Goal: Information Seeking & Learning: Learn about a topic

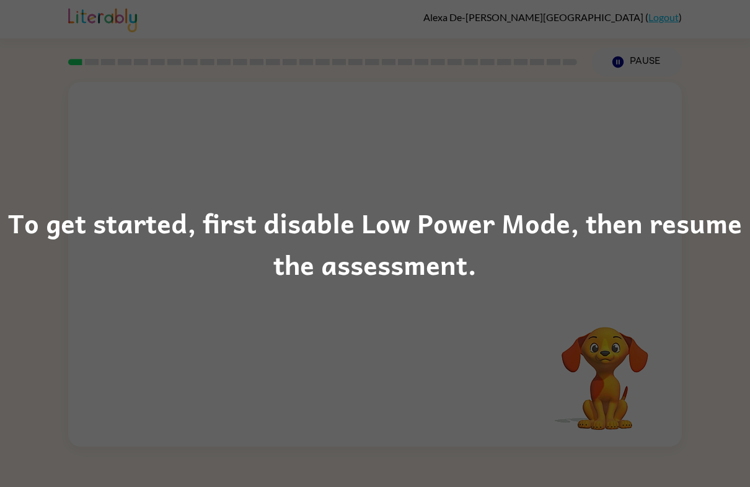
click at [647, 282] on div "To get started, first disable Low Power Mode, then resume the assessment." at bounding box center [375, 244] width 750 height 84
click at [661, 259] on div "To get started, first disable Low Power Mode, then resume the assessment." at bounding box center [375, 244] width 750 height 84
click at [563, 245] on div "To get started, first disable Low Power Mode, then resume the assessment." at bounding box center [375, 244] width 750 height 84
click at [567, 250] on div "To get started, first disable Low Power Mode, then resume the assessment." at bounding box center [375, 244] width 750 height 84
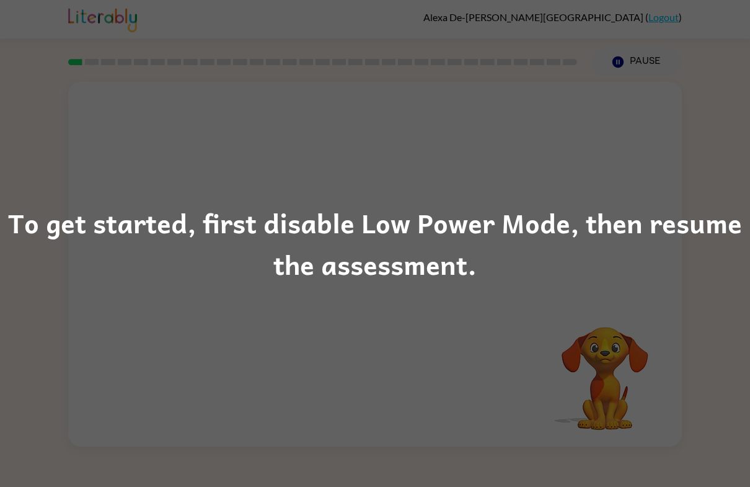
click at [559, 256] on div "To get started, first disable Low Power Mode, then resume the assessment." at bounding box center [375, 244] width 750 height 84
click at [639, 280] on div "To get started, first disable Low Power Mode, then resume the assessment." at bounding box center [375, 244] width 750 height 84
click at [638, 280] on div "To get started, first disable Low Power Mode, then resume the assessment." at bounding box center [375, 244] width 750 height 84
click at [352, 256] on div "To get started, first disable Low Power Mode, then resume the assessment." at bounding box center [375, 244] width 750 height 84
click at [346, 256] on div "To get started, first disable Low Power Mode, then resume the assessment." at bounding box center [375, 244] width 750 height 84
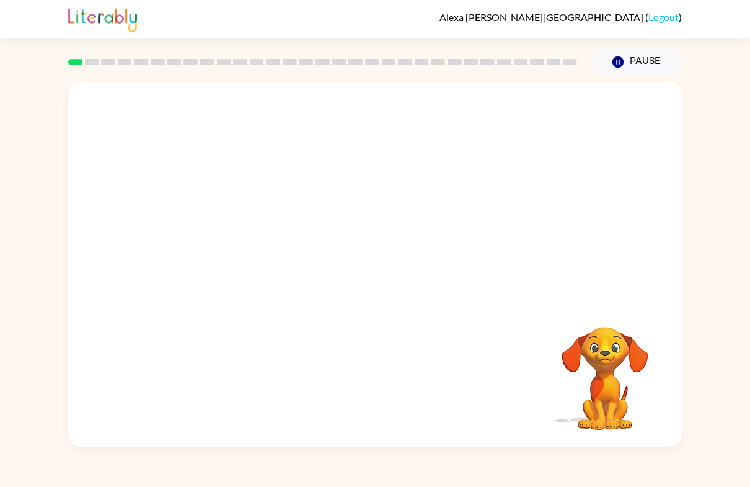
click at [663, 361] on video "Your browser must support playing .mp4 files to use Literably. Please try using…" at bounding box center [605, 370] width 124 height 124
click at [229, 243] on video "Your browser must support playing .mp4 files to use Literably. Please try using…" at bounding box center [375, 191] width 614 height 219
click at [375, 269] on div at bounding box center [375, 270] width 79 height 45
click at [381, 282] on div at bounding box center [375, 270] width 79 height 45
click at [389, 284] on div at bounding box center [375, 270] width 79 height 45
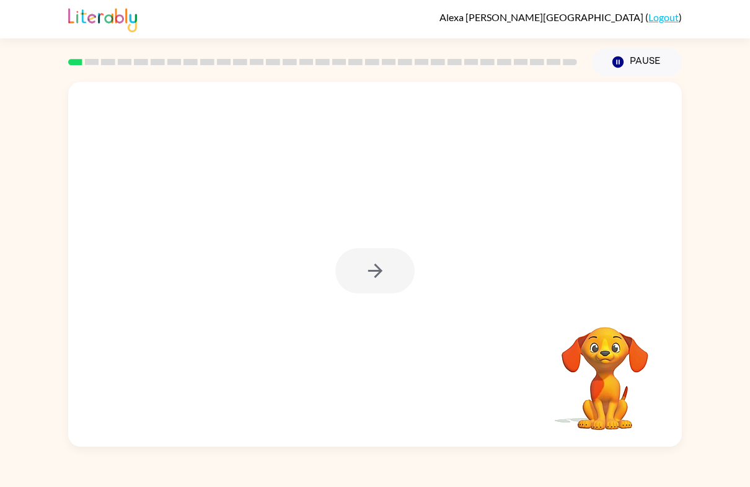
click at [376, 273] on div at bounding box center [375, 270] width 79 height 45
click at [374, 278] on div at bounding box center [375, 270] width 79 height 45
click at [365, 278] on div at bounding box center [375, 270] width 79 height 45
click at [363, 295] on div at bounding box center [375, 264] width 614 height 365
click at [376, 281] on div at bounding box center [375, 270] width 79 height 45
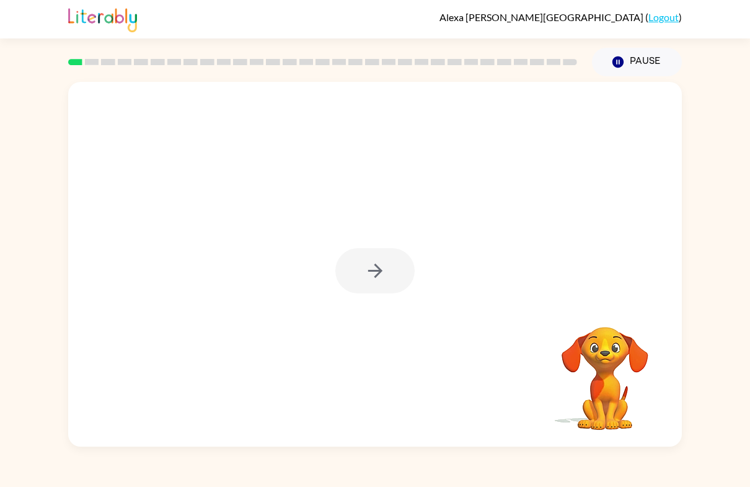
click at [376, 280] on div at bounding box center [375, 270] width 79 height 45
click at [373, 267] on div at bounding box center [375, 270] width 79 height 45
click at [388, 272] on div at bounding box center [375, 270] width 79 height 45
click at [380, 279] on div at bounding box center [375, 270] width 79 height 45
click at [385, 280] on div at bounding box center [375, 270] width 79 height 45
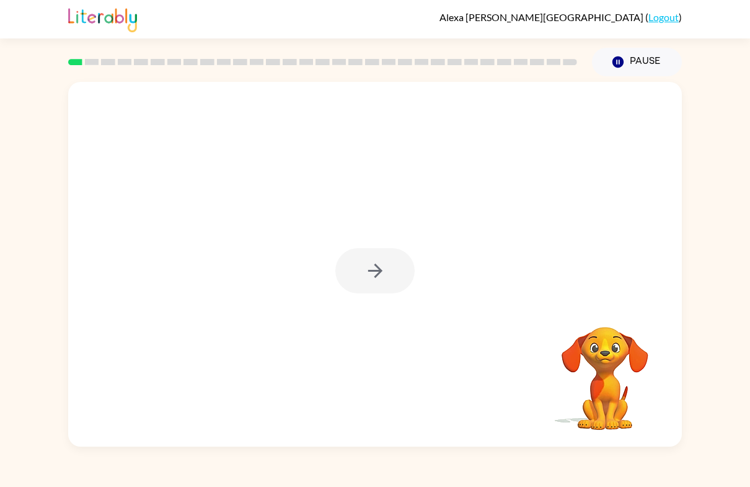
click at [386, 288] on button "button" at bounding box center [375, 270] width 79 height 45
click at [385, 288] on div at bounding box center [375, 270] width 79 height 45
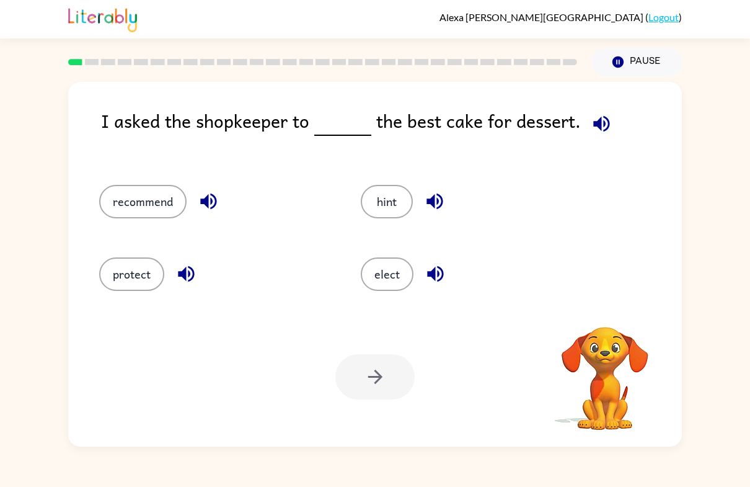
click at [380, 272] on button "elect" at bounding box center [387, 273] width 53 height 33
click at [376, 271] on button "elect" at bounding box center [387, 273] width 53 height 33
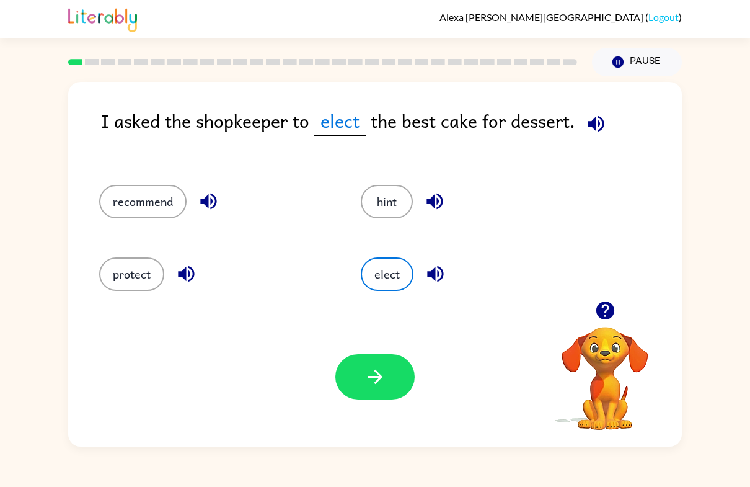
click at [125, 205] on button "recommend" at bounding box center [142, 201] width 87 height 33
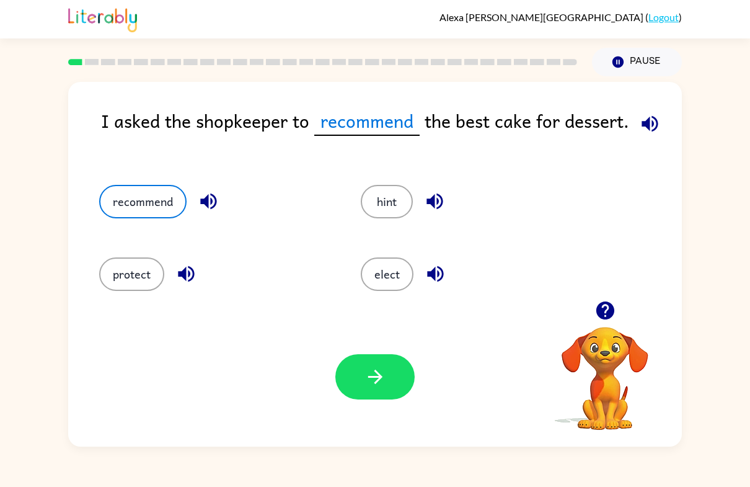
click at [370, 376] on icon "button" at bounding box center [376, 377] width 22 height 22
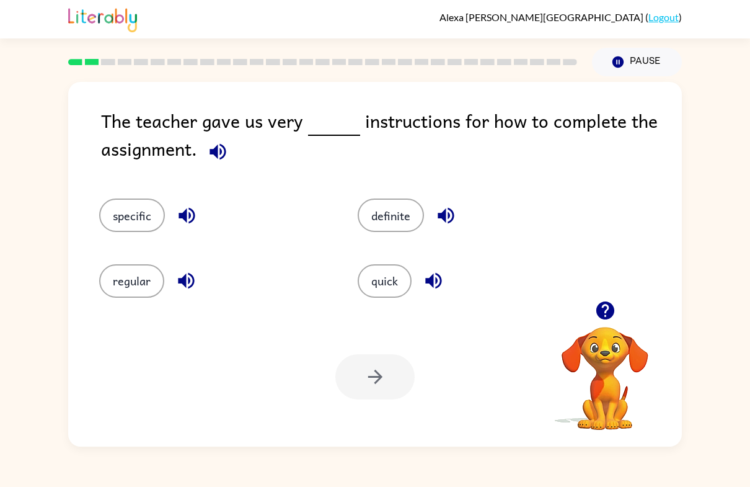
click at [391, 282] on button "quick" at bounding box center [385, 280] width 54 height 33
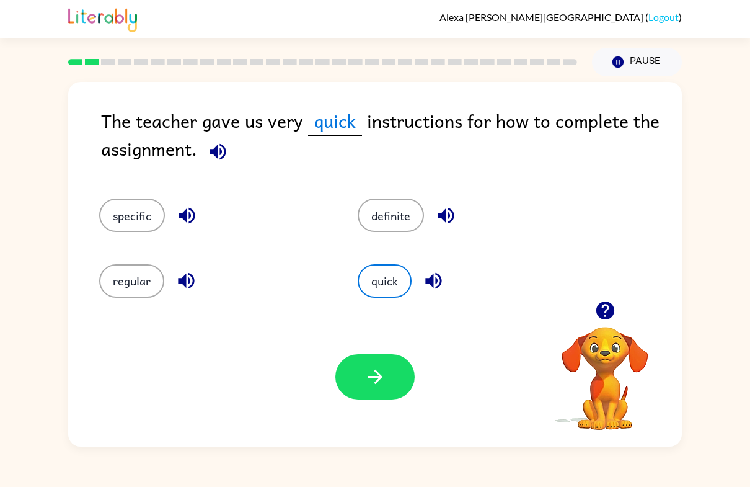
click at [393, 380] on button "button" at bounding box center [375, 376] width 79 height 45
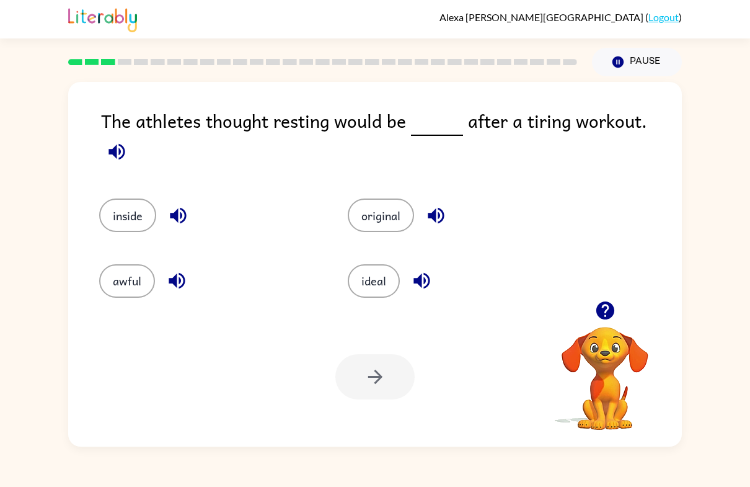
click at [130, 217] on button "inside" at bounding box center [127, 214] width 57 height 33
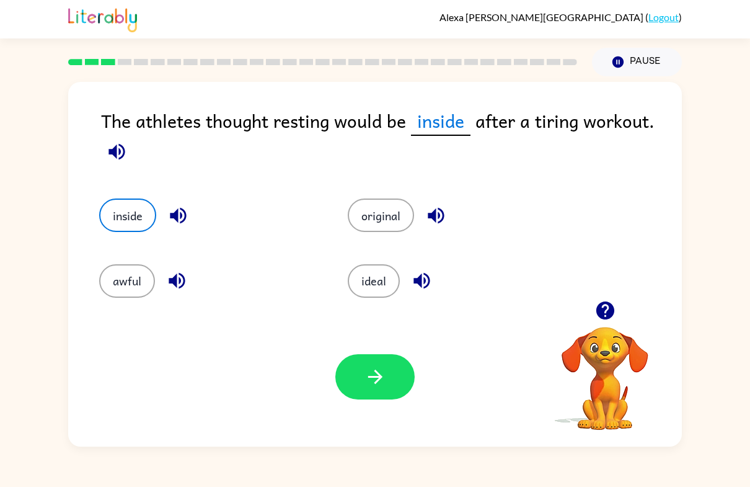
click at [386, 399] on button "button" at bounding box center [375, 376] width 79 height 45
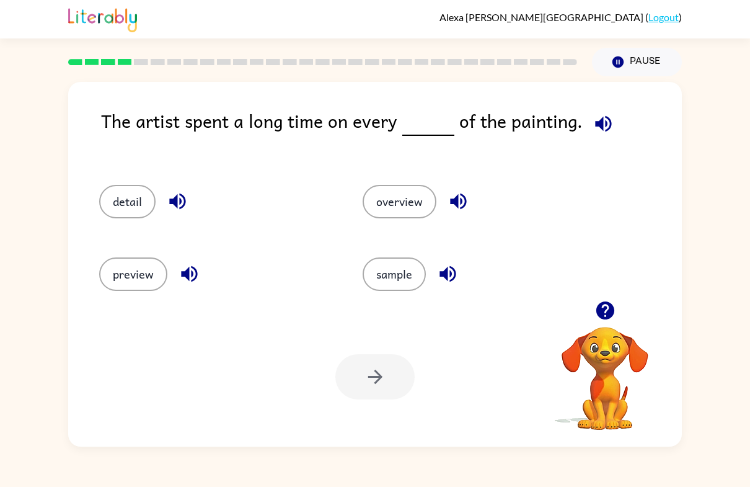
click at [120, 182] on div "detail" at bounding box center [208, 197] width 264 height 73
click at [136, 206] on button "detail" at bounding box center [127, 201] width 56 height 33
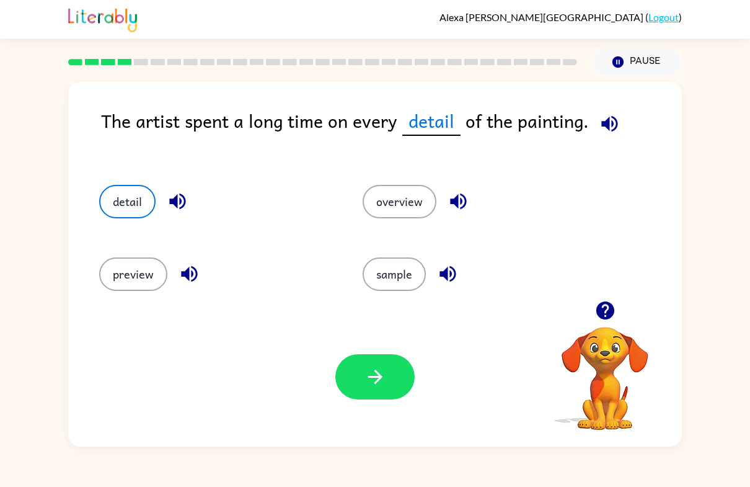
click at [373, 394] on button "button" at bounding box center [375, 376] width 79 height 45
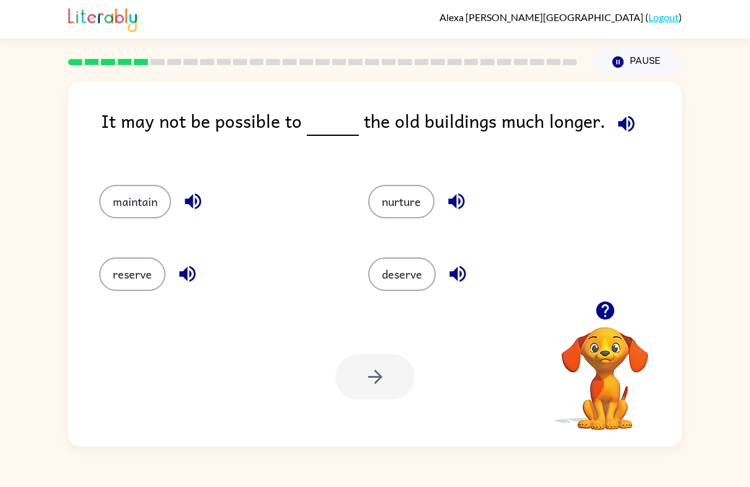
click at [379, 383] on div at bounding box center [375, 376] width 79 height 45
click at [110, 196] on button "maintain" at bounding box center [135, 201] width 72 height 33
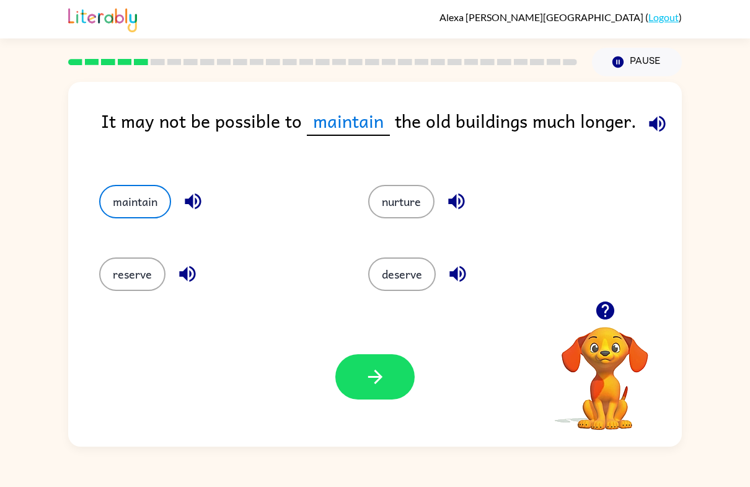
click at [397, 386] on button "button" at bounding box center [375, 376] width 79 height 45
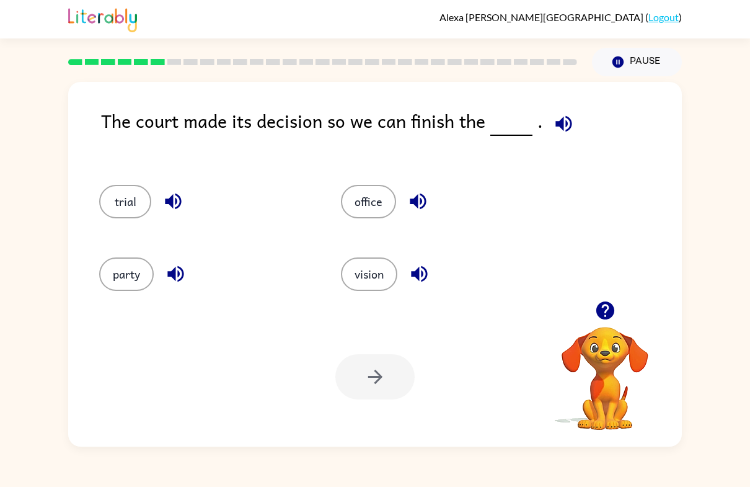
click at [82, 61] on rect at bounding box center [75, 62] width 14 height 6
click at [94, 58] on div at bounding box center [323, 61] width 524 height 43
click at [112, 61] on rect at bounding box center [108, 62] width 14 height 6
click at [111, 61] on rect at bounding box center [108, 62] width 14 height 6
click at [145, 60] on rect at bounding box center [141, 62] width 14 height 6
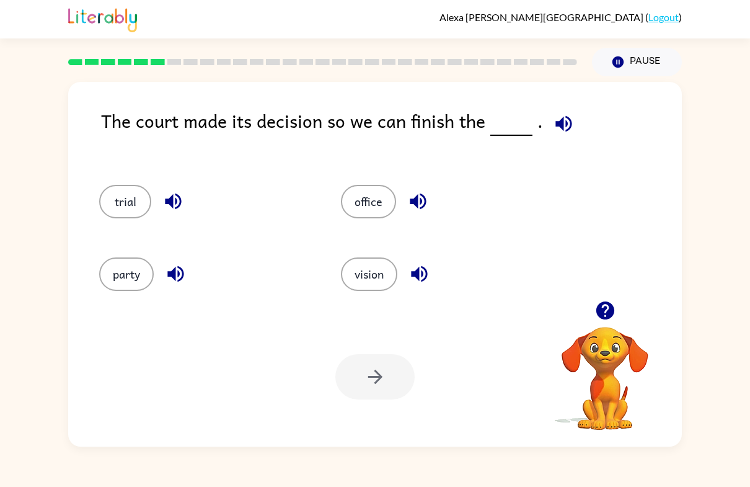
click at [165, 59] on div at bounding box center [323, 61] width 524 height 43
click at [180, 61] on rect at bounding box center [174, 62] width 14 height 6
click at [195, 60] on rect at bounding box center [191, 62] width 14 height 6
click at [229, 64] on rect at bounding box center [224, 62] width 14 height 6
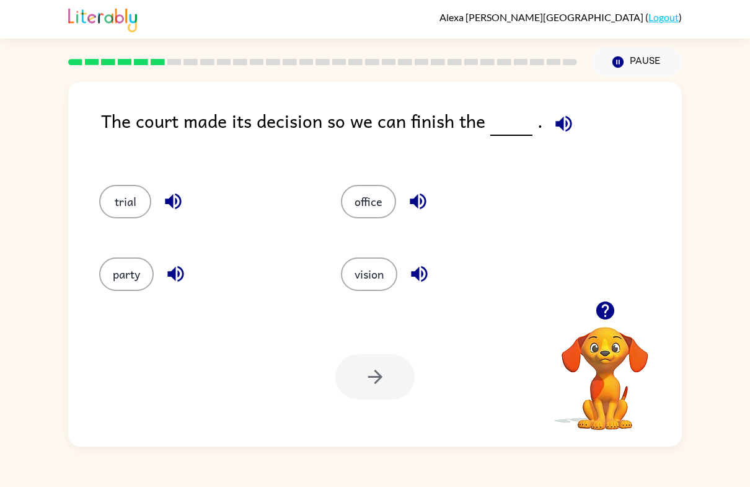
click at [273, 66] on div at bounding box center [323, 61] width 524 height 43
click at [290, 67] on div at bounding box center [323, 61] width 524 height 43
click at [289, 66] on div at bounding box center [323, 61] width 524 height 43
click at [326, 62] on rect at bounding box center [323, 62] width 14 height 6
click at [325, 62] on rect at bounding box center [323, 62] width 14 height 6
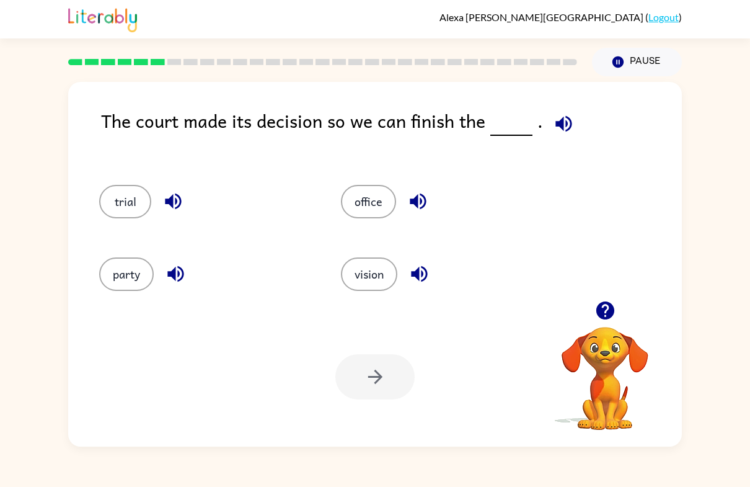
click at [356, 64] on rect at bounding box center [356, 62] width 14 height 6
click at [355, 64] on rect at bounding box center [356, 62] width 14 height 6
click at [390, 64] on rect at bounding box center [389, 62] width 14 height 6
click at [415, 60] on icon at bounding box center [422, 62] width 14 height 6
click at [425, 63] on rect at bounding box center [422, 62] width 14 height 6
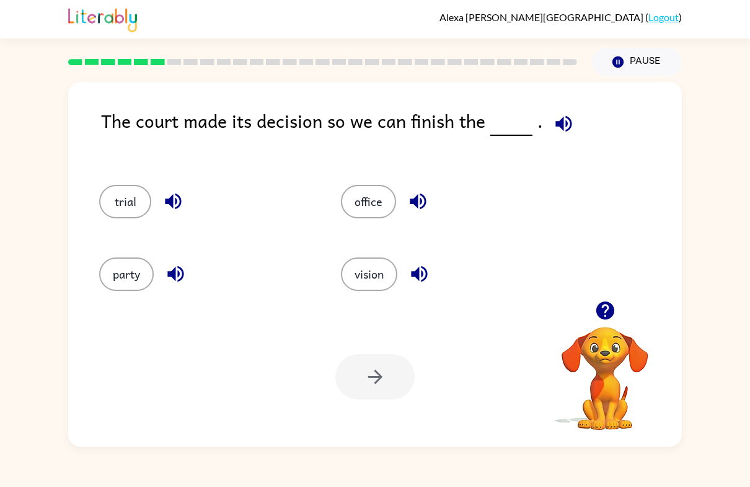
click at [443, 62] on rect at bounding box center [438, 62] width 14 height 6
click at [463, 63] on div at bounding box center [322, 62] width 509 height 6
click at [475, 66] on div at bounding box center [323, 61] width 524 height 43
click at [475, 65] on rect at bounding box center [472, 62] width 14 height 6
click at [503, 64] on rect at bounding box center [504, 62] width 14 height 6
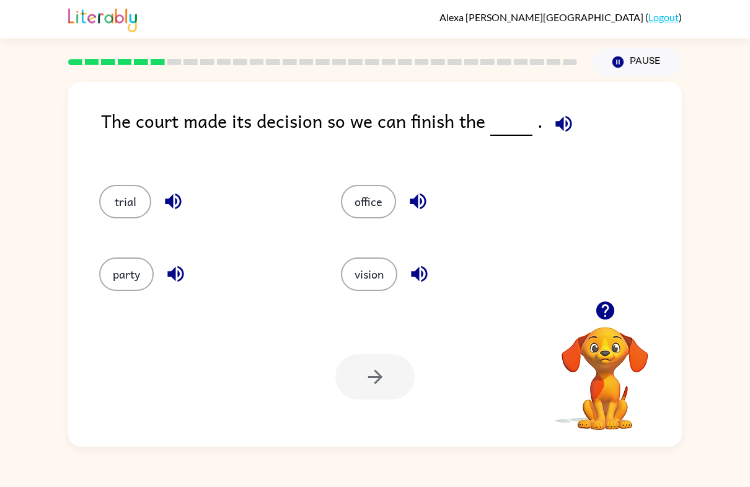
click at [524, 68] on div at bounding box center [323, 61] width 524 height 43
click at [543, 61] on rect at bounding box center [537, 62] width 14 height 6
click at [577, 63] on div at bounding box center [323, 61] width 524 height 43
click at [119, 285] on button "party" at bounding box center [126, 273] width 55 height 33
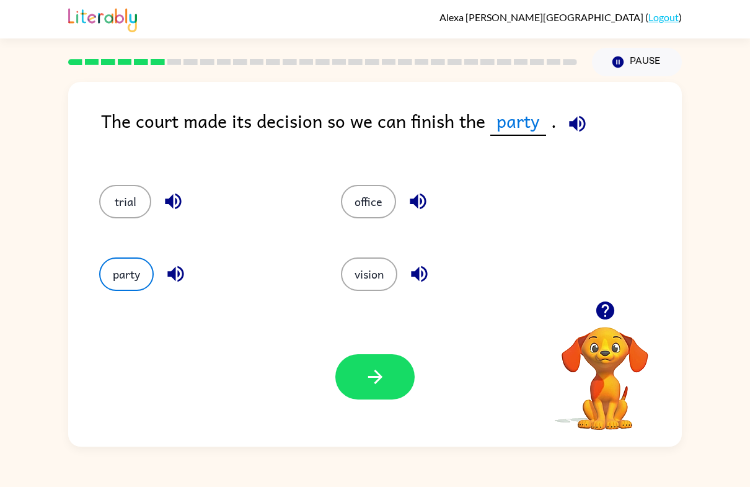
click at [108, 195] on button "trial" at bounding box center [125, 201] width 52 height 33
click at [358, 286] on button "vision" at bounding box center [369, 273] width 56 height 33
click at [364, 210] on button "office" at bounding box center [368, 201] width 55 height 33
click at [363, 210] on button "office" at bounding box center [368, 201] width 55 height 33
click at [336, 223] on div "office" at bounding box center [439, 197] width 242 height 73
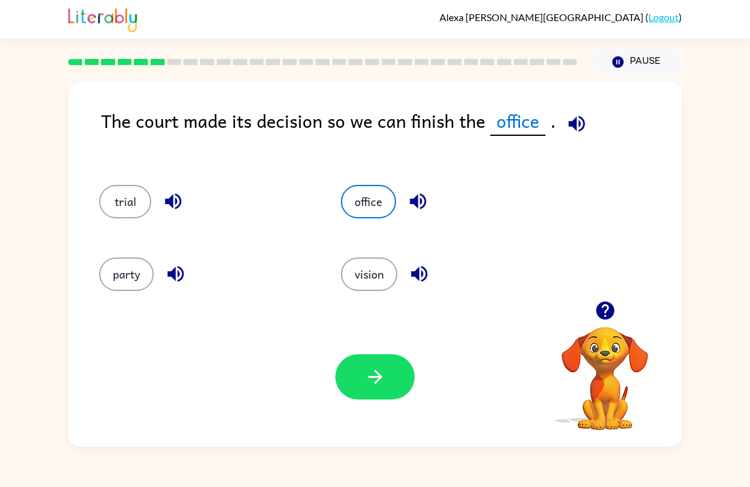
click at [129, 283] on button "party" at bounding box center [126, 273] width 55 height 33
click at [386, 389] on button "button" at bounding box center [375, 376] width 79 height 45
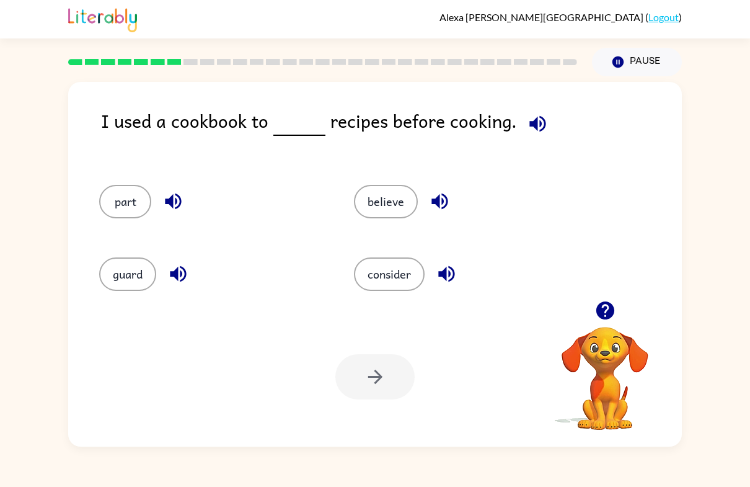
click at [136, 283] on button "guard" at bounding box center [127, 273] width 57 height 33
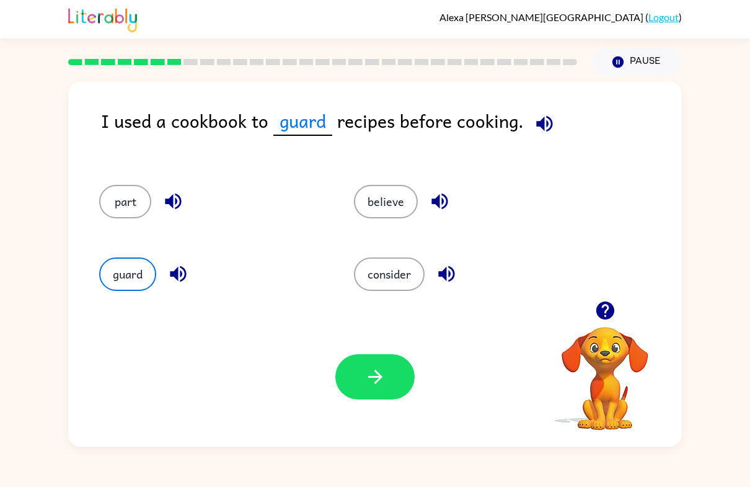
click at [374, 363] on button "button" at bounding box center [375, 376] width 79 height 45
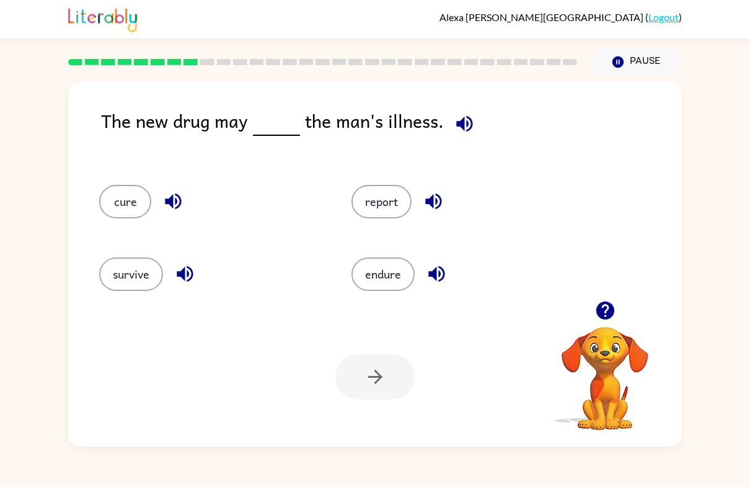
click at [731, 272] on div "The new drug may the man's illness. cure report survive endure Your browser mus…" at bounding box center [375, 261] width 750 height 370
click at [402, 202] on button "report" at bounding box center [382, 201] width 60 height 33
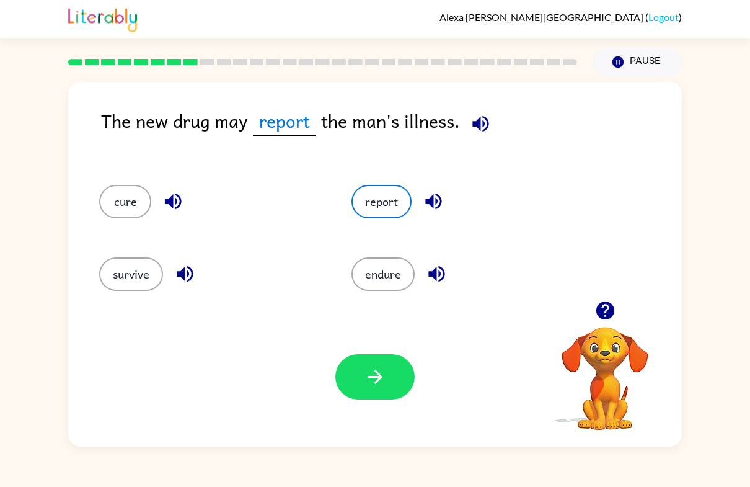
click at [365, 385] on icon "button" at bounding box center [376, 377] width 22 height 22
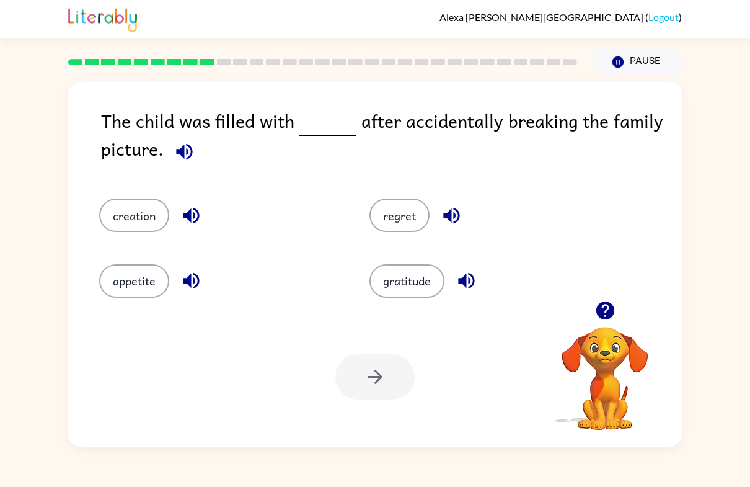
click at [404, 221] on button "regret" at bounding box center [400, 214] width 60 height 33
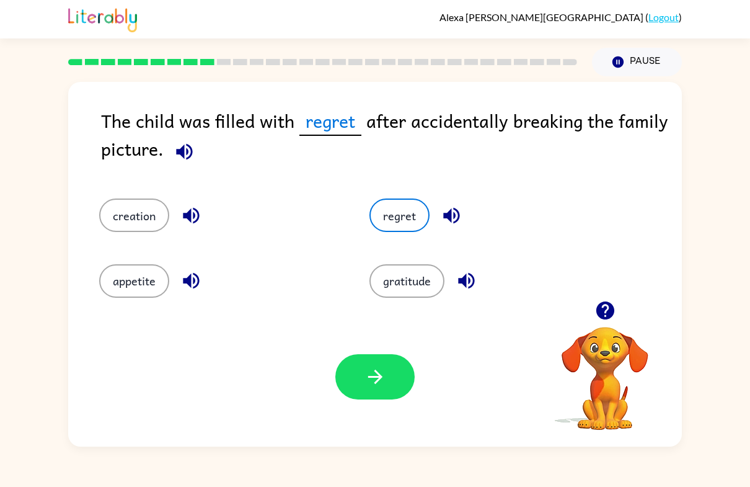
click at [144, 223] on button "creation" at bounding box center [134, 214] width 70 height 33
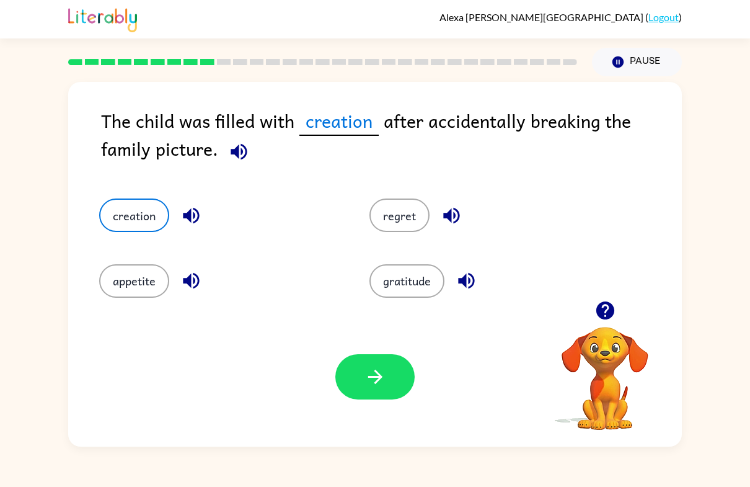
click at [413, 278] on button "gratitude" at bounding box center [407, 280] width 75 height 33
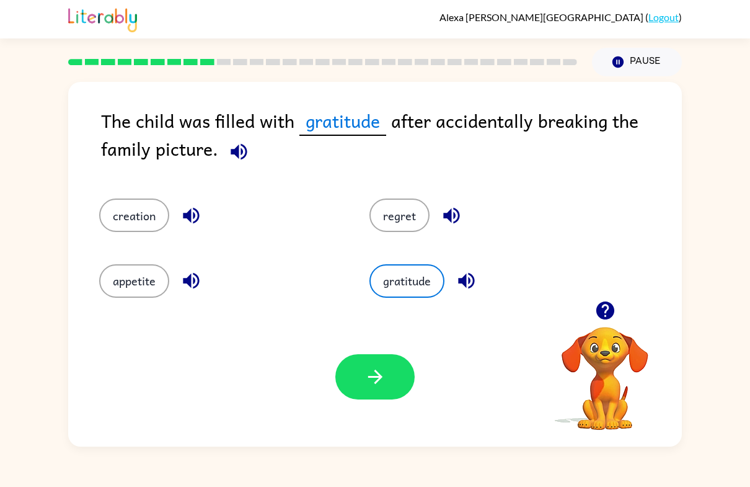
click at [141, 282] on button "appetite" at bounding box center [134, 280] width 70 height 33
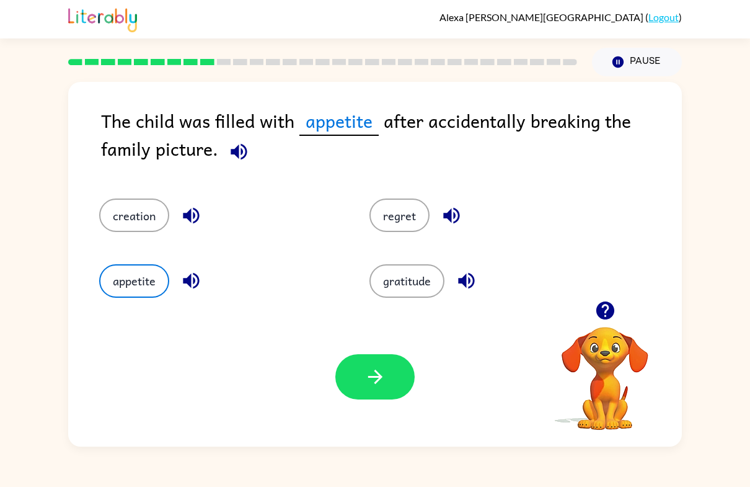
click at [414, 218] on button "regret" at bounding box center [400, 214] width 60 height 33
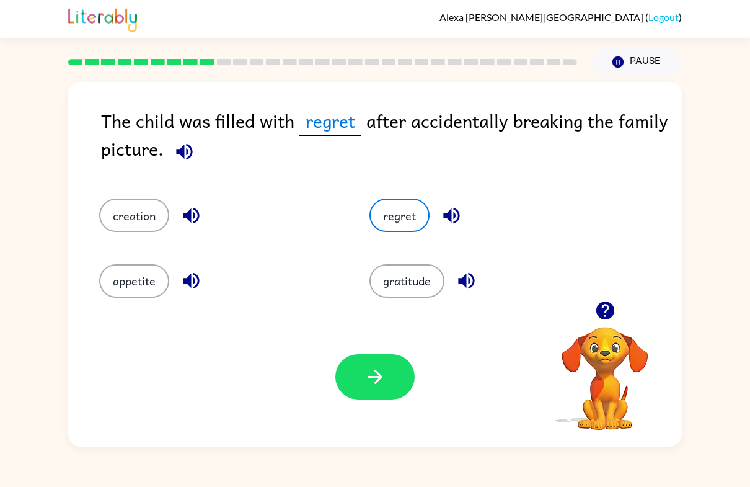
click at [363, 369] on button "button" at bounding box center [375, 376] width 79 height 45
click at [413, 287] on button "gratitude" at bounding box center [407, 280] width 75 height 33
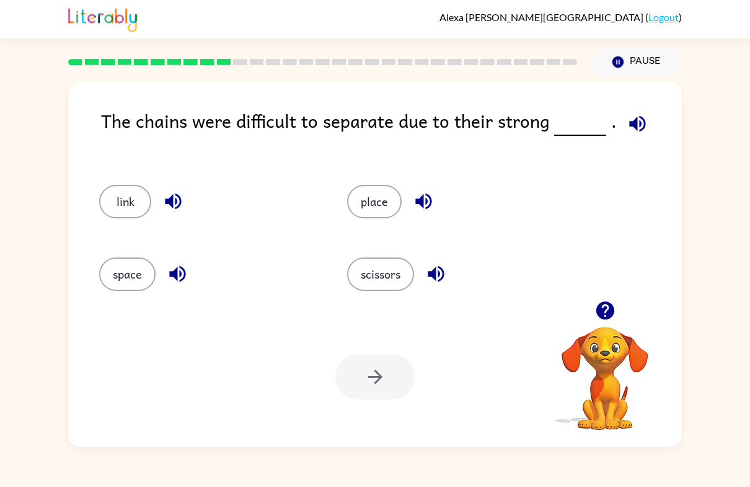
click at [130, 285] on button "space" at bounding box center [127, 273] width 56 height 33
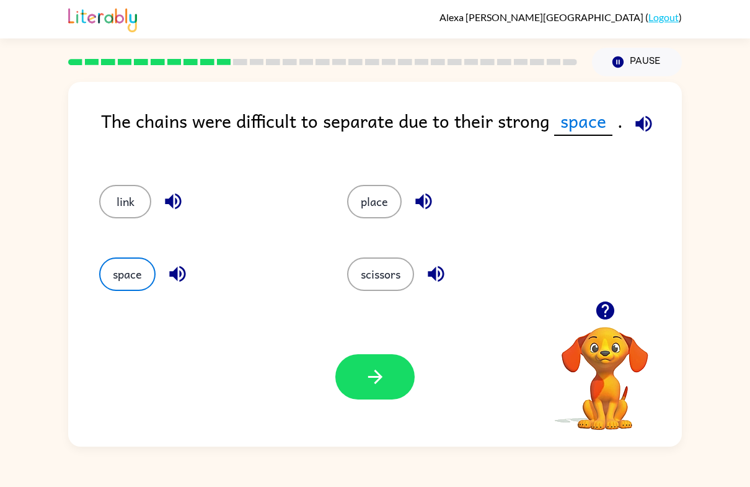
click at [674, 481] on div "Alexa De-Hoyos-Zamora ( Logout ) Pause Pause The chains were difficult to separ…" at bounding box center [375, 243] width 750 height 487
click at [411, 203] on button "button" at bounding box center [424, 201] width 32 height 32
click at [358, 222] on div "place" at bounding box center [448, 197] width 248 height 73
click at [372, 200] on button "place" at bounding box center [374, 201] width 55 height 33
click at [128, 269] on button "space" at bounding box center [127, 273] width 56 height 33
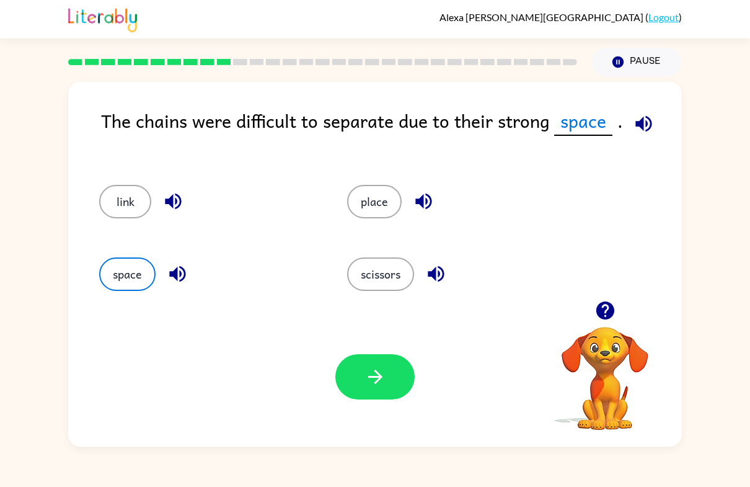
click at [385, 387] on icon "button" at bounding box center [376, 377] width 22 height 22
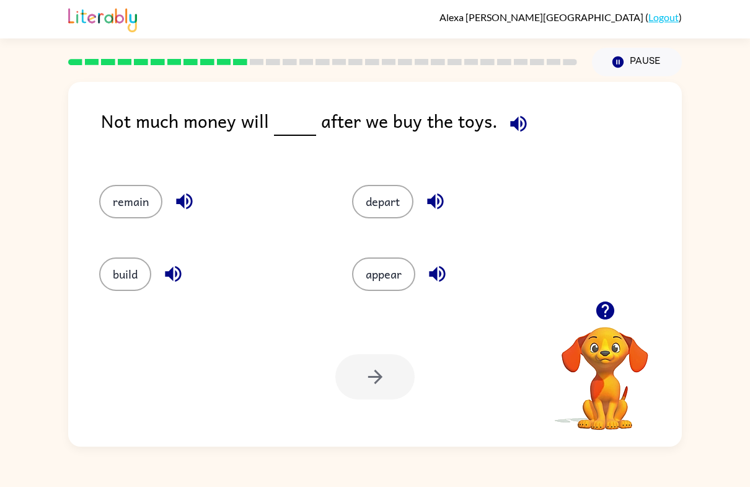
click at [111, 271] on button "build" at bounding box center [125, 273] width 52 height 33
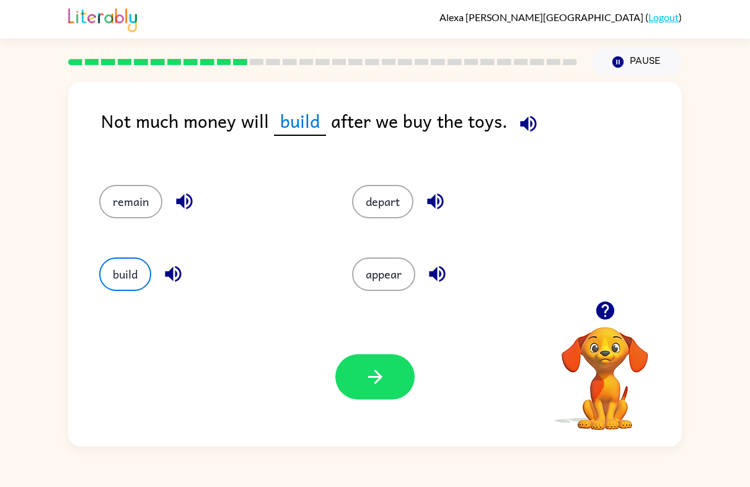
click at [118, 218] on button "remain" at bounding box center [130, 201] width 63 height 33
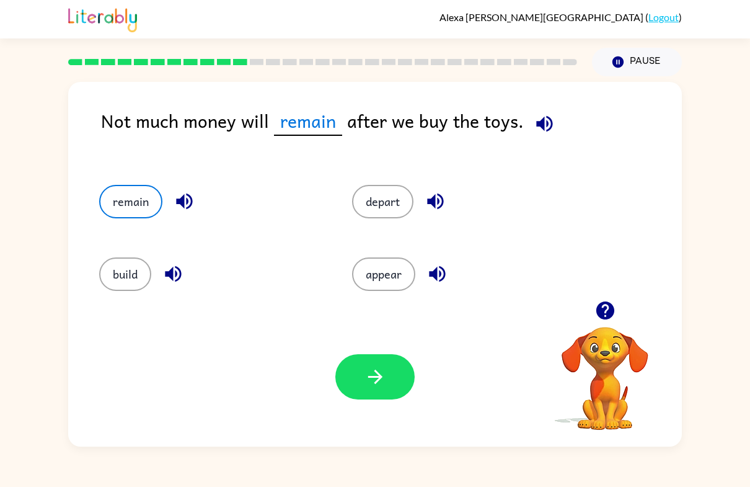
click at [130, 190] on button "remain" at bounding box center [130, 201] width 63 height 33
click at [140, 283] on button "build" at bounding box center [125, 273] width 52 height 33
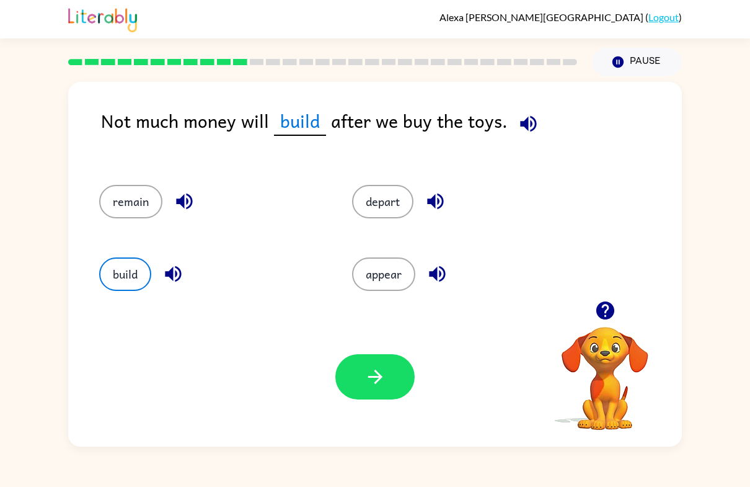
click at [377, 389] on button "button" at bounding box center [375, 376] width 79 height 45
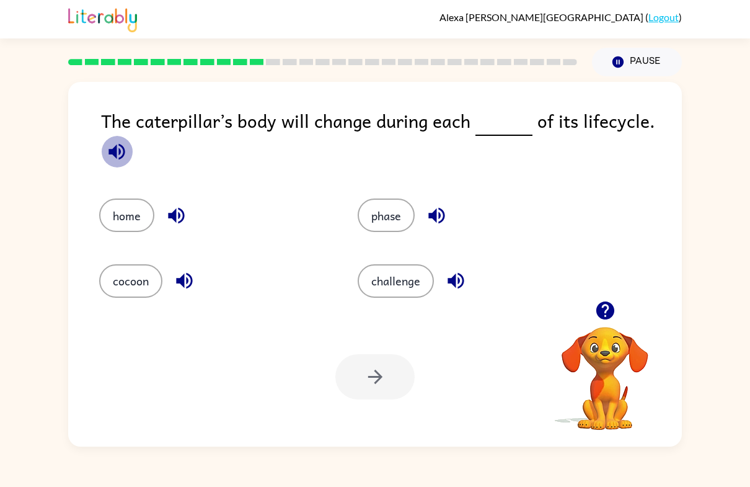
click at [120, 285] on button "cocoon" at bounding box center [130, 280] width 63 height 33
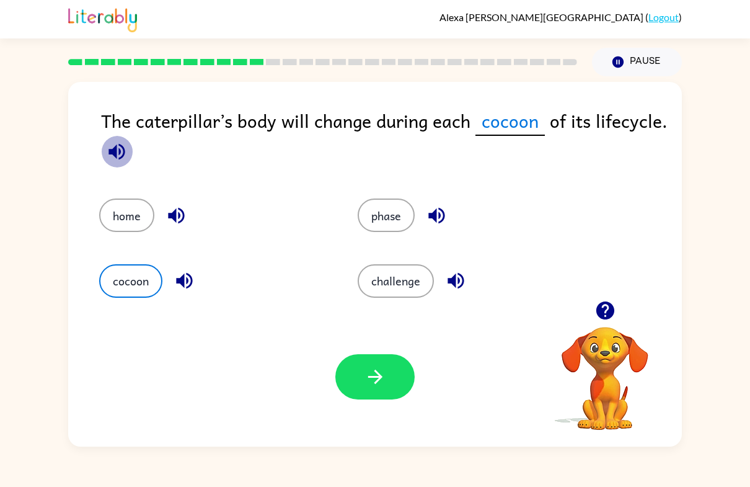
click at [380, 375] on icon "button" at bounding box center [375, 377] width 14 height 14
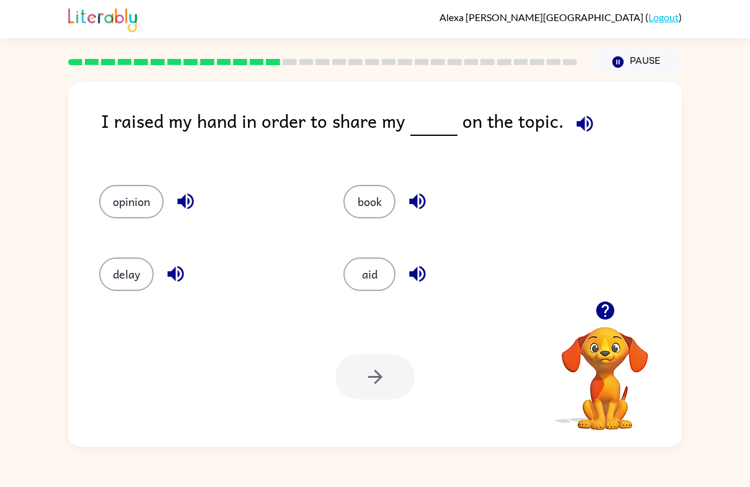
click at [13, 457] on div "Alexa De-Hoyos-Zamora ( Logout ) Pause Pause I raised my hand in order to share…" at bounding box center [375, 243] width 750 height 487
click at [139, 197] on button "opinion" at bounding box center [131, 201] width 64 height 33
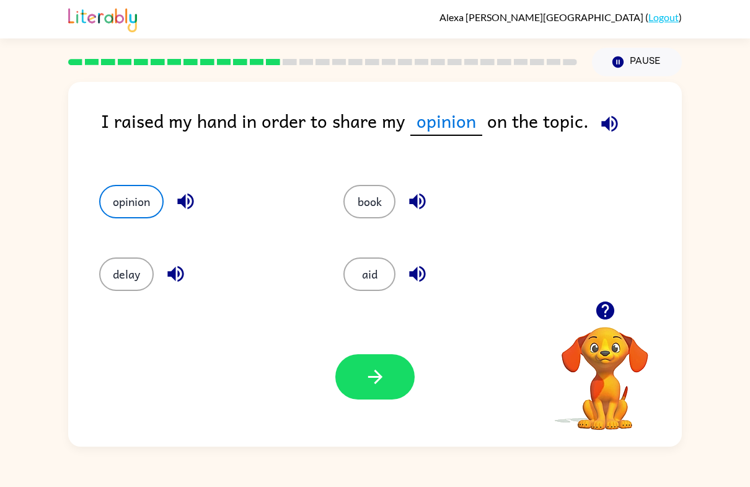
click at [372, 369] on icon "button" at bounding box center [376, 377] width 22 height 22
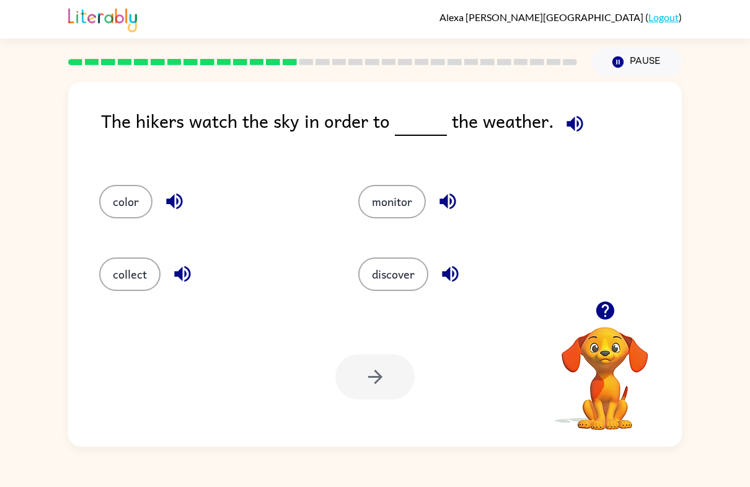
click at [621, 59] on icon "button" at bounding box center [618, 61] width 11 height 11
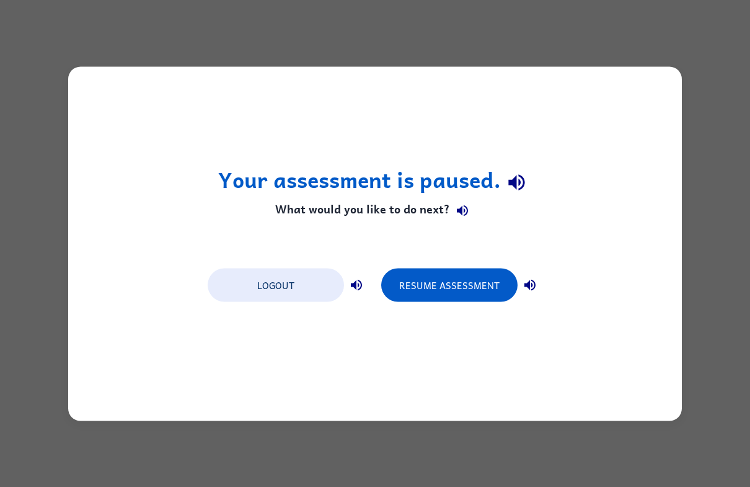
click at [479, 283] on button "Resume Assessment" at bounding box center [449, 284] width 136 height 33
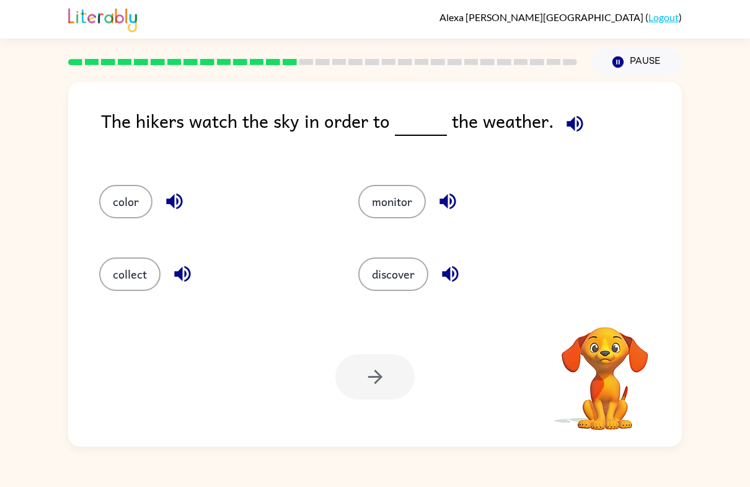
click at [572, 122] on icon "button" at bounding box center [575, 124] width 22 height 22
click at [577, 122] on icon "button" at bounding box center [575, 123] width 16 height 16
click at [134, 208] on button "color" at bounding box center [125, 201] width 53 height 33
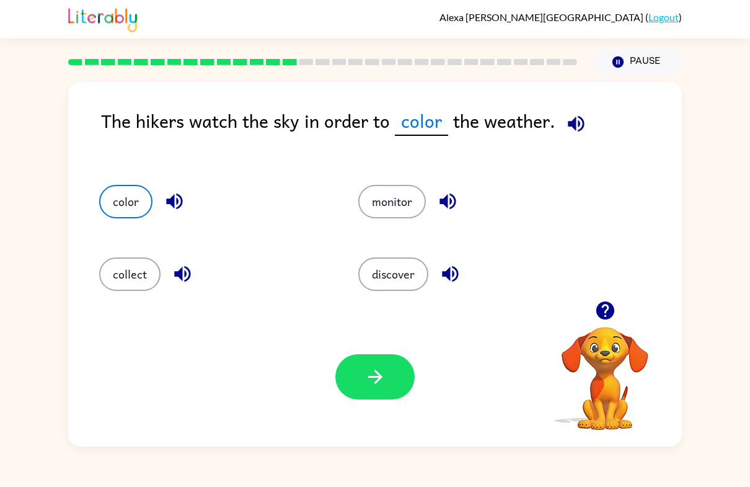
click at [381, 198] on button "monitor" at bounding box center [392, 201] width 68 height 33
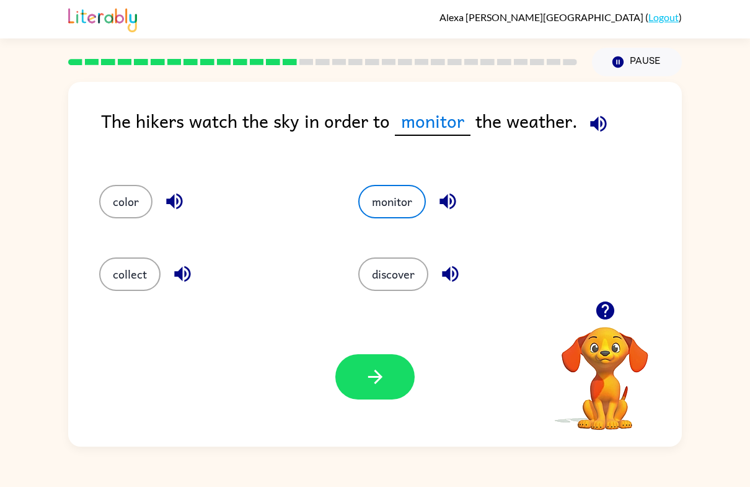
click at [593, 118] on icon "button" at bounding box center [599, 124] width 22 height 22
click at [600, 311] on icon "button" at bounding box center [605, 310] width 18 height 18
click at [411, 275] on button "discover" at bounding box center [393, 273] width 70 height 33
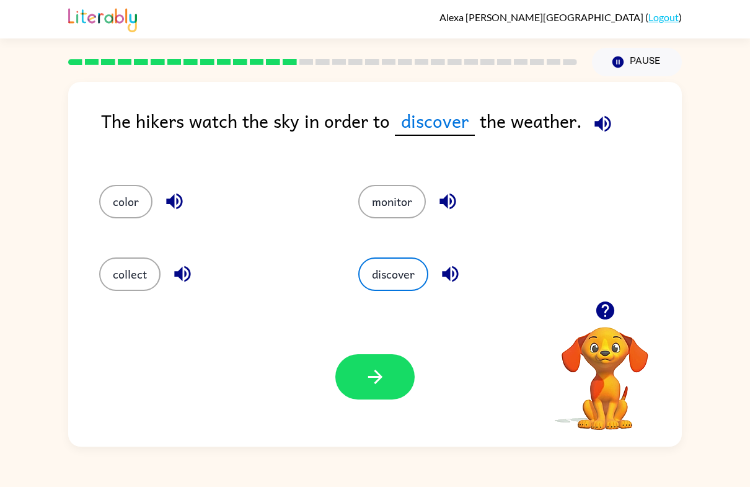
click at [375, 388] on icon "button" at bounding box center [376, 377] width 22 height 22
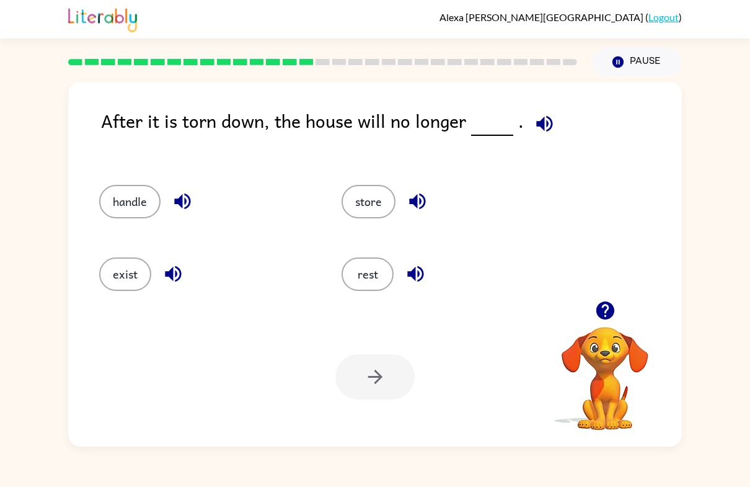
click at [369, 291] on button "rest" at bounding box center [368, 273] width 52 height 33
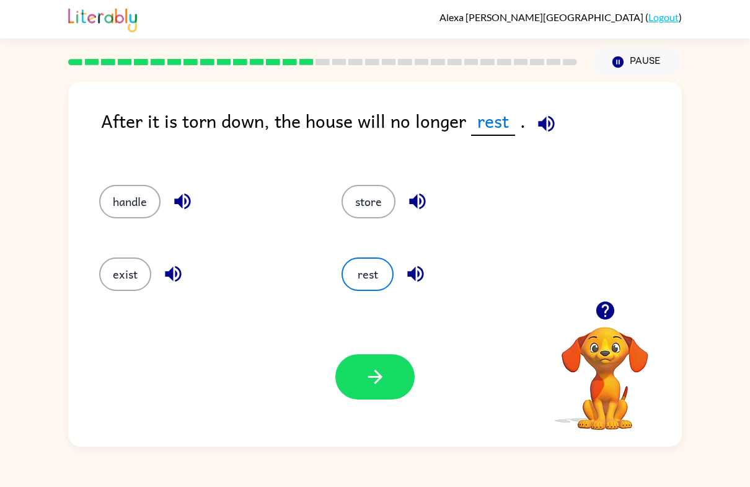
click at [133, 147] on div "After it is torn down, the house will no longer rest ." at bounding box center [391, 133] width 581 height 53
click at [106, 216] on button "handle" at bounding box center [129, 201] width 61 height 33
click at [127, 197] on button "handle" at bounding box center [129, 201] width 61 height 33
click at [127, 211] on button "handle" at bounding box center [129, 201] width 61 height 33
click at [130, 211] on button "handle" at bounding box center [129, 201] width 61 height 33
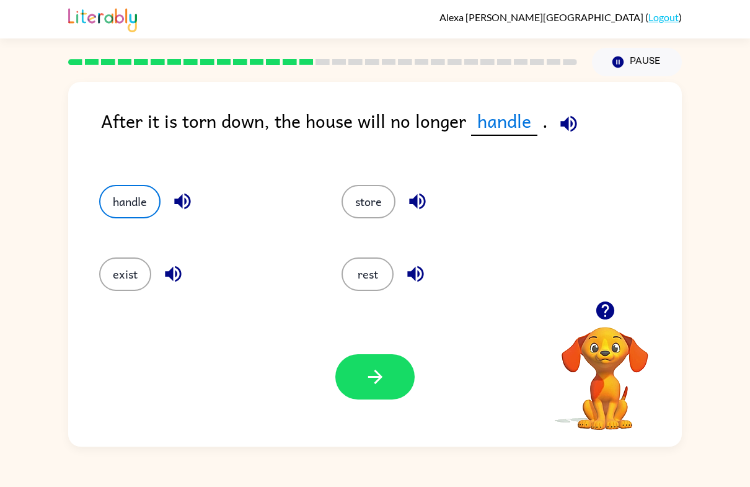
click at [131, 211] on button "handle" at bounding box center [129, 201] width 61 height 33
click at [134, 212] on button "handle" at bounding box center [129, 201] width 61 height 33
click at [373, 393] on button "button" at bounding box center [375, 376] width 79 height 45
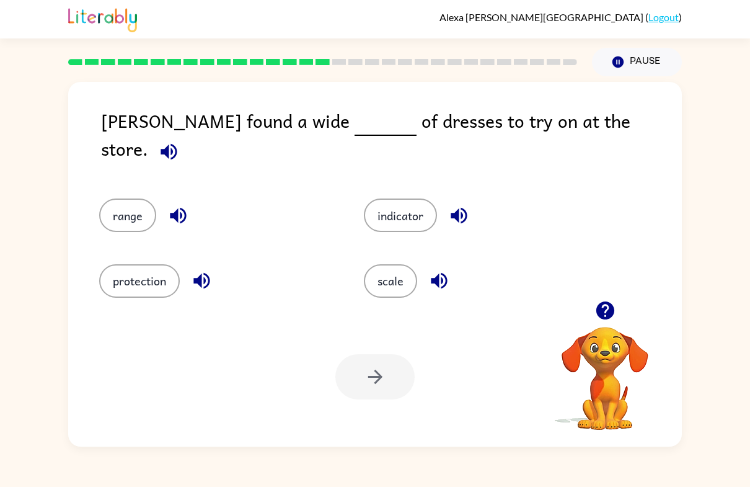
click at [391, 275] on button "scale" at bounding box center [390, 280] width 53 height 33
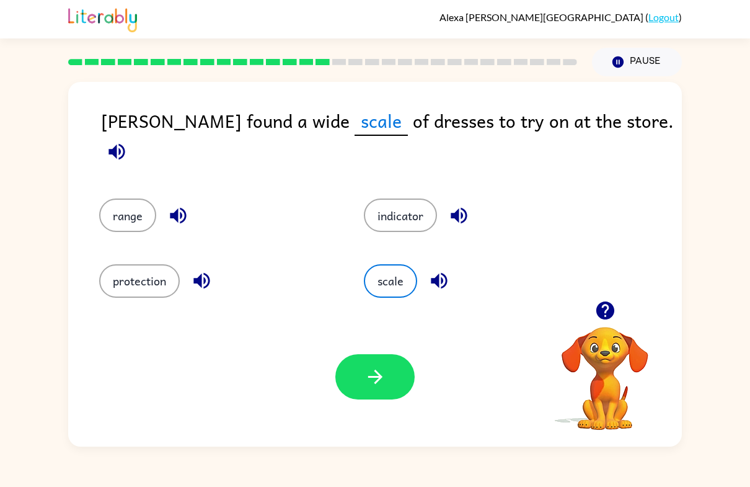
click at [125, 143] on icon "button" at bounding box center [117, 151] width 16 height 16
click at [381, 381] on icon "button" at bounding box center [376, 377] width 22 height 22
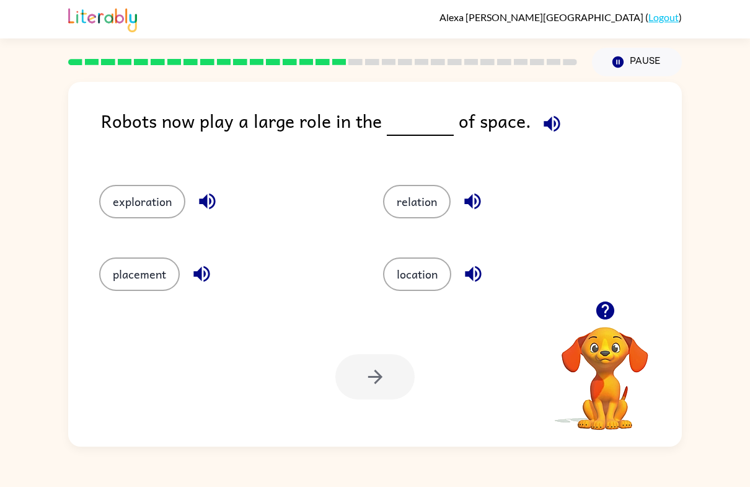
click at [144, 205] on button "exploration" at bounding box center [142, 201] width 86 height 33
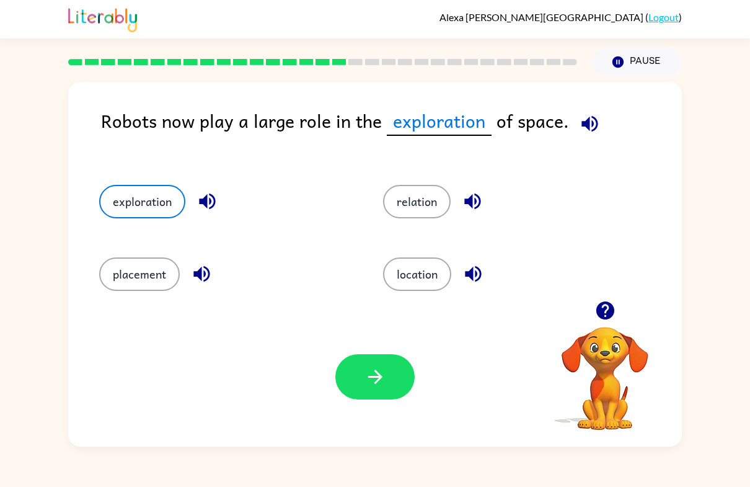
click at [426, 208] on button "relation" at bounding box center [417, 201] width 68 height 33
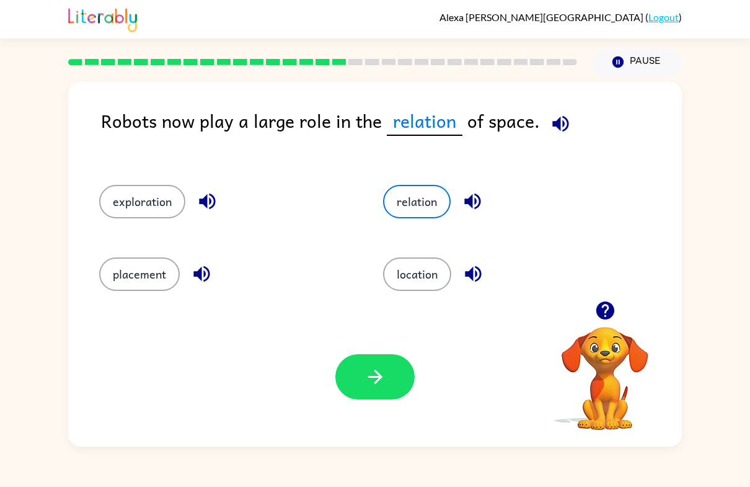
click at [742, 53] on div "Alexa De-Hoyos-Zamora ( Logout ) Pause Pause Robots now play a large role in th…" at bounding box center [375, 243] width 750 height 487
click at [714, 166] on div "Robots now play a large role in the relation of space. exploration relation pla…" at bounding box center [375, 261] width 750 height 370
click at [209, 309] on div "Your browser must support playing .mp4 files to use Literably. Please try using…" at bounding box center [375, 377] width 614 height 140
click at [138, 186] on button "exploration" at bounding box center [142, 201] width 86 height 33
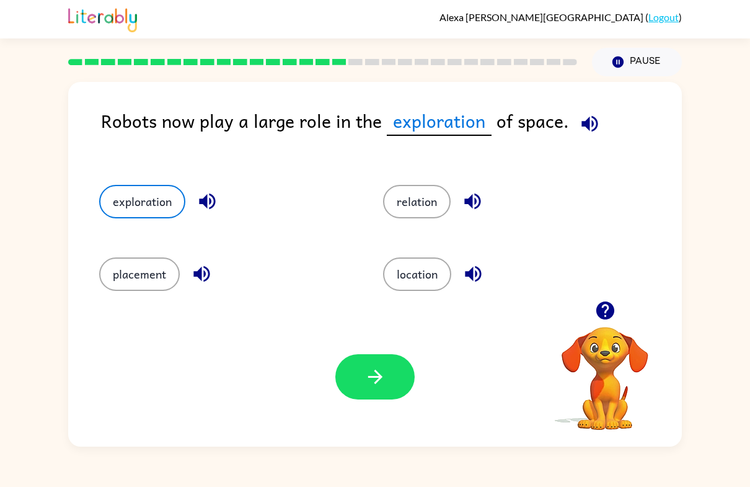
click at [431, 203] on button "relation" at bounding box center [417, 201] width 68 height 33
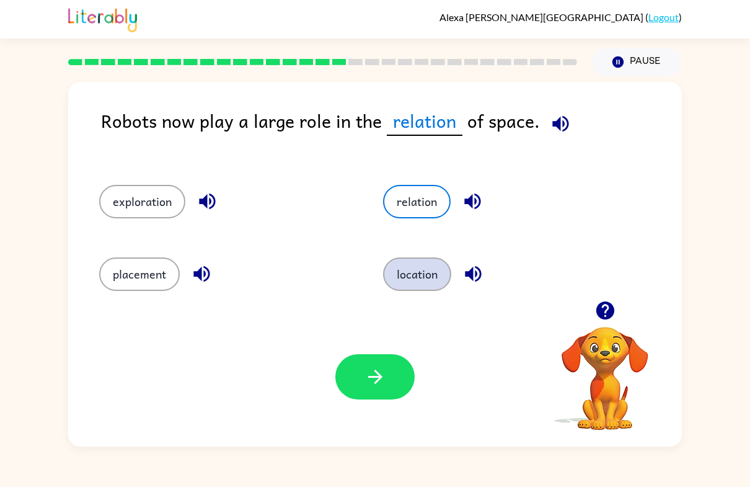
click at [417, 286] on button "location" at bounding box center [417, 273] width 68 height 33
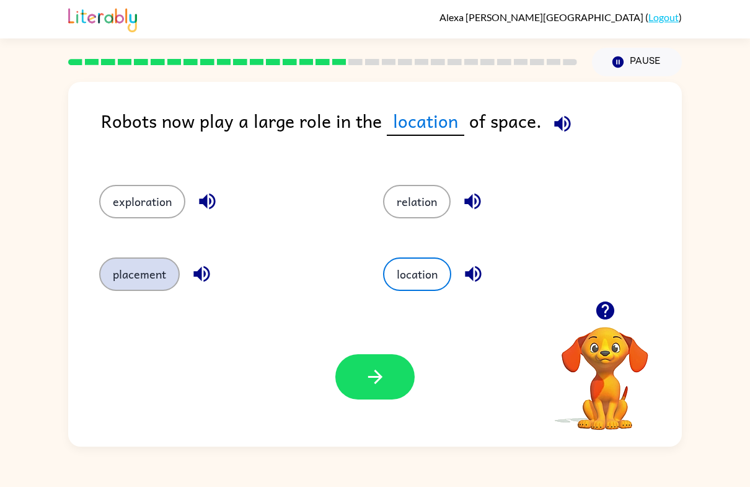
click at [155, 278] on button "placement" at bounding box center [139, 273] width 81 height 33
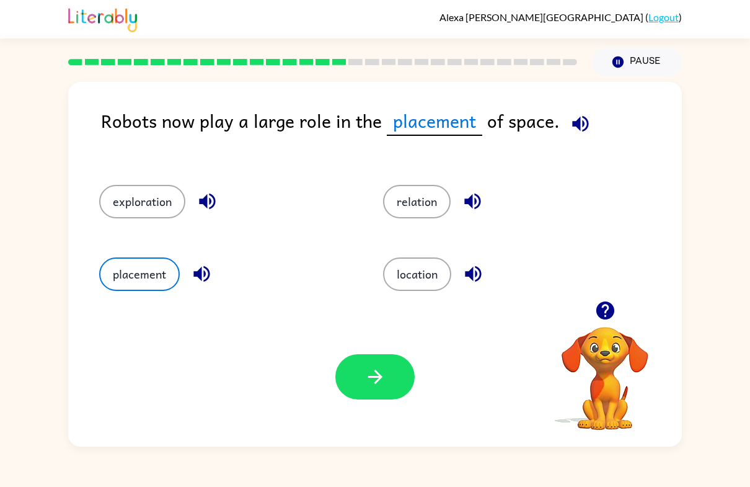
click at [379, 388] on button "button" at bounding box center [375, 376] width 79 height 45
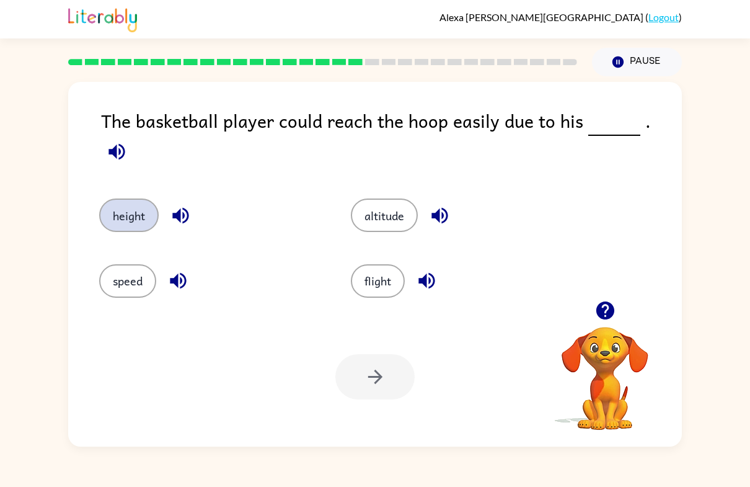
click at [108, 217] on button "height" at bounding box center [129, 214] width 60 height 33
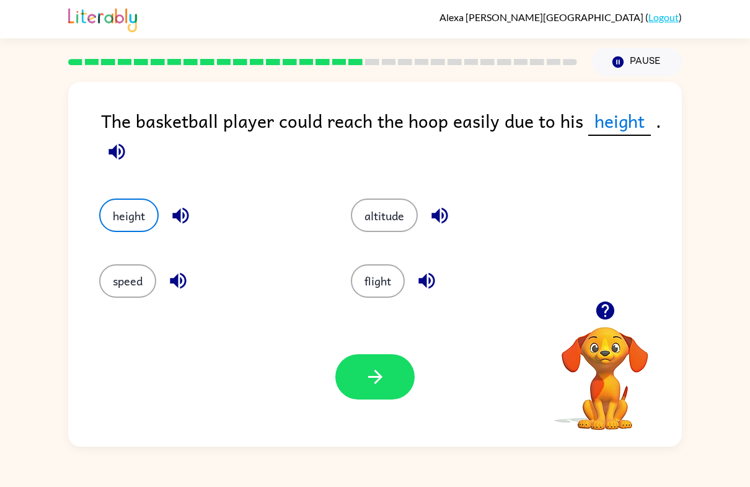
click at [377, 157] on div "The basketball player could reach the hoop easily due to his height ." at bounding box center [391, 140] width 581 height 67
click at [367, 398] on button "button" at bounding box center [375, 376] width 79 height 45
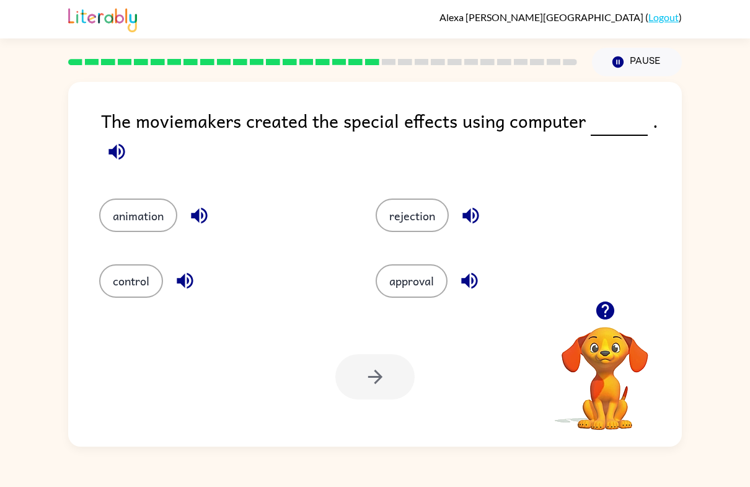
click at [514, 166] on div "The moviemakers created the special effects using computer ." at bounding box center [391, 140] width 581 height 67
click at [134, 287] on button "control" at bounding box center [131, 280] width 64 height 33
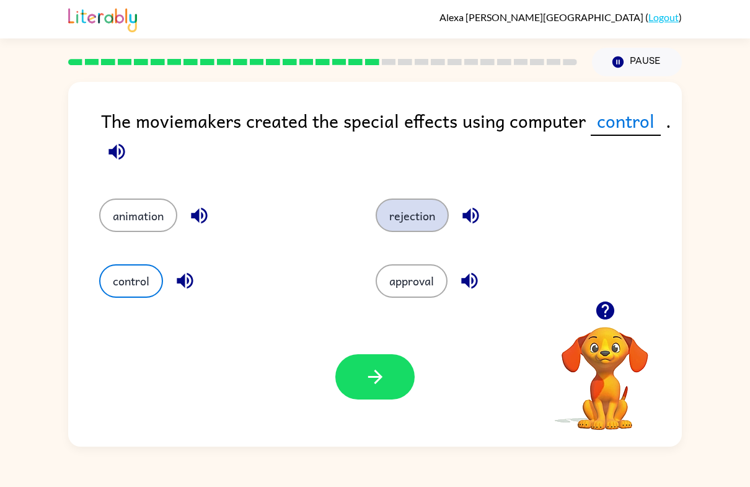
click at [432, 218] on button "rejection" at bounding box center [412, 214] width 73 height 33
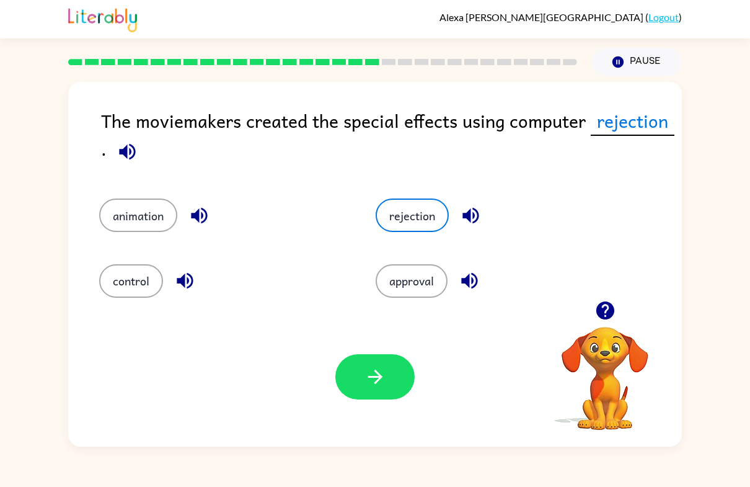
click at [379, 383] on icon "button" at bounding box center [376, 377] width 22 height 22
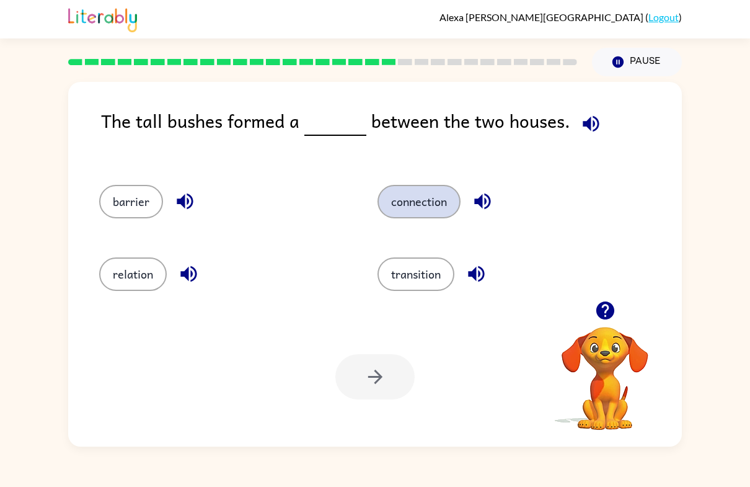
click at [432, 216] on button "connection" at bounding box center [419, 201] width 83 height 33
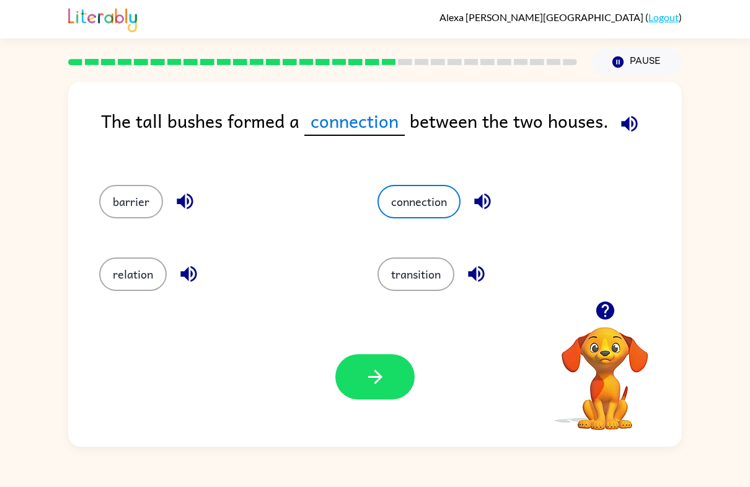
click at [401, 375] on button "button" at bounding box center [375, 376] width 79 height 45
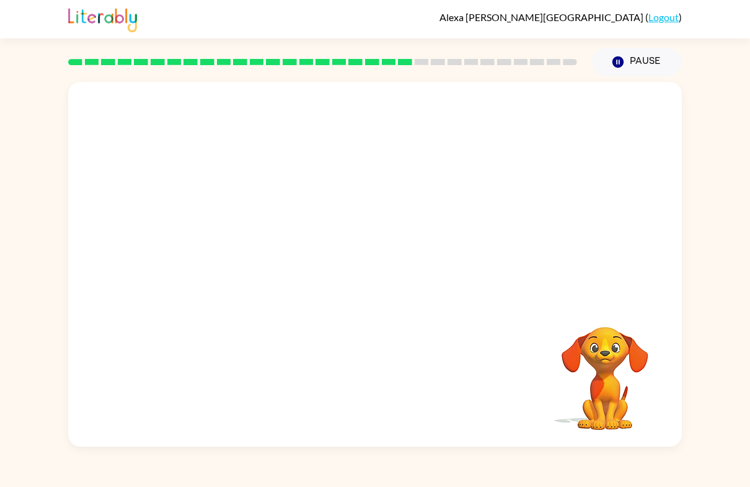
click at [234, 120] on video "Your browser must support playing .mp4 files to use Literably. Please try using…" at bounding box center [375, 191] width 614 height 219
click at [242, 112] on video "Your browser must support playing .mp4 files to use Literably. Please try using…" at bounding box center [375, 191] width 614 height 219
click at [385, 252] on button "button" at bounding box center [375, 270] width 79 height 45
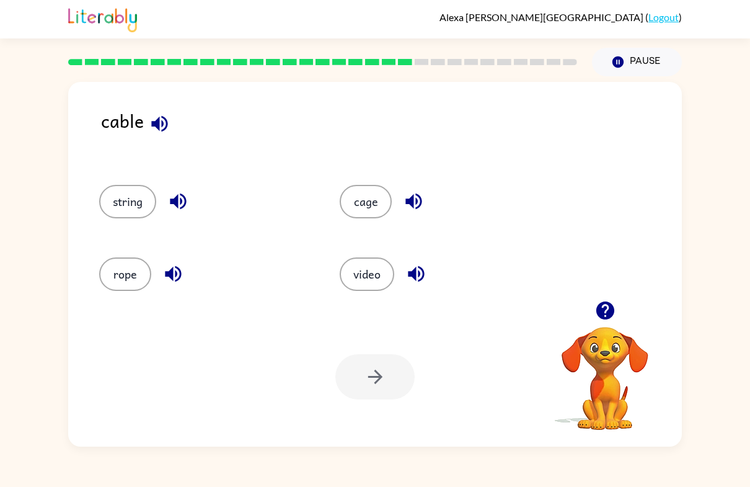
click at [176, 200] on icon "button" at bounding box center [178, 201] width 16 height 16
click at [176, 278] on icon "button" at bounding box center [173, 274] width 22 height 22
click at [412, 188] on button "button" at bounding box center [414, 201] width 32 height 32
click at [417, 278] on icon "button" at bounding box center [416, 274] width 16 height 16
click at [370, 191] on button "cage" at bounding box center [366, 201] width 52 height 33
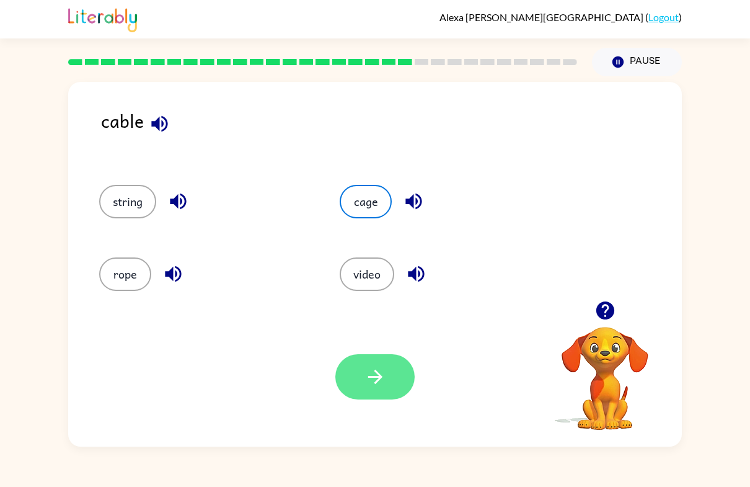
click at [381, 363] on button "button" at bounding box center [375, 376] width 79 height 45
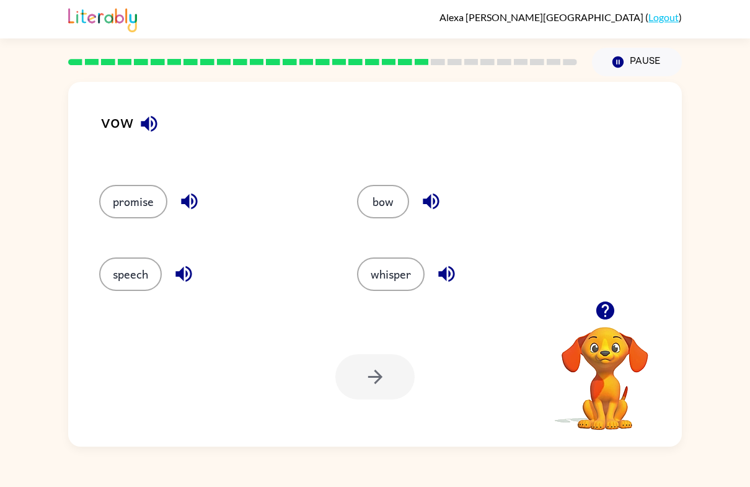
click at [191, 211] on icon "button" at bounding box center [190, 201] width 22 height 22
click at [183, 269] on icon "button" at bounding box center [184, 274] width 16 height 16
click at [441, 193] on icon "button" at bounding box center [431, 201] width 22 height 22
click at [452, 272] on icon "button" at bounding box center [447, 274] width 22 height 22
click at [381, 200] on button "bow" at bounding box center [383, 201] width 52 height 33
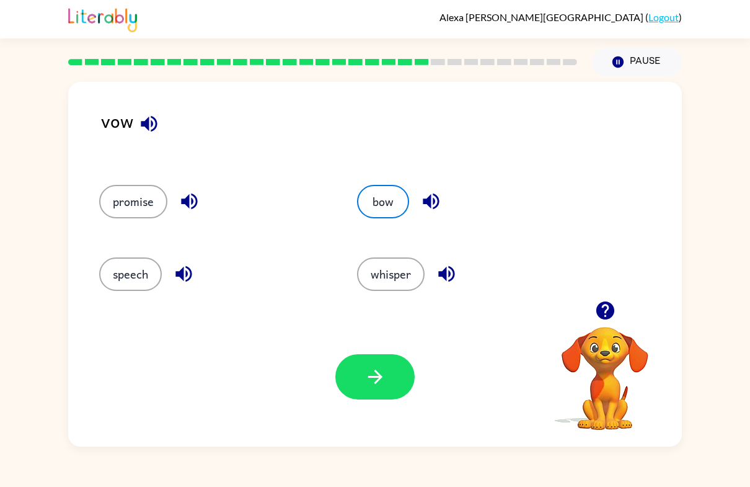
click at [377, 378] on icon "button" at bounding box center [376, 377] width 22 height 22
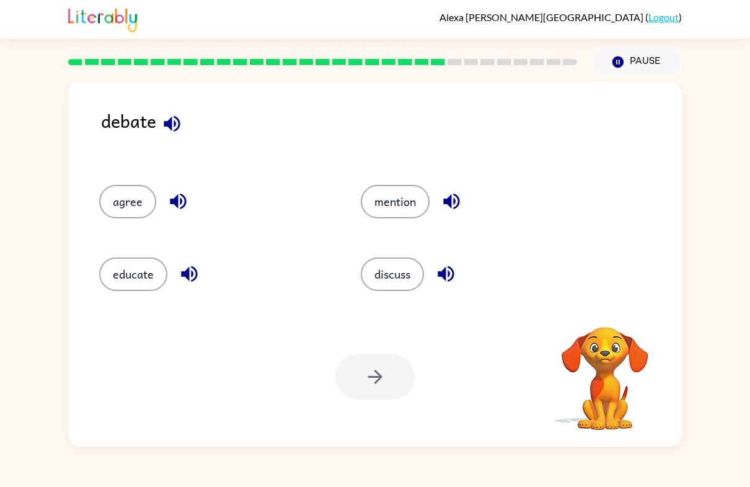
click at [163, 210] on button "button" at bounding box center [178, 201] width 32 height 32
click at [182, 180] on div "agree" at bounding box center [207, 197] width 262 height 73
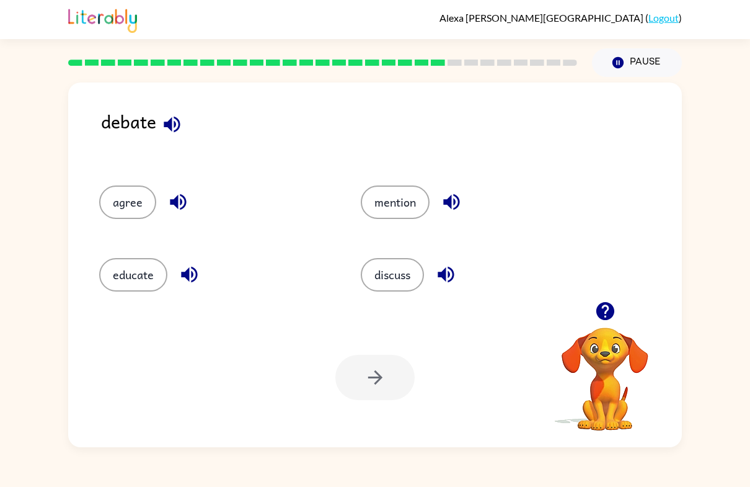
click at [178, 205] on icon "button" at bounding box center [178, 201] width 22 height 22
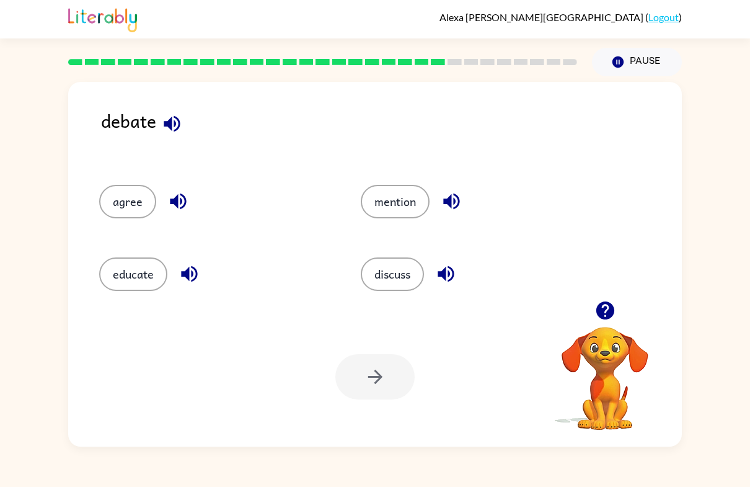
click at [188, 281] on icon "button" at bounding box center [190, 274] width 22 height 22
click at [473, 193] on div "mention" at bounding box center [477, 201] width 233 height 33
click at [468, 201] on button "button" at bounding box center [452, 201] width 32 height 32
click at [442, 214] on button "button" at bounding box center [452, 201] width 32 height 32
click at [442, 277] on icon "button" at bounding box center [446, 274] width 16 height 16
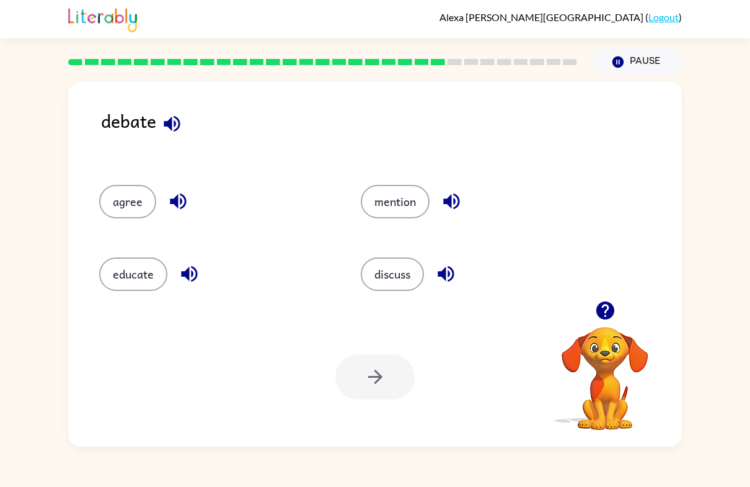
click at [741, 234] on div "debate agree mention educate discuss Your browser must support playing .mp4 fil…" at bounding box center [375, 261] width 750 height 370
click at [130, 280] on button "educate" at bounding box center [133, 273] width 68 height 33
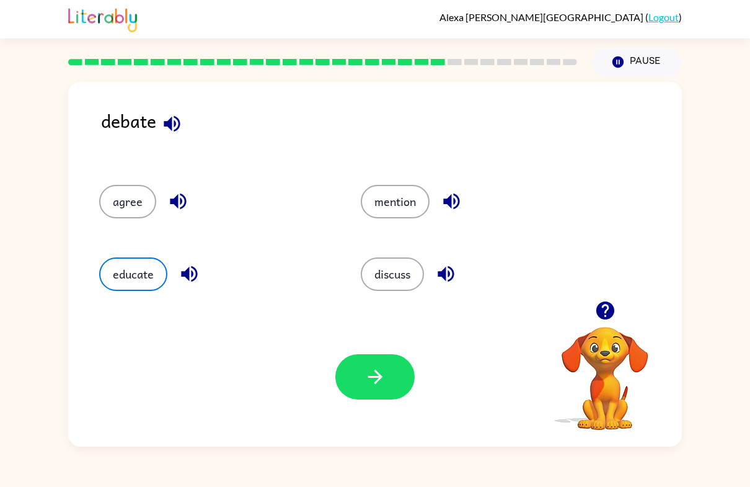
click at [367, 388] on button "button" at bounding box center [375, 376] width 79 height 45
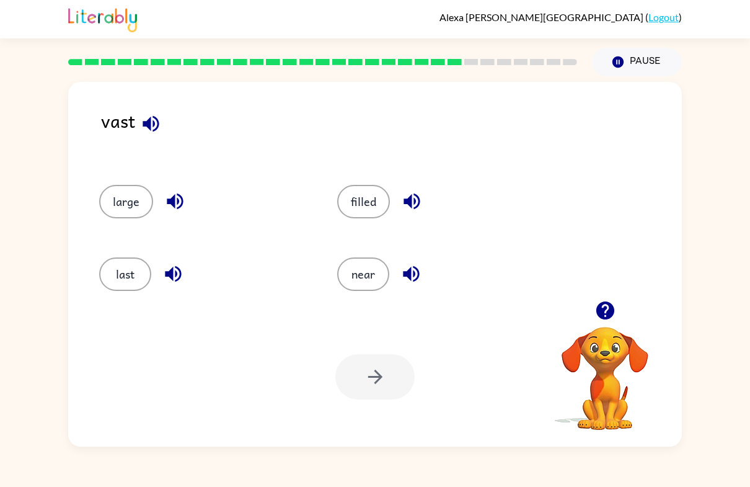
click at [288, 20] on div "Alexa De-Hoyos-Zamora ( Logout )" at bounding box center [375, 19] width 614 height 38
click at [132, 267] on button "last" at bounding box center [125, 273] width 52 height 33
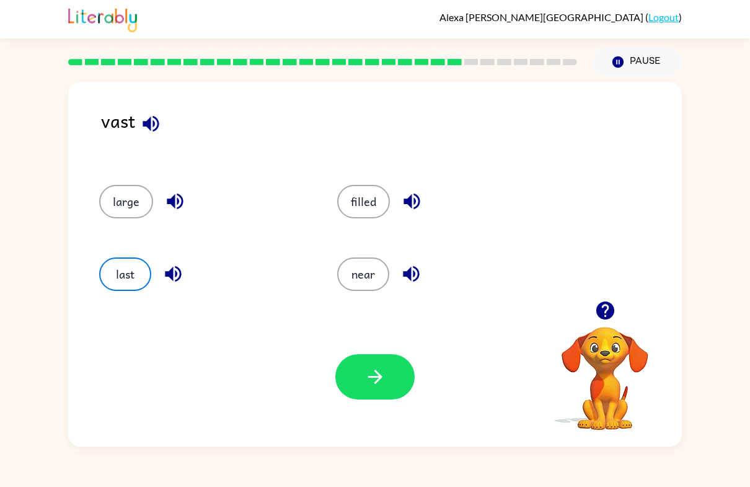
click at [395, 386] on button "button" at bounding box center [375, 376] width 79 height 45
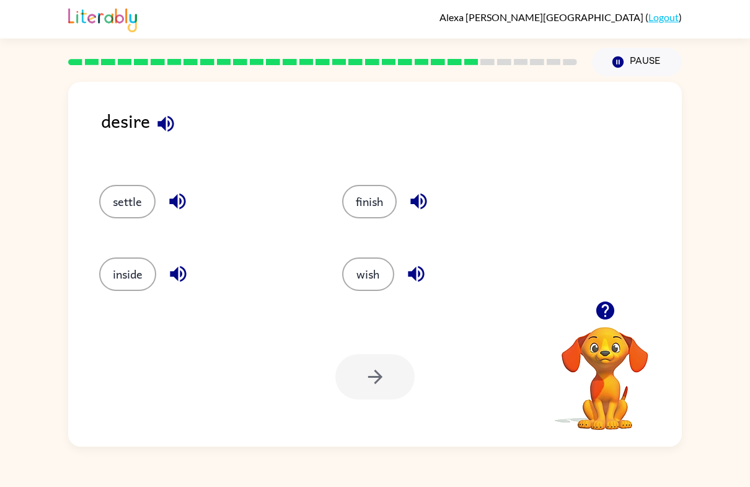
click at [162, 135] on icon "button" at bounding box center [166, 124] width 22 height 22
click at [165, 126] on icon "button" at bounding box center [166, 123] width 16 height 16
click at [164, 196] on button "button" at bounding box center [178, 201] width 32 height 32
click at [182, 280] on icon "button" at bounding box center [178, 274] width 16 height 16
click at [115, 209] on button "settle" at bounding box center [127, 201] width 56 height 33
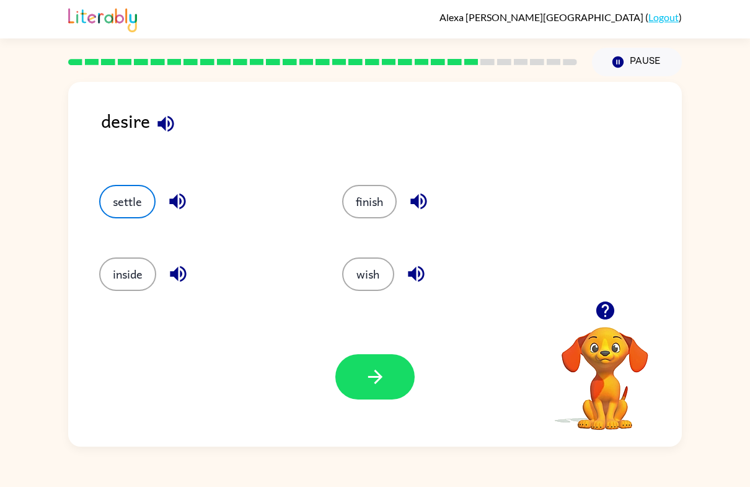
click at [371, 386] on icon "button" at bounding box center [376, 377] width 22 height 22
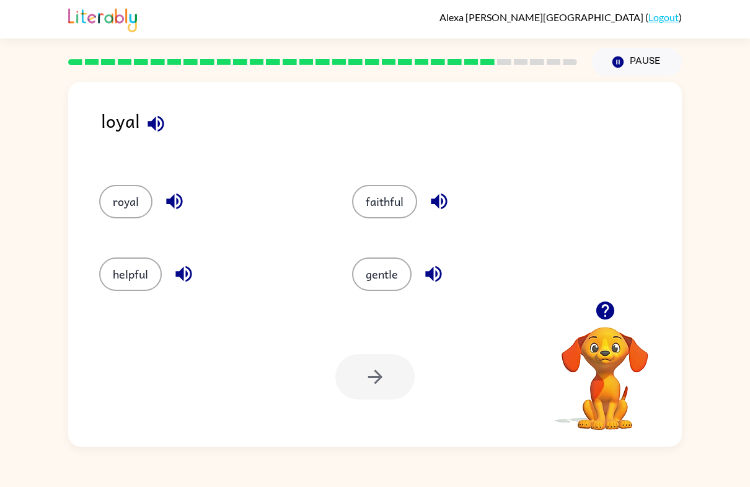
click at [129, 200] on button "royal" at bounding box center [125, 201] width 53 height 33
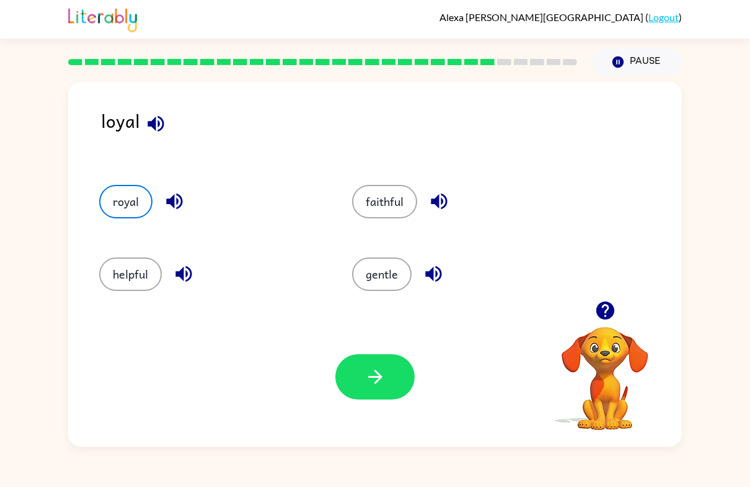
click at [376, 398] on button "button" at bounding box center [375, 376] width 79 height 45
click at [379, 360] on div at bounding box center [375, 376] width 79 height 45
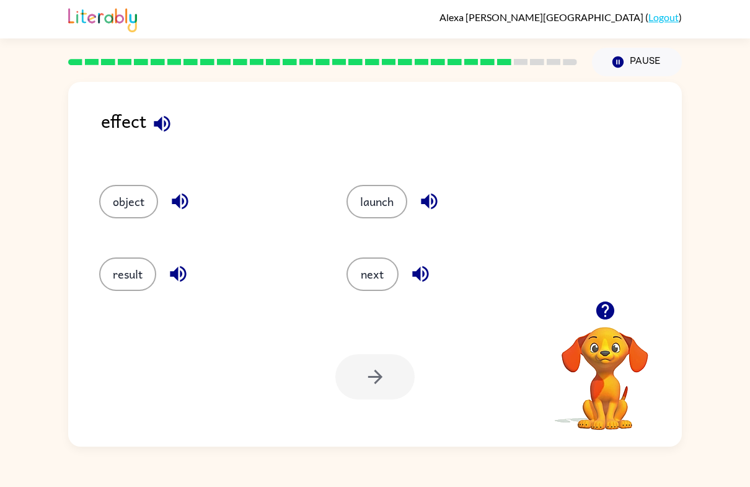
click at [583, 365] on video "Your browser must support playing .mp4 files to use Literably. Please try using…" at bounding box center [605, 370] width 124 height 124
click at [127, 206] on button "object" at bounding box center [128, 201] width 59 height 33
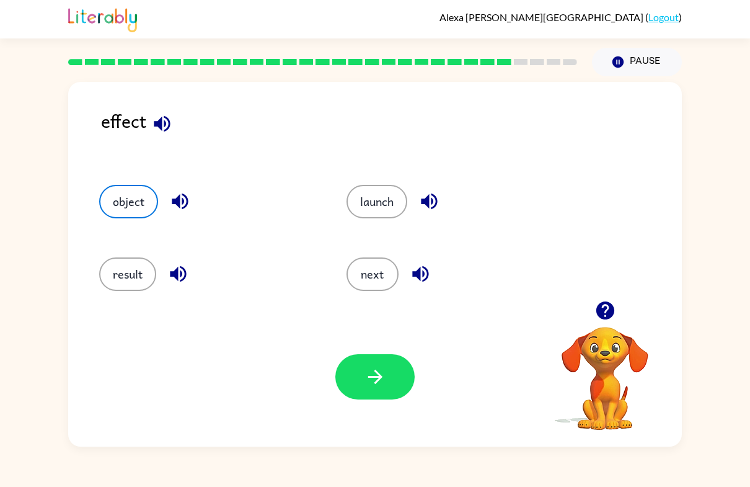
click at [362, 383] on button "button" at bounding box center [375, 376] width 79 height 45
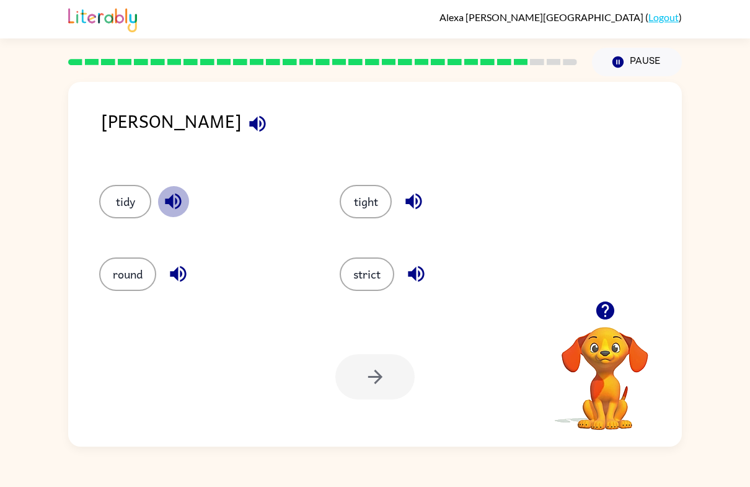
click at [169, 205] on icon "button" at bounding box center [173, 201] width 16 height 16
click at [383, 273] on button "strict" at bounding box center [367, 273] width 55 height 33
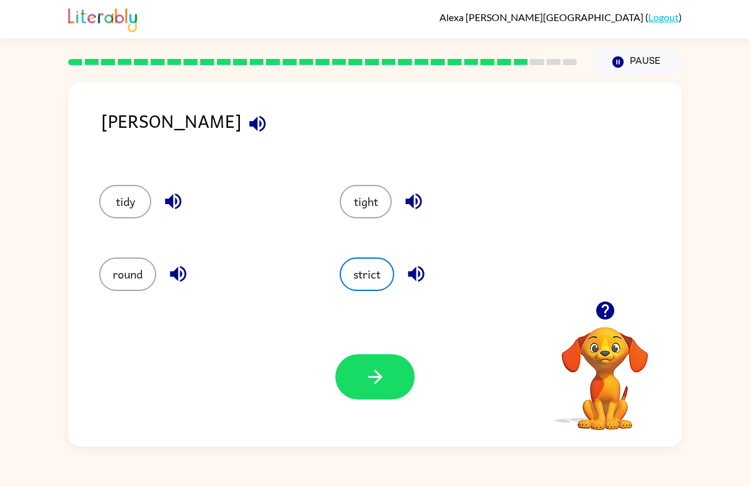
click at [350, 398] on button "button" at bounding box center [375, 376] width 79 height 45
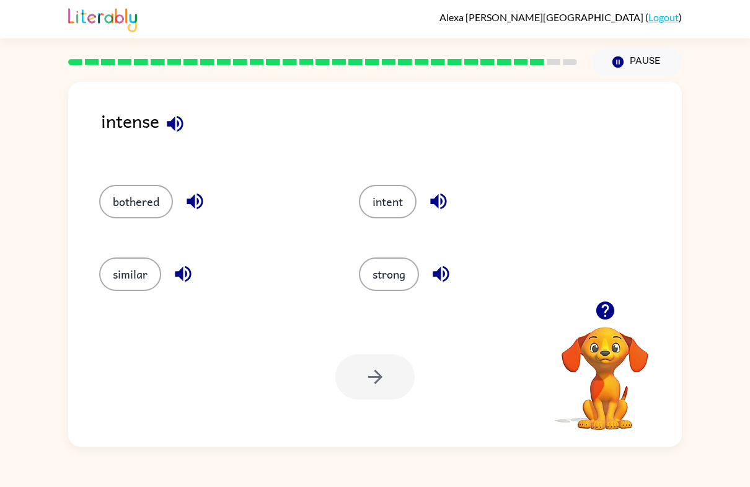
click at [391, 196] on button "intent" at bounding box center [388, 201] width 58 height 33
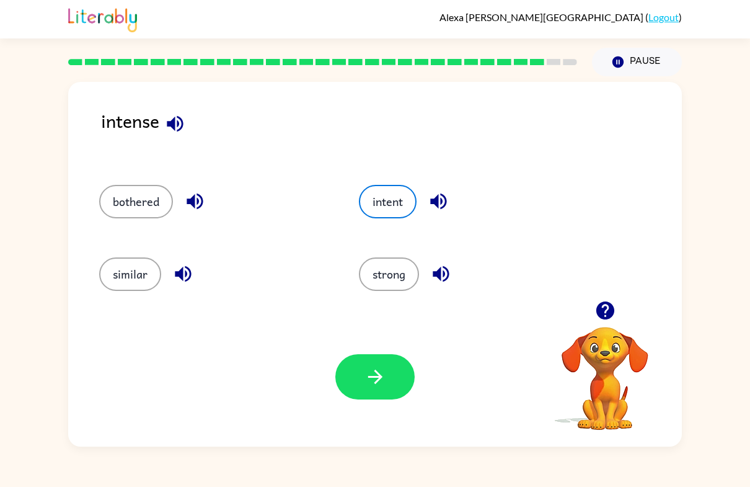
click at [358, 380] on button "button" at bounding box center [375, 376] width 79 height 45
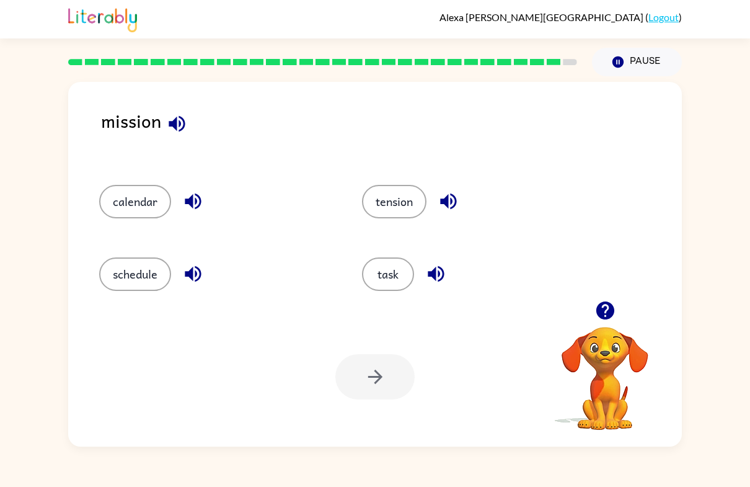
click at [383, 199] on button "tension" at bounding box center [394, 201] width 64 height 33
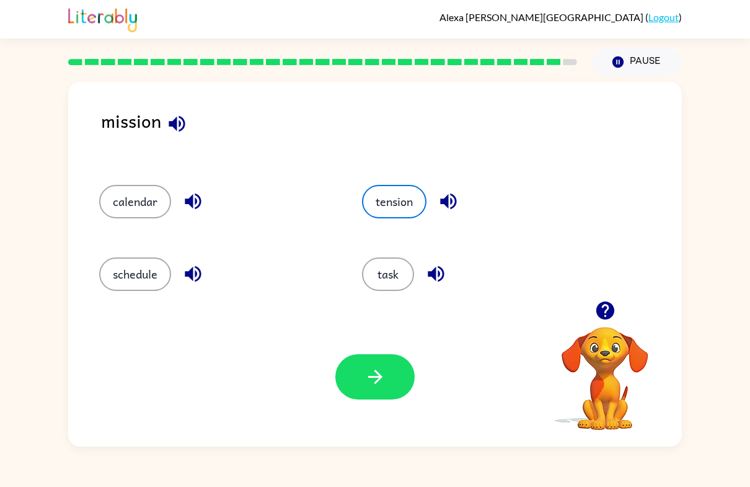
click at [371, 372] on icon "button" at bounding box center [376, 377] width 22 height 22
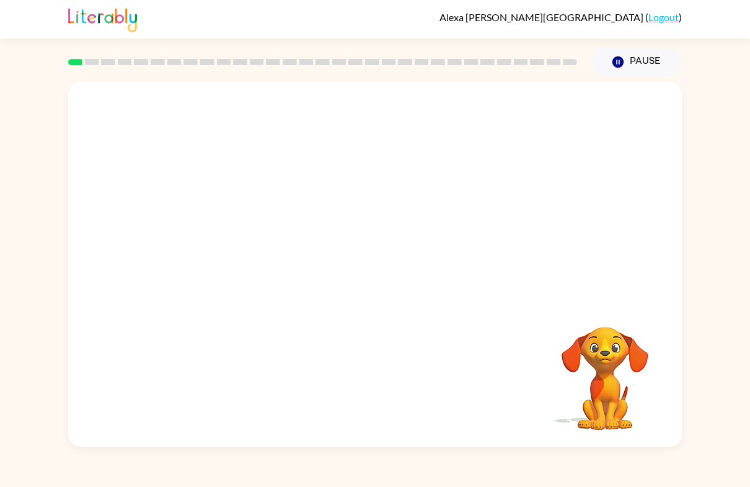
click at [133, 74] on div at bounding box center [323, 61] width 524 height 43
click at [160, 87] on div at bounding box center [375, 191] width 614 height 219
click at [201, 74] on div at bounding box center [323, 61] width 524 height 43
click at [254, 74] on div at bounding box center [323, 61] width 524 height 43
click at [404, 249] on video "Your browser must support playing .mp4 files to use Literably. Please try using…" at bounding box center [375, 191] width 614 height 219
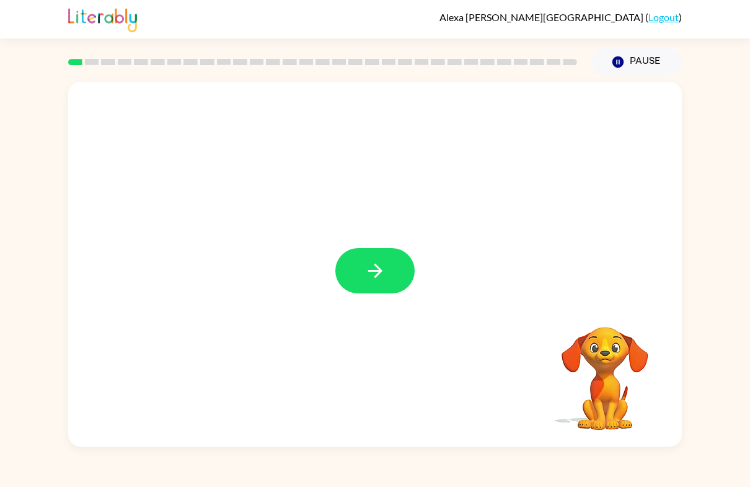
click at [394, 280] on button "button" at bounding box center [375, 270] width 79 height 45
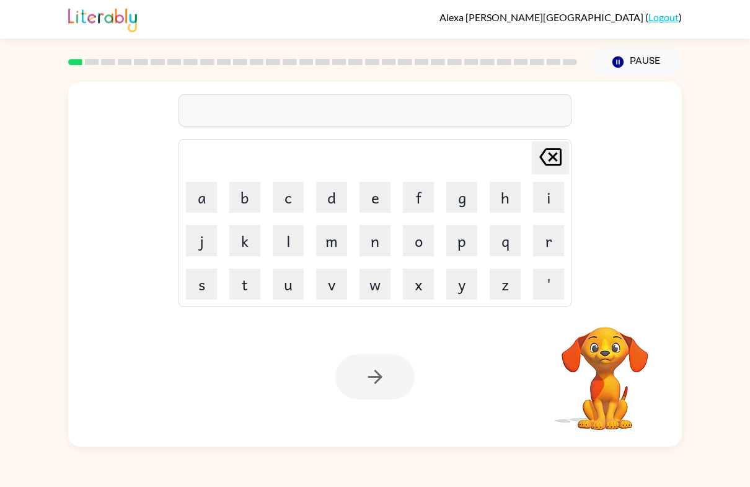
click at [246, 207] on button "b" at bounding box center [244, 197] width 31 height 31
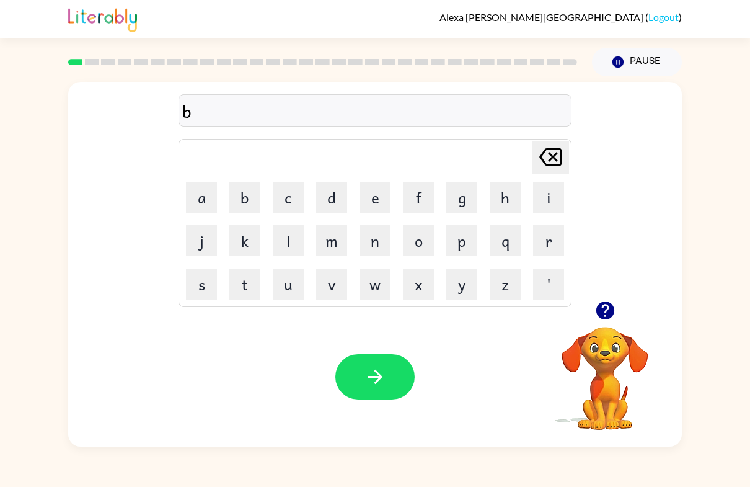
click at [417, 231] on button "o" at bounding box center [418, 240] width 31 height 31
click at [335, 195] on button "d" at bounding box center [331, 197] width 31 height 31
click at [376, 199] on button "e" at bounding box center [375, 197] width 31 height 31
click at [549, 240] on button "r" at bounding box center [548, 240] width 31 height 31
click at [367, 376] on icon "button" at bounding box center [376, 377] width 22 height 22
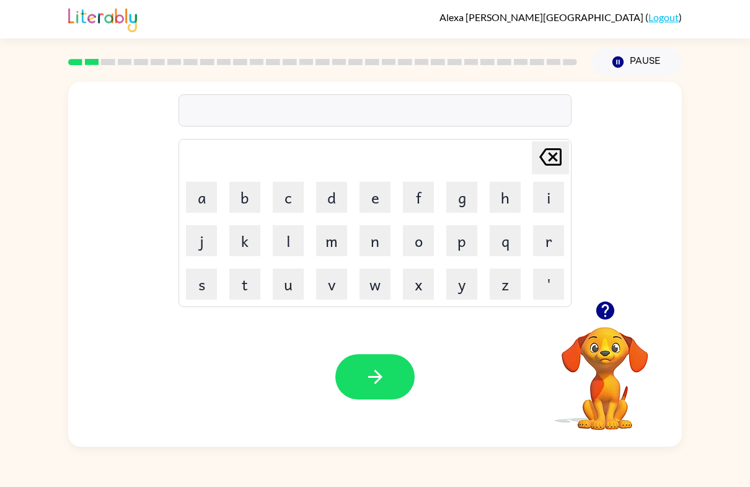
click at [552, 236] on button "r" at bounding box center [548, 240] width 31 height 31
click at [421, 237] on button "o" at bounding box center [418, 240] width 31 height 31
click at [287, 275] on button "u" at bounding box center [288, 284] width 31 height 31
click at [372, 235] on button "n" at bounding box center [375, 240] width 31 height 31
click at [328, 202] on button "d" at bounding box center [331, 197] width 31 height 31
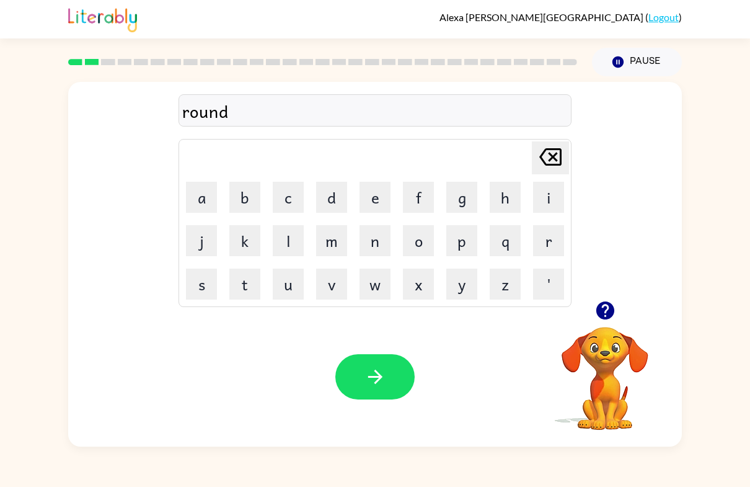
click at [606, 369] on video "Your browser must support playing .mp4 files to use Literably. Please try using…" at bounding box center [605, 370] width 124 height 124
click at [613, 322] on button "button" at bounding box center [606, 311] width 32 height 32
click at [386, 373] on icon "button" at bounding box center [376, 377] width 22 height 22
click at [247, 132] on div "[PERSON_NAME] last character input a b c d e f g h i j k l m n o p q r s t u v …" at bounding box center [375, 191] width 393 height 231
click at [247, 141] on table "[PERSON_NAME] last character input a b c d e f g h i j k l m n o p q r s t u v …" at bounding box center [375, 223] width 392 height 167
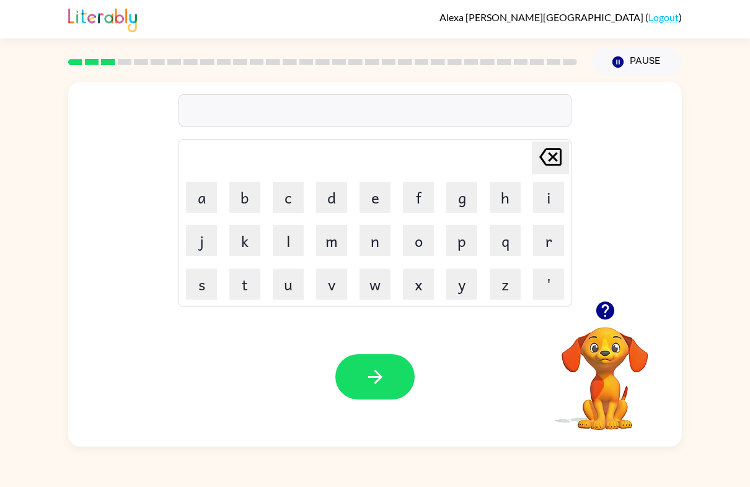
click at [223, 99] on div at bounding box center [375, 110] width 393 height 32
click at [333, 251] on button "m" at bounding box center [331, 240] width 31 height 31
click at [190, 209] on button "a" at bounding box center [201, 197] width 31 height 31
click at [282, 189] on button "c" at bounding box center [288, 197] width 31 height 31
click at [555, 153] on icon "[PERSON_NAME] last character input" at bounding box center [551, 157] width 30 height 30
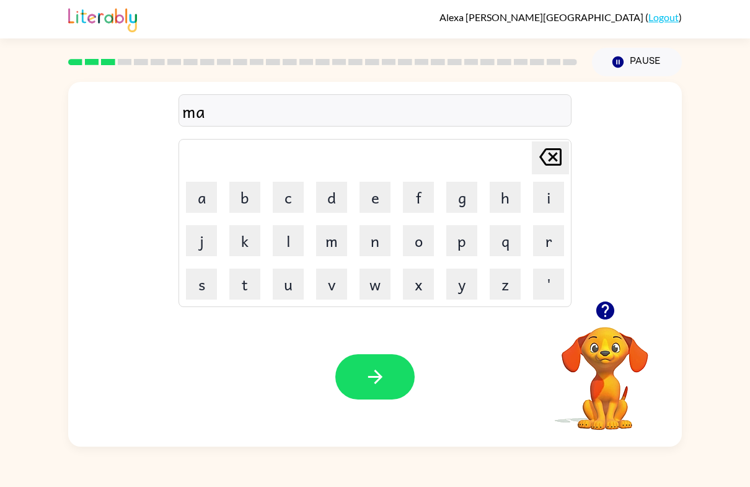
click at [195, 287] on button "s" at bounding box center [201, 284] width 31 height 31
click at [510, 207] on button "h" at bounding box center [505, 197] width 31 height 31
click at [551, 195] on button "i" at bounding box center [548, 197] width 31 height 31
click at [551, 143] on icon "[PERSON_NAME] last character input" at bounding box center [551, 157] width 30 height 30
click at [579, 166] on div "mash Delete Delete last character input a b c d e f g h i j k l m n o p q r s t…" at bounding box center [375, 191] width 614 height 219
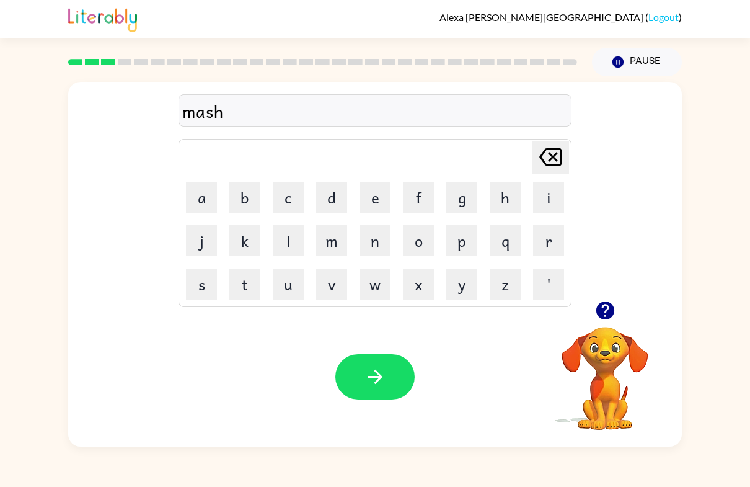
click at [554, 151] on icon "[PERSON_NAME] last character input" at bounding box center [551, 157] width 30 height 30
click at [244, 281] on button "t" at bounding box center [244, 284] width 31 height 31
click at [276, 183] on button "c" at bounding box center [288, 197] width 31 height 31
click at [511, 191] on button "h" at bounding box center [505, 197] width 31 height 31
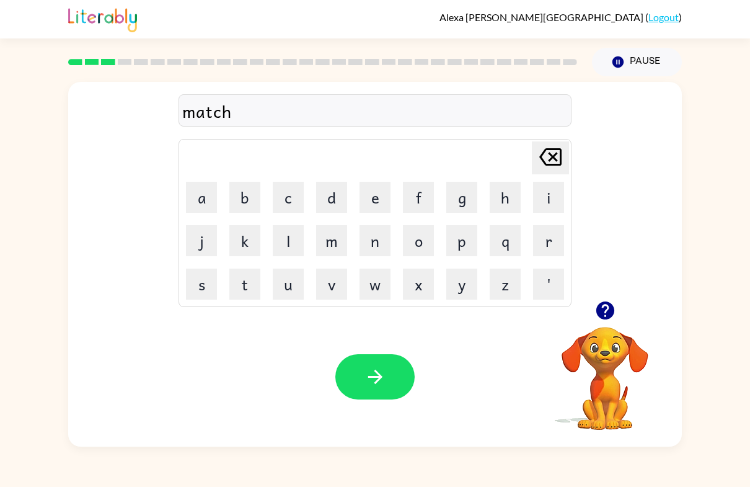
click at [561, 189] on button "i" at bounding box center [548, 197] width 31 height 31
click at [378, 239] on button "n" at bounding box center [375, 240] width 31 height 31
click at [399, 397] on button "button" at bounding box center [375, 376] width 79 height 45
click at [251, 287] on button "t" at bounding box center [244, 284] width 31 height 31
click at [603, 324] on button "button" at bounding box center [606, 311] width 32 height 32
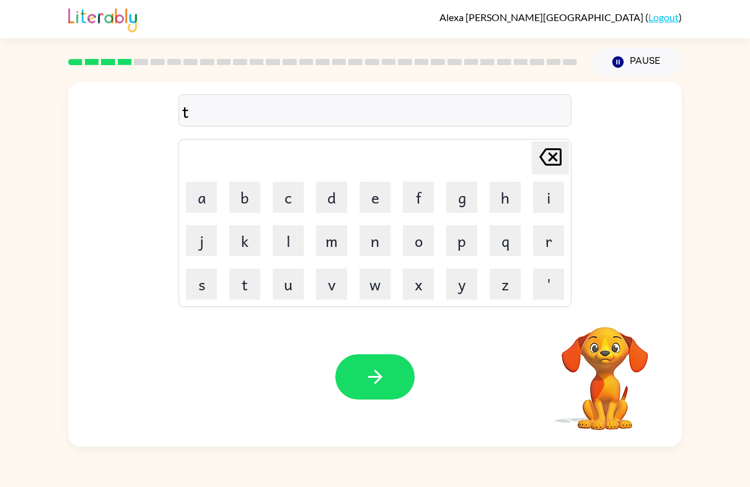
click at [638, 306] on div "t Delete Delete last character input a b c d e f g h i j k l m n o p q r s t u …" at bounding box center [375, 264] width 614 height 365
click at [561, 242] on button "r" at bounding box center [548, 240] width 31 height 31
click at [202, 194] on button "a" at bounding box center [201, 197] width 31 height 31
click at [555, 192] on button "i" at bounding box center [548, 197] width 31 height 31
click at [370, 241] on button "n" at bounding box center [375, 240] width 31 height 31
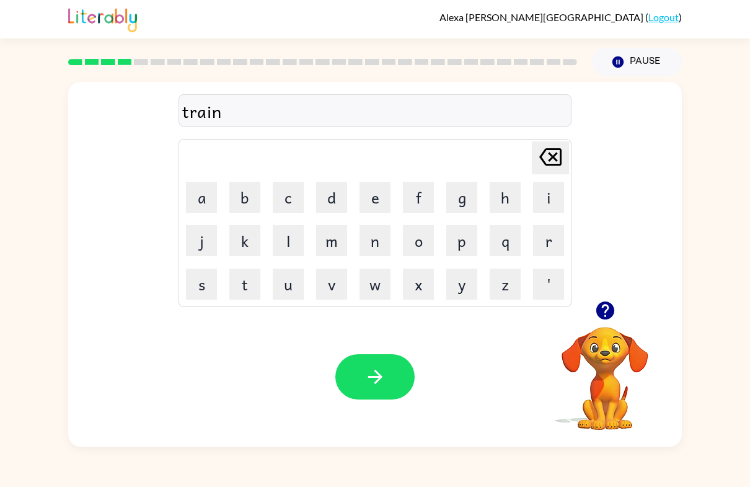
click at [605, 332] on video "Your browser must support playing .mp4 files to use Literably. Please try using…" at bounding box center [605, 370] width 124 height 124
click at [609, 371] on video "Your browser must support playing .mp4 files to use Literably. Please try using…" at bounding box center [605, 370] width 124 height 124
click at [594, 371] on video "Your browser must support playing .mp4 files to use Literably. Please try using…" at bounding box center [605, 370] width 124 height 124
click at [608, 326] on button "button" at bounding box center [606, 311] width 32 height 32
click at [608, 326] on video "Your browser must support playing .mp4 files to use Literably. Please try using…" at bounding box center [605, 370] width 124 height 124
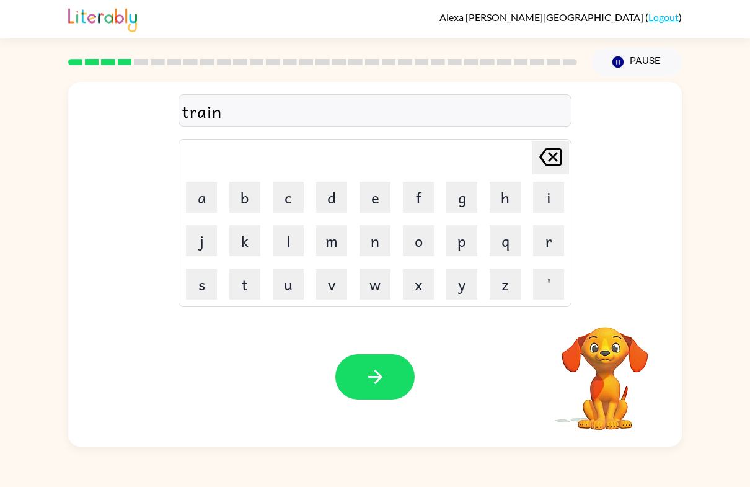
click at [360, 383] on button "button" at bounding box center [375, 376] width 79 height 45
click at [646, 375] on video "Your browser must support playing .mp4 files to use Literably. Please try using…" at bounding box center [605, 370] width 124 height 124
click at [339, 189] on button "d" at bounding box center [331, 197] width 31 height 31
click at [372, 195] on button "e" at bounding box center [375, 197] width 31 height 31
click at [426, 197] on button "f" at bounding box center [418, 197] width 31 height 31
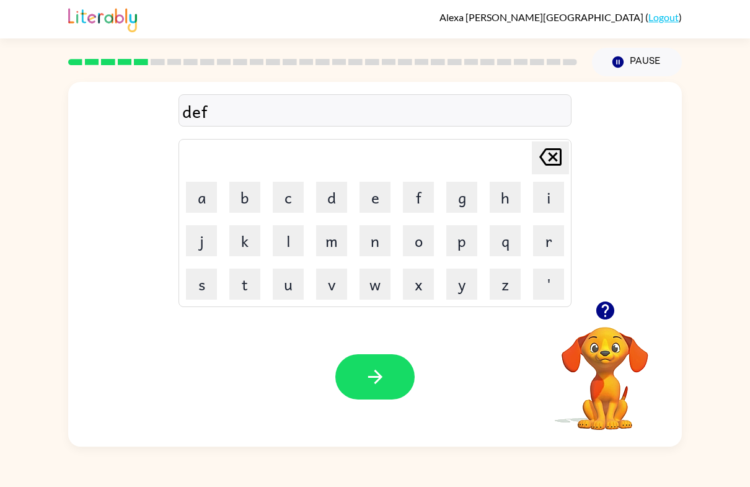
click at [380, 198] on button "e" at bounding box center [375, 197] width 31 height 31
click at [567, 347] on video "Your browser must support playing .mp4 files to use Literably. Please try using…" at bounding box center [605, 370] width 124 height 124
click at [590, 322] on div at bounding box center [605, 311] width 124 height 32
click at [615, 321] on icon "button" at bounding box center [606, 311] width 22 height 22
click at [377, 242] on button "n" at bounding box center [375, 240] width 31 height 31
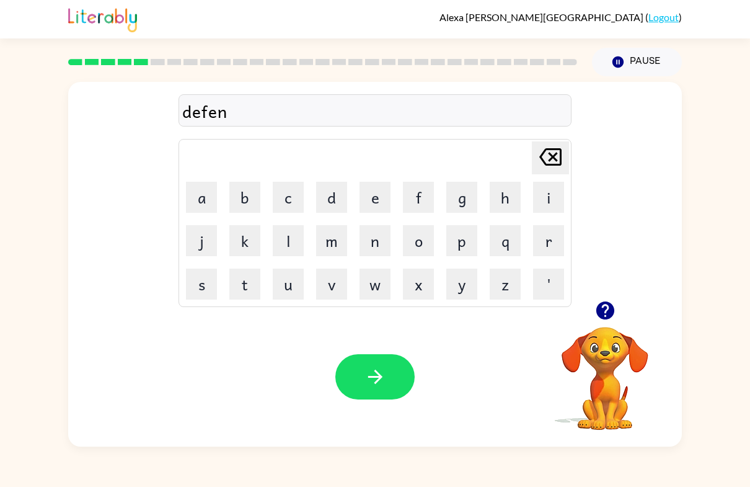
click at [194, 285] on button "s" at bounding box center [201, 284] width 31 height 31
click at [540, 199] on button "i" at bounding box center [548, 197] width 31 height 31
click at [329, 291] on button "v" at bounding box center [331, 284] width 31 height 31
click at [373, 197] on button "e" at bounding box center [375, 197] width 31 height 31
click at [378, 370] on icon "button" at bounding box center [376, 377] width 22 height 22
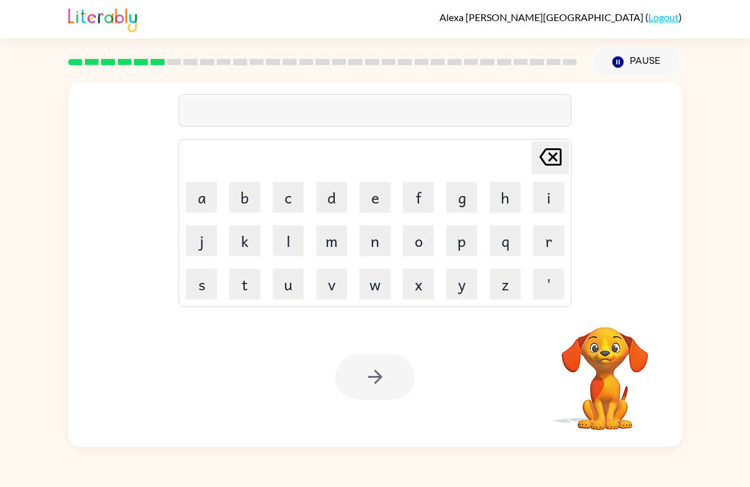
click at [344, 288] on button "v" at bounding box center [331, 284] width 31 height 31
click at [204, 197] on button "a" at bounding box center [201, 197] width 31 height 31
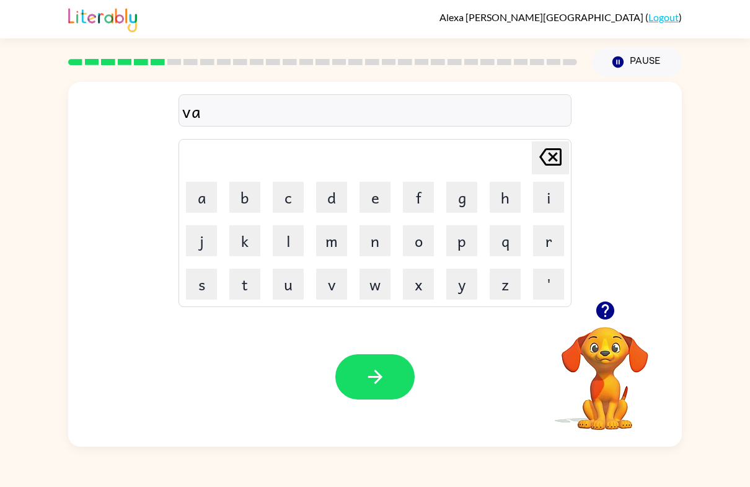
click at [290, 192] on button "c" at bounding box center [288, 197] width 31 height 31
click at [205, 287] on button "s" at bounding box center [201, 284] width 31 height 31
click at [556, 168] on icon "[PERSON_NAME] last character input" at bounding box center [551, 157] width 30 height 30
click at [208, 200] on button "a" at bounding box center [201, 197] width 31 height 31
click at [551, 198] on button "i" at bounding box center [548, 197] width 31 height 31
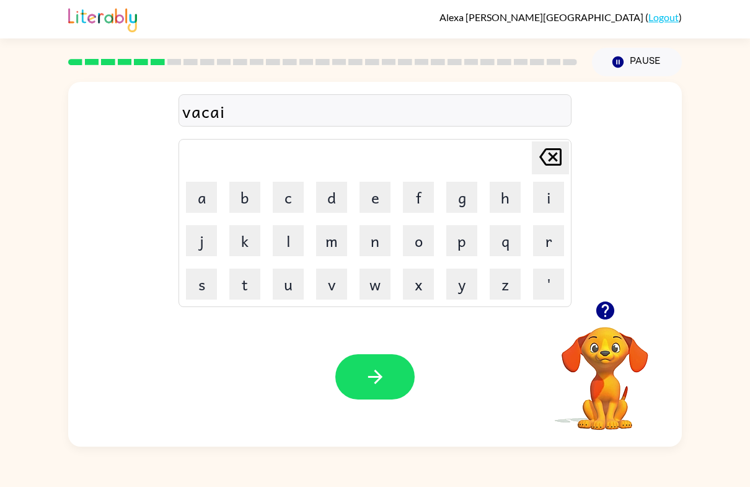
click at [556, 158] on icon "[PERSON_NAME] last character input" at bounding box center [551, 157] width 30 height 30
click at [246, 287] on button "t" at bounding box center [244, 284] width 31 height 31
click at [548, 195] on button "i" at bounding box center [548, 197] width 31 height 31
click at [414, 251] on button "o" at bounding box center [418, 240] width 31 height 31
click at [383, 238] on button "n" at bounding box center [375, 240] width 31 height 31
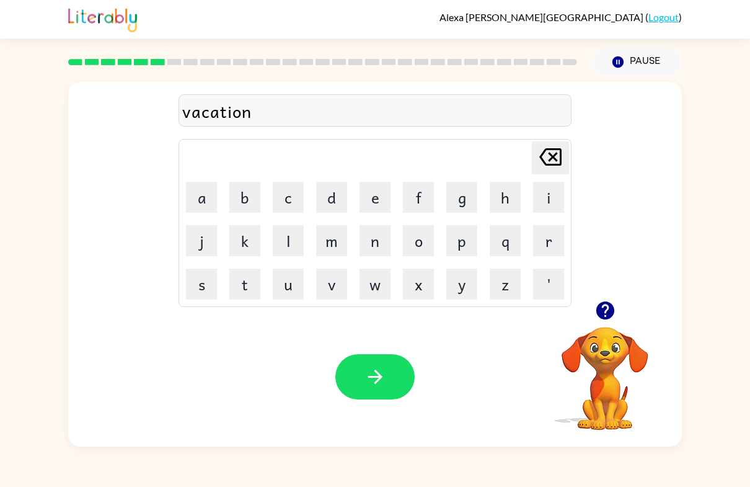
click at [353, 388] on button "button" at bounding box center [375, 376] width 79 height 45
click at [587, 316] on div at bounding box center [605, 311] width 124 height 32
click at [610, 350] on video "Your browser must support playing .mp4 files to use Literably. Please try using…" at bounding box center [605, 370] width 124 height 124
click at [600, 326] on button "button" at bounding box center [606, 311] width 32 height 32
click at [468, 238] on button "p" at bounding box center [462, 240] width 31 height 31
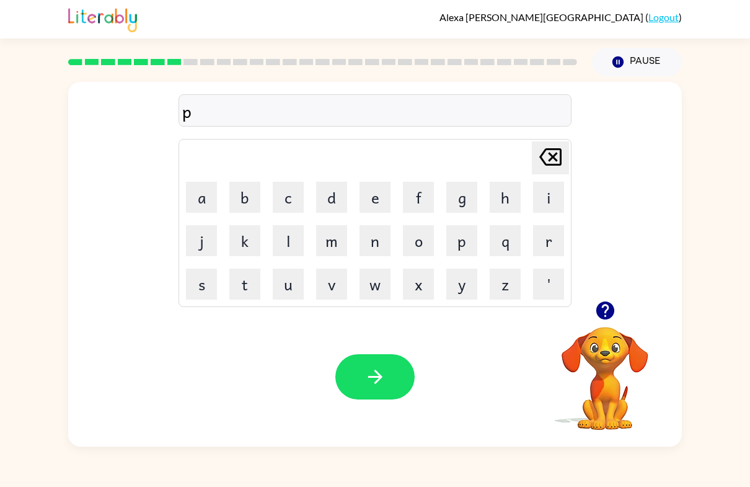
click at [418, 245] on button "o" at bounding box center [418, 240] width 31 height 31
click at [250, 288] on button "t" at bounding box center [244, 284] width 31 height 31
click at [254, 282] on button "t" at bounding box center [244, 284] width 31 height 31
click at [292, 241] on button "l" at bounding box center [288, 240] width 31 height 31
click at [365, 195] on button "e" at bounding box center [375, 197] width 31 height 31
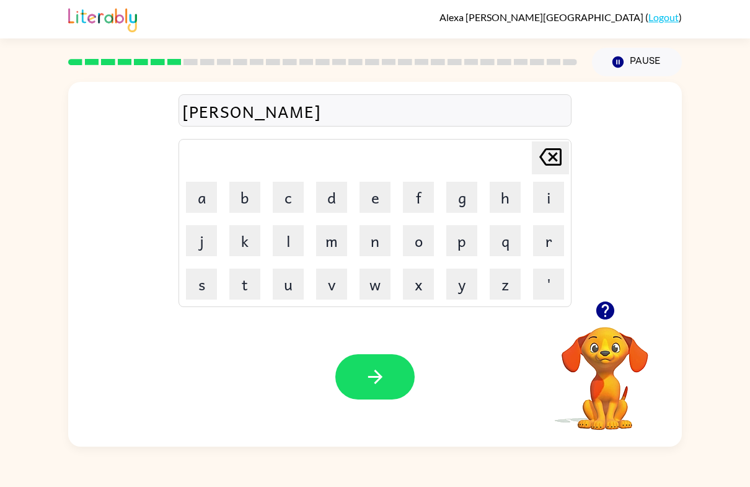
click at [373, 384] on icon "button" at bounding box center [376, 377] width 22 height 22
click at [609, 315] on icon "button" at bounding box center [605, 310] width 18 height 18
click at [371, 243] on button "n" at bounding box center [375, 240] width 31 height 31
click at [400, 181] on td "f" at bounding box center [419, 197] width 42 height 42
click at [373, 197] on button "e" at bounding box center [375, 197] width 31 height 31
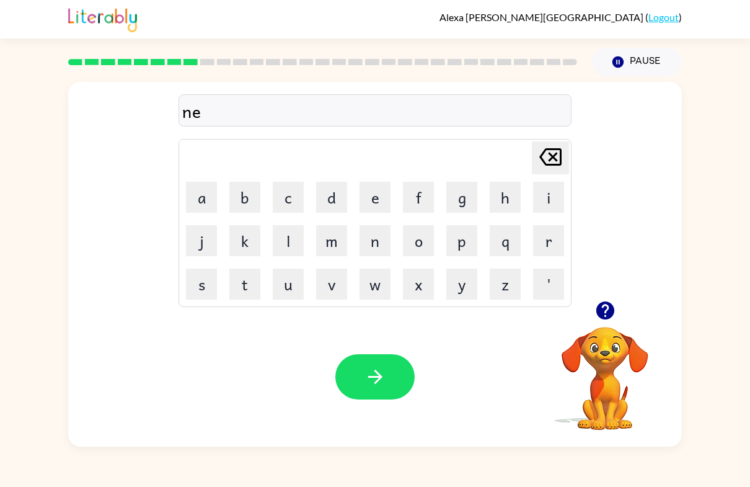
click at [610, 357] on video "Your browser must support playing .mp4 files to use Literably. Please try using…" at bounding box center [605, 370] width 124 height 124
click at [614, 324] on button "button" at bounding box center [606, 311] width 32 height 32
click at [555, 166] on icon at bounding box center [551, 156] width 22 height 17
click at [533, 165] on button "[PERSON_NAME] last character input" at bounding box center [550, 157] width 37 height 33
click at [329, 255] on button "m" at bounding box center [331, 240] width 31 height 31
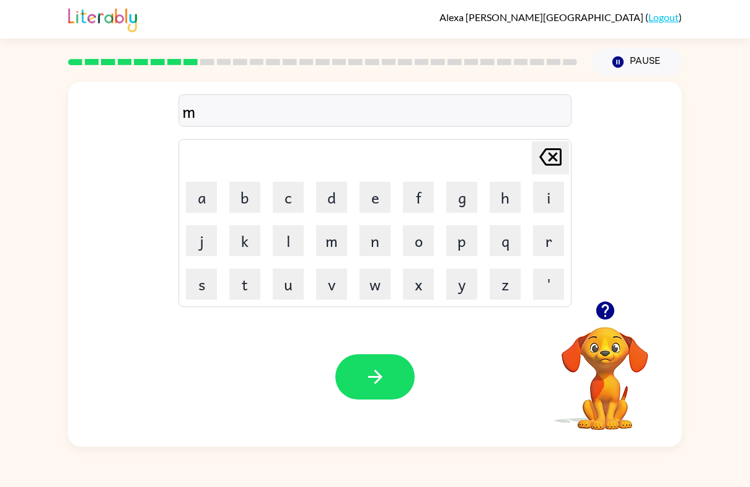
click at [372, 205] on button "e" at bounding box center [375, 197] width 31 height 31
click at [381, 288] on button "w" at bounding box center [375, 284] width 31 height 31
click at [595, 353] on video "Your browser must support playing .mp4 files to use Literably. Please try using…" at bounding box center [605, 370] width 124 height 124
click at [605, 312] on icon "button" at bounding box center [606, 311] width 22 height 22
click at [285, 197] on button "c" at bounding box center [288, 197] width 31 height 31
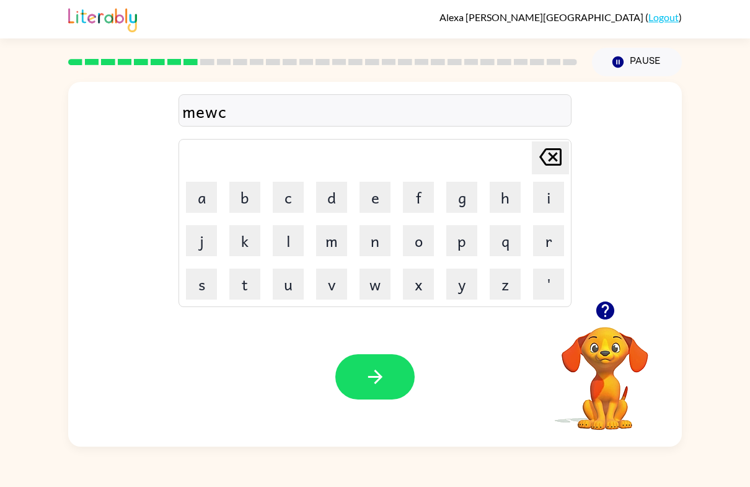
click at [414, 242] on button "o" at bounding box center [418, 240] width 31 height 31
click at [610, 334] on video "Your browser must support playing .mp4 files to use Literably. Please try using…" at bounding box center [605, 370] width 124 height 124
click at [590, 339] on video "Your browser must support playing .mp4 files to use Literably. Please try using…" at bounding box center [605, 370] width 124 height 124
click at [616, 314] on button "button" at bounding box center [606, 311] width 32 height 32
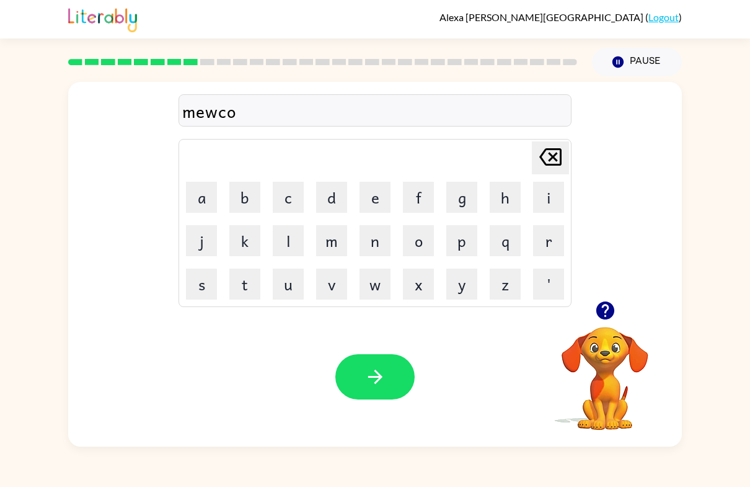
click at [553, 174] on div "[PERSON_NAME] last character input" at bounding box center [551, 158] width 30 height 32
click at [577, 160] on div "mewc Delete Delete last character input a b c d e f g h i j k l m n o p q r s t…" at bounding box center [375, 191] width 614 height 219
click at [554, 153] on icon "[PERSON_NAME] last character input" at bounding box center [551, 157] width 30 height 30
click at [256, 294] on button "t" at bounding box center [244, 284] width 31 height 31
click at [553, 154] on icon "[PERSON_NAME] last character input" at bounding box center [551, 157] width 30 height 30
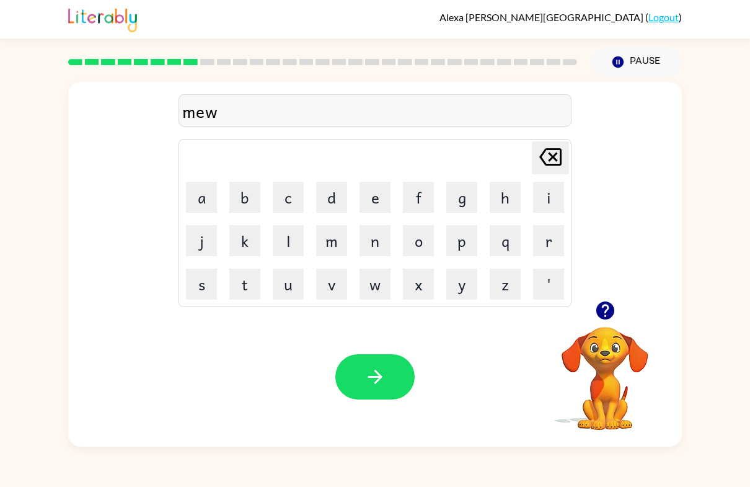
click at [544, 234] on button "r" at bounding box center [548, 240] width 31 height 31
click at [296, 199] on button "c" at bounding box center [288, 197] width 31 height 31
click at [420, 249] on button "o" at bounding box center [418, 240] width 31 height 31
click at [420, 248] on button "o" at bounding box center [418, 240] width 31 height 31
click at [542, 159] on icon at bounding box center [551, 156] width 22 height 17
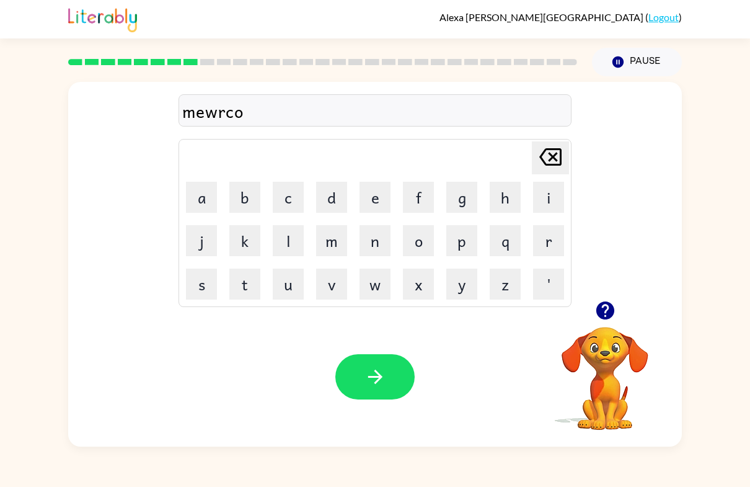
click at [295, 239] on button "l" at bounding box center [288, 240] width 31 height 31
click at [378, 375] on icon "button" at bounding box center [376, 377] width 22 height 22
click at [335, 240] on button "m" at bounding box center [331, 240] width 31 height 31
click at [386, 196] on button "e" at bounding box center [375, 197] width 31 height 31
click at [378, 192] on button "e" at bounding box center [375, 197] width 31 height 31
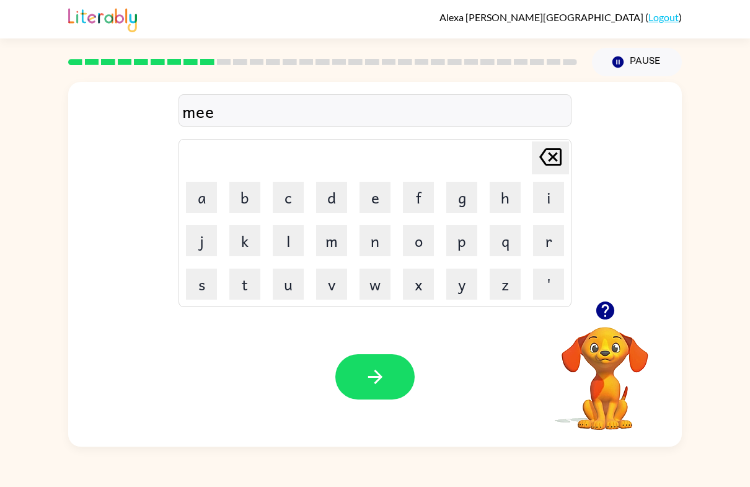
click at [324, 248] on button "m" at bounding box center [331, 240] width 31 height 31
click at [379, 293] on button "w" at bounding box center [375, 284] width 31 height 31
click at [555, 156] on icon at bounding box center [551, 156] width 22 height 17
click at [324, 256] on button "m" at bounding box center [331, 240] width 31 height 31
click at [419, 248] on button "o" at bounding box center [418, 240] width 31 height 31
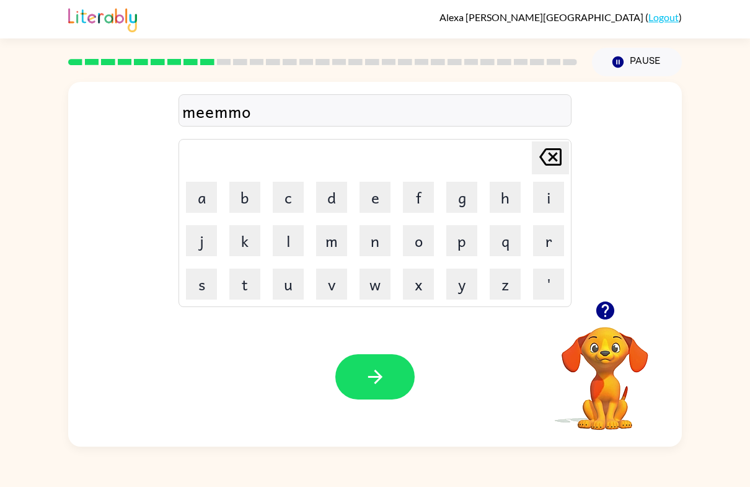
click at [553, 159] on icon "[PERSON_NAME] last character input" at bounding box center [551, 157] width 30 height 30
click at [553, 159] on icon at bounding box center [551, 156] width 22 height 17
click at [553, 164] on icon "[PERSON_NAME] last character input" at bounding box center [551, 157] width 30 height 30
click at [334, 198] on button "d" at bounding box center [331, 197] width 31 height 31
click at [334, 244] on button "m" at bounding box center [331, 240] width 31 height 31
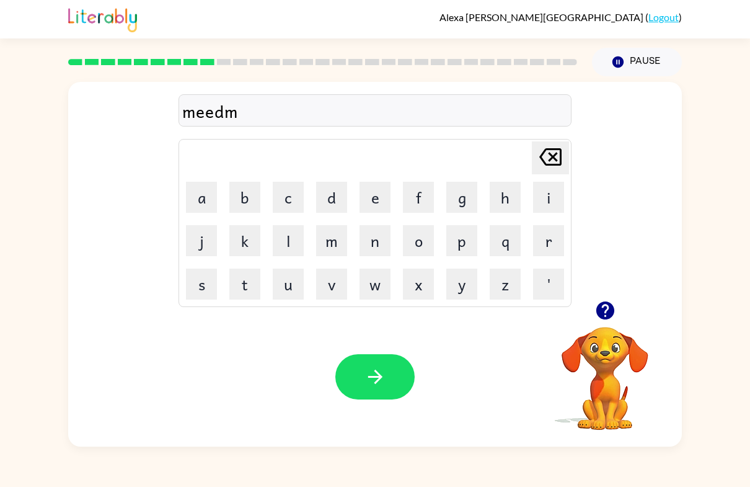
click at [426, 243] on button "o" at bounding box center [418, 240] width 31 height 31
click at [554, 236] on button "r" at bounding box center [548, 240] width 31 height 31
click at [376, 242] on button "n" at bounding box center [375, 240] width 31 height 31
click at [549, 192] on button "i" at bounding box center [548, 197] width 31 height 31
click at [380, 247] on button "n" at bounding box center [375, 240] width 31 height 31
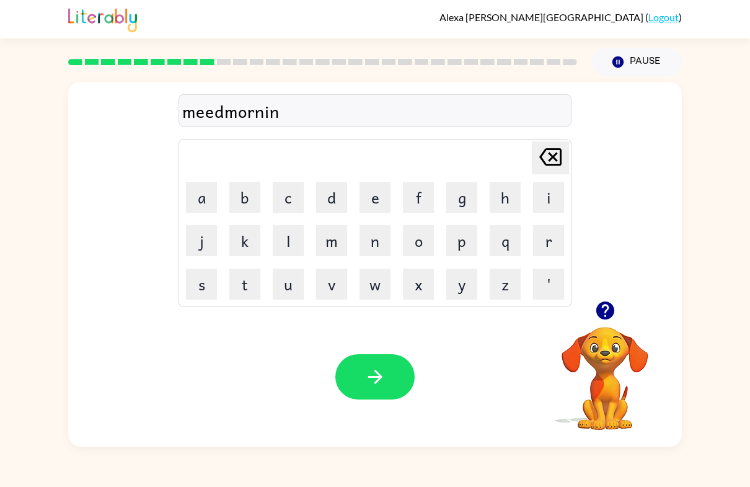
click at [458, 197] on button "g" at bounding box center [462, 197] width 31 height 31
click at [383, 379] on icon "button" at bounding box center [376, 377] width 22 height 22
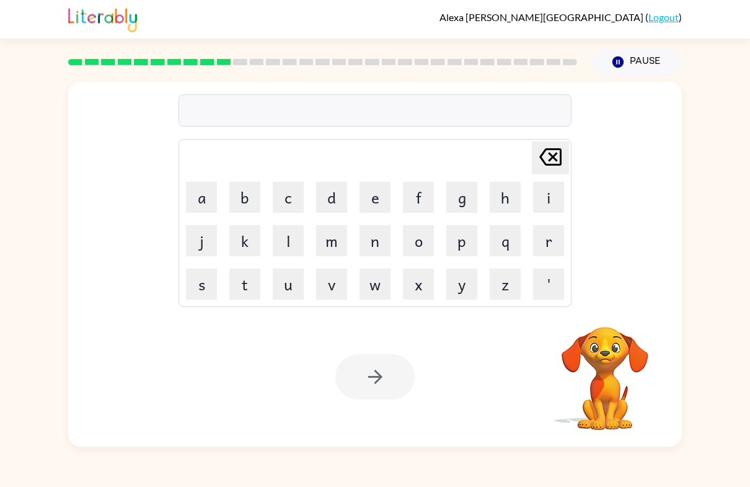
click at [330, 198] on button "d" at bounding box center [331, 197] width 31 height 31
click at [551, 203] on button "i" at bounding box center [548, 197] width 31 height 31
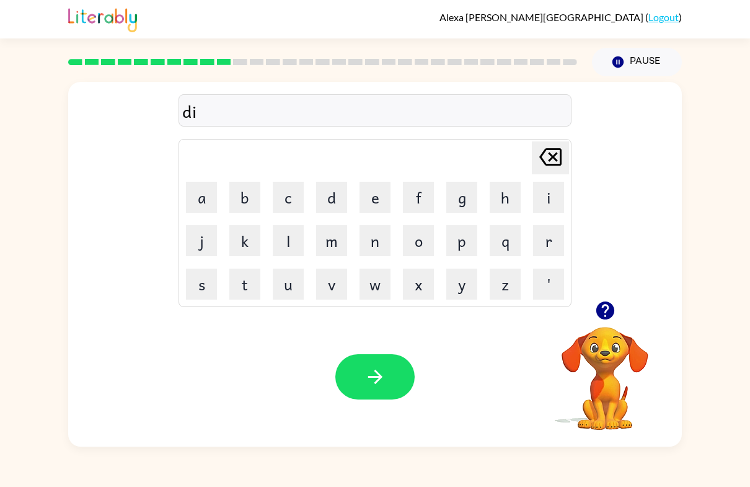
click at [256, 289] on button "t" at bounding box center [244, 284] width 31 height 31
click at [559, 241] on button "r" at bounding box center [548, 240] width 31 height 31
click at [287, 285] on button "u" at bounding box center [288, 284] width 31 height 31
click at [205, 283] on button "s" at bounding box center [201, 284] width 31 height 31
click at [249, 286] on button "t" at bounding box center [244, 284] width 31 height 31
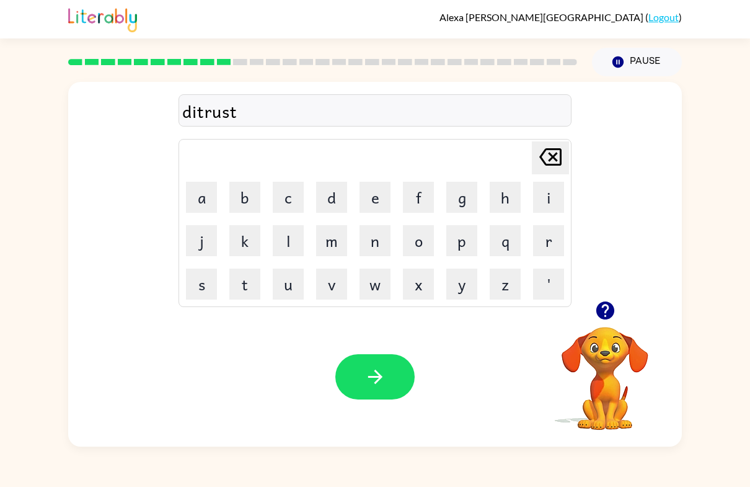
click at [394, 391] on button "button" at bounding box center [375, 376] width 79 height 45
click at [551, 235] on button "r" at bounding box center [548, 240] width 31 height 31
click at [425, 240] on button "o" at bounding box center [418, 240] width 31 height 31
click at [208, 197] on button "a" at bounding box center [201, 197] width 31 height 31
click at [329, 198] on button "d" at bounding box center [331, 197] width 31 height 31
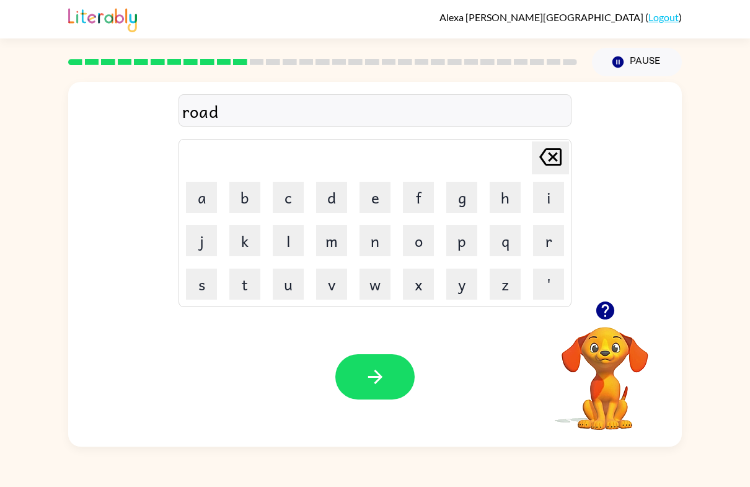
click at [375, 386] on icon "button" at bounding box center [376, 377] width 22 height 22
click at [749, 58] on div "[PERSON_NAME] ( Logout ) Pause Pause Delete Delete last character input a b c d…" at bounding box center [375, 243] width 750 height 487
click at [615, 349] on video "Your browser must support playing .mp4 files to use Literably. Please try using…" at bounding box center [605, 370] width 124 height 124
click at [603, 312] on icon "button" at bounding box center [605, 310] width 18 height 18
click at [291, 287] on button "u" at bounding box center [288, 284] width 31 height 31
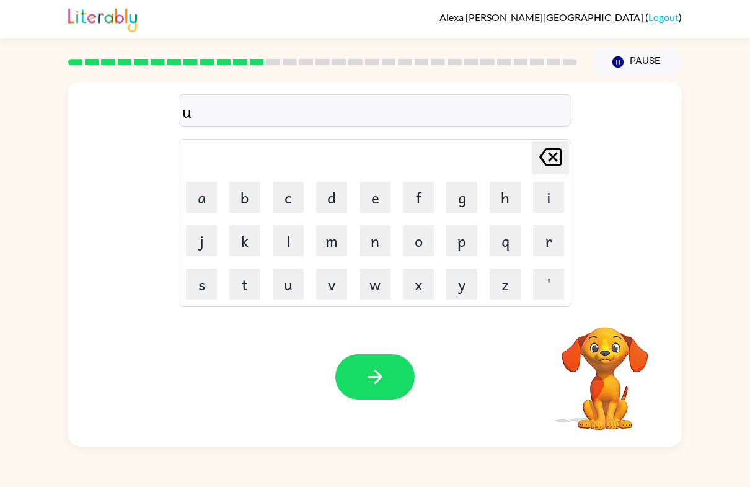
click at [465, 236] on button "p" at bounding box center [462, 240] width 31 height 31
click at [461, 200] on button "g" at bounding box center [462, 197] width 31 height 31
click at [542, 236] on button "r" at bounding box center [548, 240] width 31 height 31
click at [212, 192] on button "a" at bounding box center [201, 197] width 31 height 31
click at [326, 208] on button "d" at bounding box center [331, 197] width 31 height 31
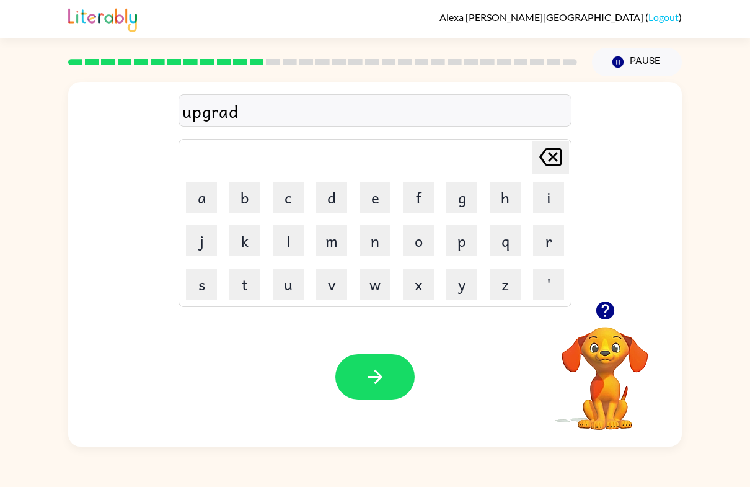
click at [370, 199] on button "e" at bounding box center [375, 197] width 31 height 31
click at [373, 375] on icon "button" at bounding box center [376, 377] width 22 height 22
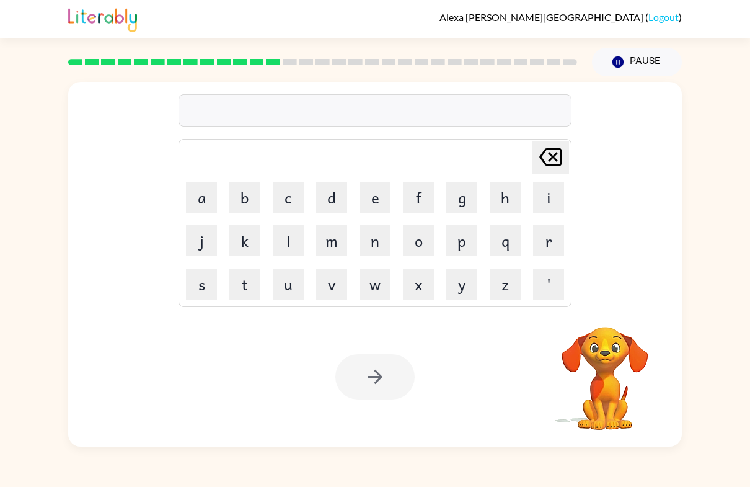
click at [329, 251] on button "m" at bounding box center [331, 240] width 31 height 31
click at [205, 196] on button "a" at bounding box center [201, 197] width 31 height 31
click at [336, 202] on button "d" at bounding box center [331, 197] width 31 height 31
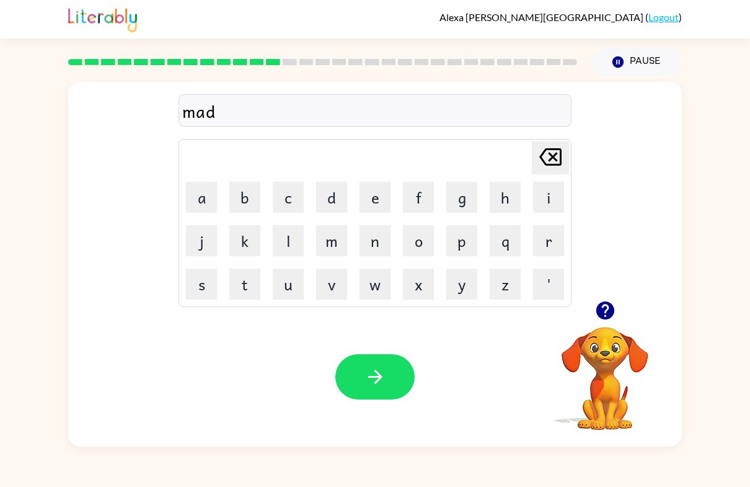
click at [383, 249] on button "n" at bounding box center [375, 240] width 31 height 31
click at [375, 198] on button "e" at bounding box center [375, 197] width 31 height 31
click at [200, 291] on button "s" at bounding box center [201, 284] width 31 height 31
click at [199, 291] on button "s" at bounding box center [201, 284] width 31 height 31
click at [382, 383] on icon "button" at bounding box center [376, 377] width 22 height 22
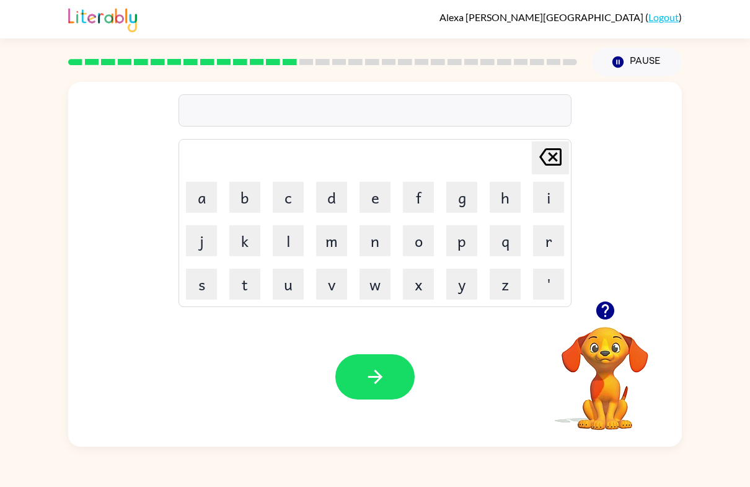
click at [236, 196] on button "b" at bounding box center [244, 197] width 31 height 31
click at [428, 239] on button "o" at bounding box center [418, 240] width 31 height 31
click at [385, 283] on button "w" at bounding box center [375, 284] width 31 height 31
click at [385, 237] on button "n" at bounding box center [375, 240] width 31 height 31
click at [375, 195] on button "e" at bounding box center [375, 197] width 31 height 31
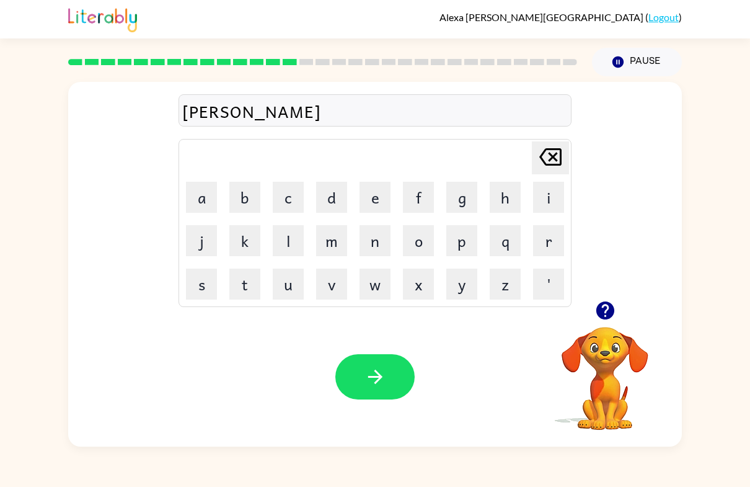
click at [191, 286] on button "s" at bounding box center [201, 284] width 31 height 31
click at [193, 288] on button "s" at bounding box center [201, 284] width 31 height 31
click at [336, 375] on button "button" at bounding box center [375, 376] width 79 height 45
click at [208, 283] on button "s" at bounding box center [201, 284] width 31 height 31
click at [378, 284] on button "w" at bounding box center [375, 284] width 31 height 31
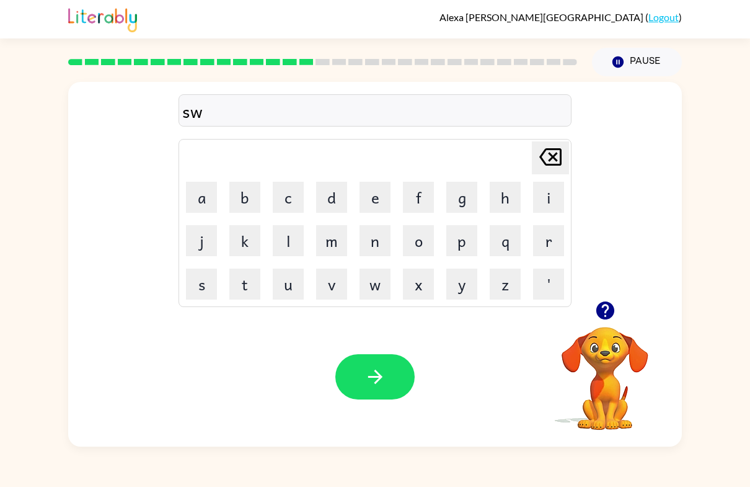
click at [428, 244] on button "o" at bounding box center [418, 240] width 31 height 31
click at [553, 232] on button "r" at bounding box center [548, 240] width 31 height 31
click at [367, 285] on button "w" at bounding box center [375, 284] width 31 height 31
click at [551, 152] on icon "[PERSON_NAME] last character input" at bounding box center [551, 157] width 30 height 30
click at [334, 248] on button "m" at bounding box center [331, 240] width 31 height 31
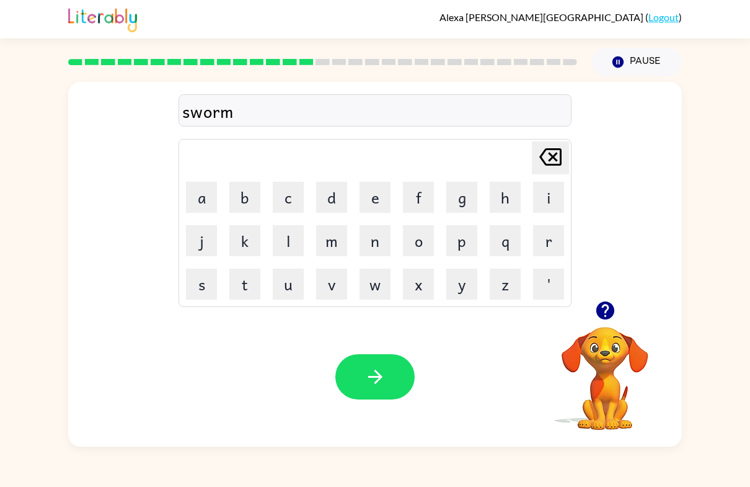
click at [386, 392] on button "button" at bounding box center [375, 376] width 79 height 45
click at [554, 252] on button "r" at bounding box center [548, 240] width 31 height 31
click at [202, 189] on button "a" at bounding box center [201, 197] width 31 height 31
click at [342, 242] on button "m" at bounding box center [331, 240] width 31 height 31
click at [386, 195] on button "e" at bounding box center [375, 197] width 31 height 31
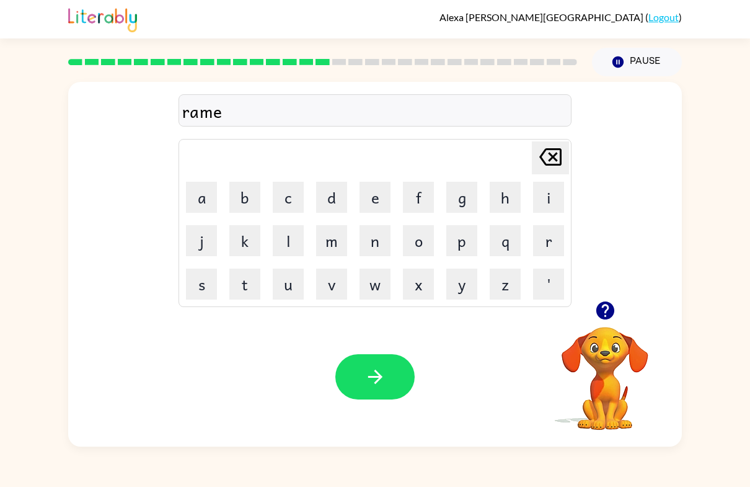
click at [554, 146] on icon "[PERSON_NAME] last character input" at bounding box center [551, 157] width 30 height 30
click at [361, 389] on button "button" at bounding box center [375, 376] width 79 height 45
click at [604, 316] on icon "button" at bounding box center [605, 310] width 18 height 18
click at [548, 255] on button "r" at bounding box center [548, 240] width 31 height 31
click at [389, 189] on button "e" at bounding box center [375, 197] width 31 height 31
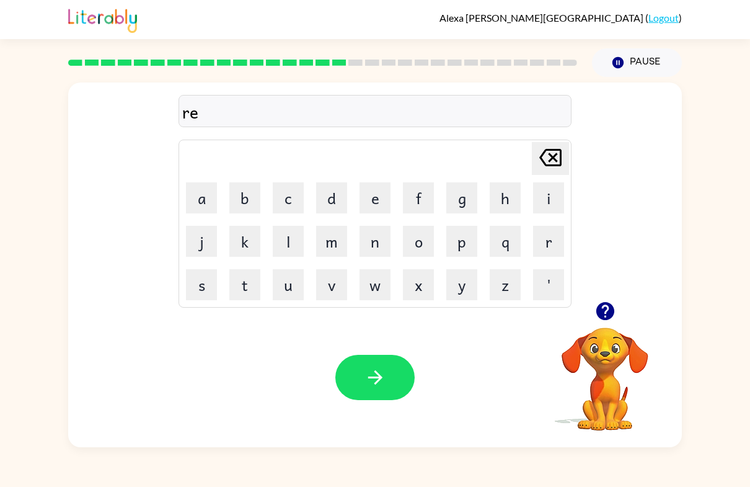
click at [207, 202] on button "a" at bounding box center [201, 197] width 31 height 31
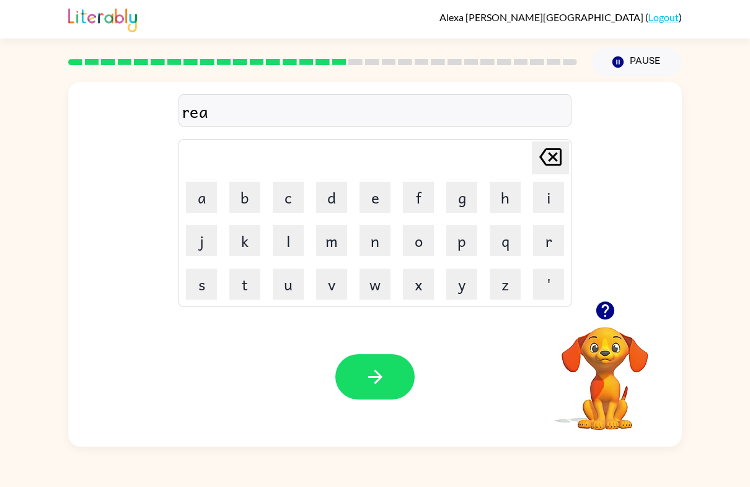
click at [342, 240] on button "m" at bounding box center [331, 240] width 31 height 31
click at [546, 190] on button "i" at bounding box center [548, 197] width 31 height 31
click at [383, 245] on button "n" at bounding box center [375, 240] width 31 height 31
click at [468, 193] on button "g" at bounding box center [462, 197] width 31 height 31
click at [360, 373] on button "button" at bounding box center [375, 376] width 79 height 45
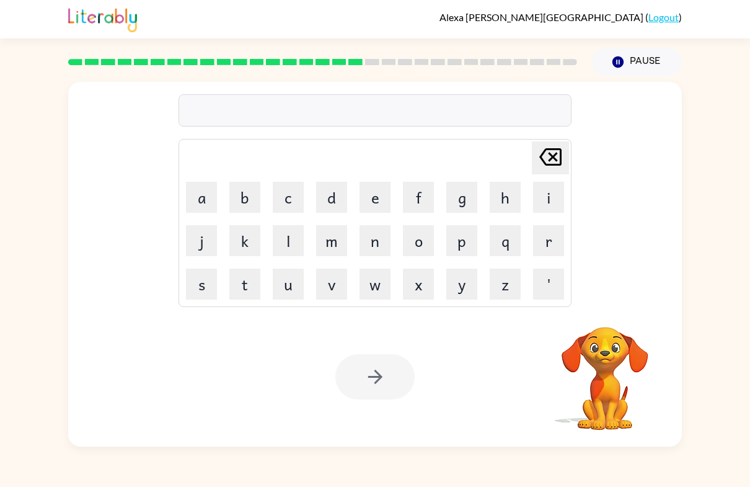
click at [554, 238] on button "r" at bounding box center [548, 240] width 31 height 31
click at [386, 198] on button "e" at bounding box center [375, 197] width 31 height 31
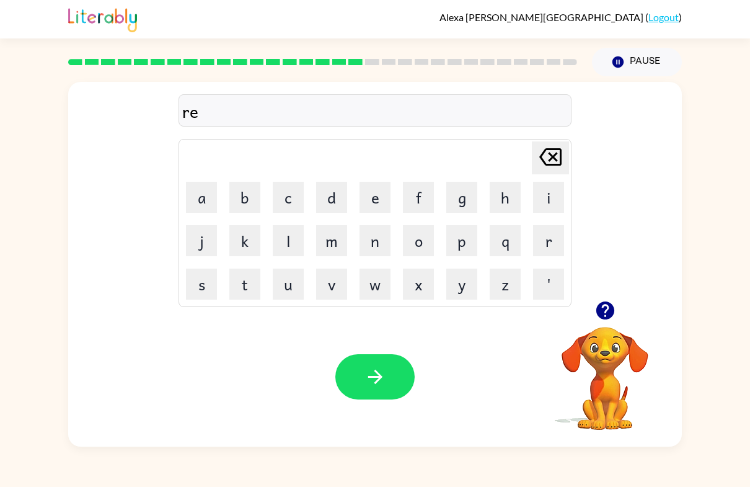
click at [208, 206] on button "a" at bounding box center [201, 197] width 31 height 31
click at [613, 324] on button "button" at bounding box center [606, 311] width 32 height 32
click at [430, 109] on div "rea" at bounding box center [375, 111] width 386 height 26
click at [353, 109] on div "rea" at bounding box center [375, 111] width 386 height 26
click at [204, 286] on button "s" at bounding box center [201, 284] width 31 height 31
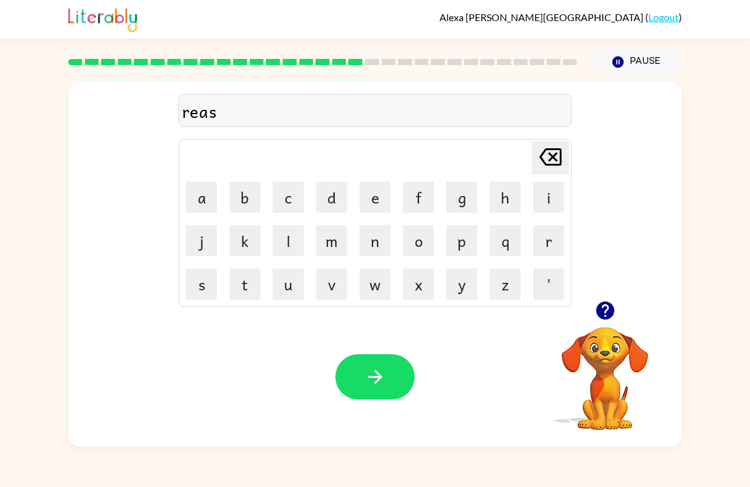
click at [251, 247] on button "k" at bounding box center [244, 240] width 31 height 31
click at [556, 199] on button "i" at bounding box center [548, 197] width 31 height 31
click at [385, 190] on button "e" at bounding box center [375, 197] width 31 height 31
click at [562, 151] on icon "[PERSON_NAME] last character input" at bounding box center [551, 157] width 30 height 30
click at [562, 151] on icon at bounding box center [551, 156] width 22 height 17
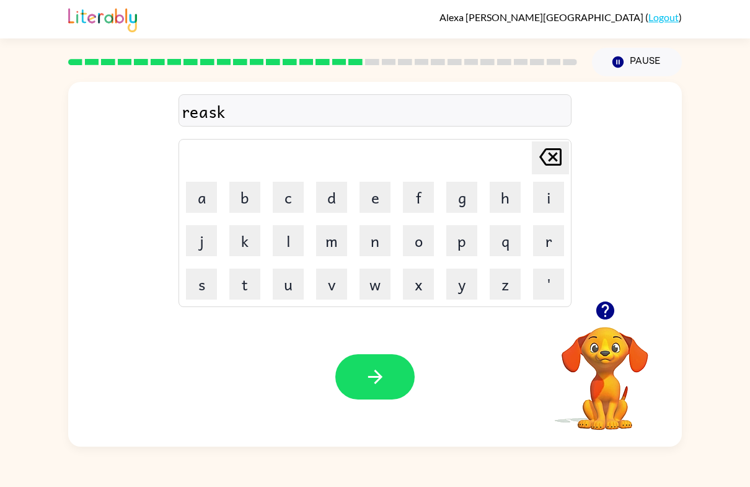
click at [574, 147] on div "reask [PERSON_NAME] last character input a b c d e f g h i j k l m n o p q r s …" at bounding box center [375, 191] width 614 height 219
click at [552, 156] on icon at bounding box center [551, 156] width 22 height 17
click at [290, 203] on button "c" at bounding box center [288, 197] width 31 height 31
click at [544, 198] on button "i" at bounding box center [548, 197] width 31 height 31
click at [385, 192] on button "e" at bounding box center [375, 197] width 31 height 31
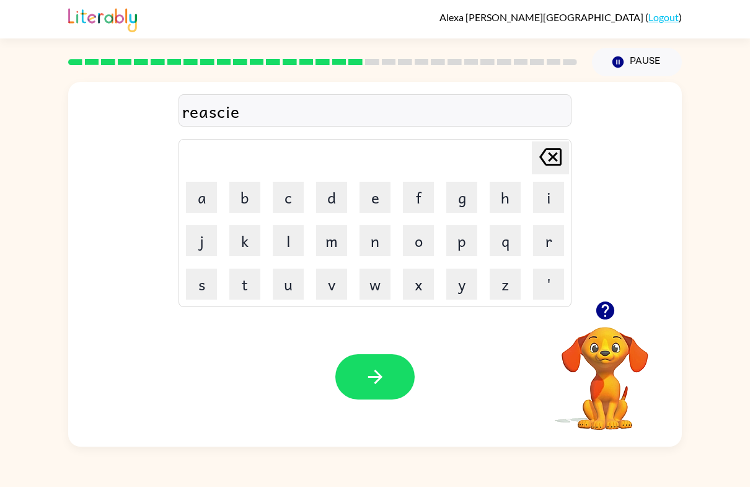
click at [193, 286] on button "s" at bounding box center [201, 284] width 31 height 31
click at [244, 277] on button "t" at bounding box center [244, 284] width 31 height 31
click at [375, 363] on button "button" at bounding box center [375, 376] width 79 height 45
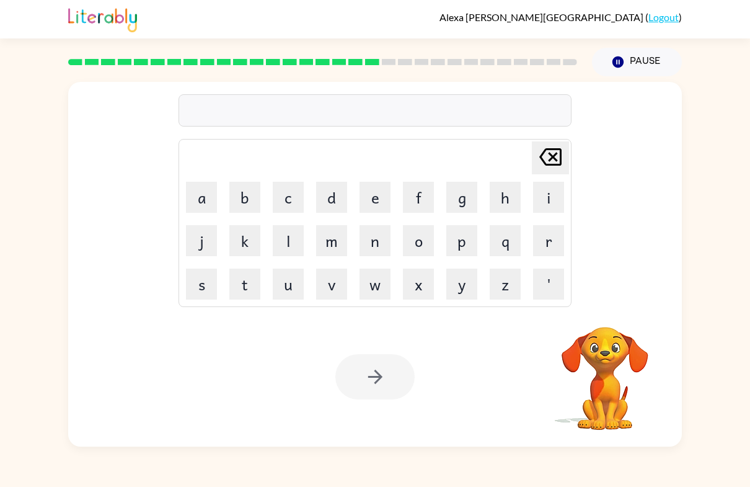
click at [197, 187] on button "a" at bounding box center [201, 197] width 31 height 31
click at [548, 255] on button "r" at bounding box center [548, 240] width 31 height 31
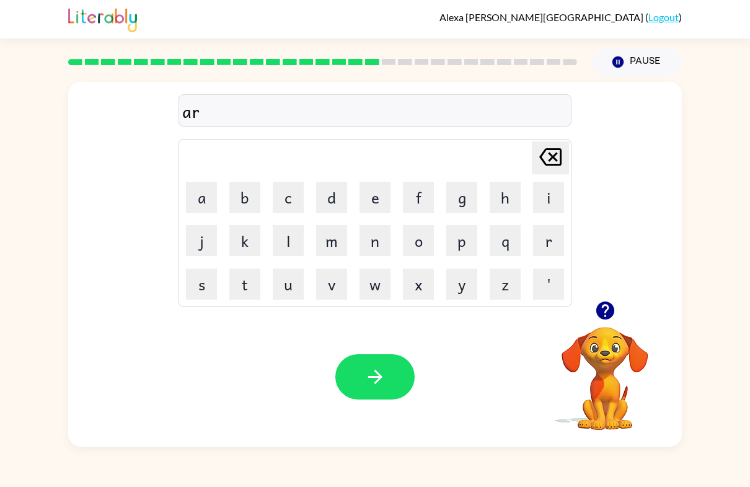
click at [252, 289] on button "t" at bounding box center [244, 284] width 31 height 31
click at [598, 322] on button "button" at bounding box center [606, 311] width 32 height 32
click at [388, 284] on button "w" at bounding box center [375, 284] width 31 height 31
click at [194, 195] on button "a" at bounding box center [201, 197] width 31 height 31
click at [396, 371] on button "button" at bounding box center [375, 376] width 79 height 45
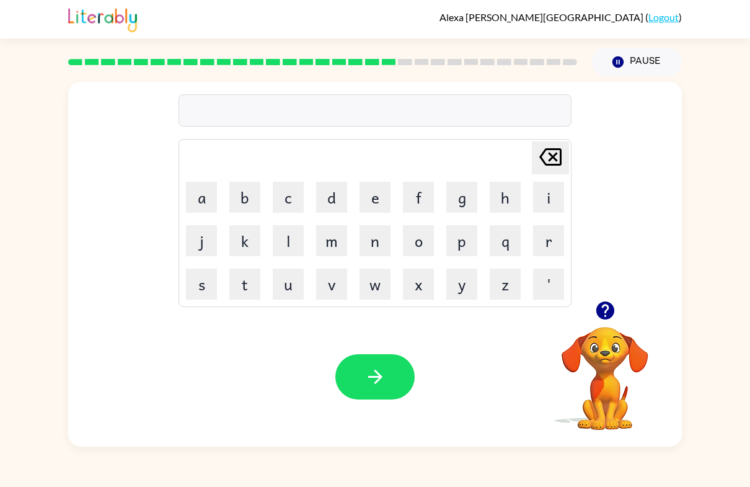
click at [421, 200] on button "f" at bounding box center [418, 197] width 31 height 31
click at [421, 237] on button "o" at bounding box center [418, 240] width 31 height 31
click at [302, 230] on button "l" at bounding box center [288, 240] width 31 height 31
click at [287, 247] on button "l" at bounding box center [288, 240] width 31 height 31
click at [422, 246] on button "o" at bounding box center [418, 240] width 31 height 31
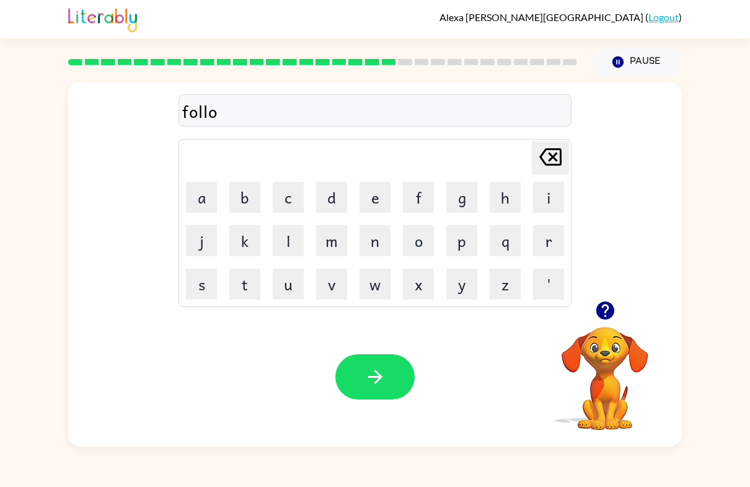
click at [378, 290] on button "w" at bounding box center [375, 284] width 31 height 31
click at [386, 368] on icon "button" at bounding box center [376, 377] width 22 height 22
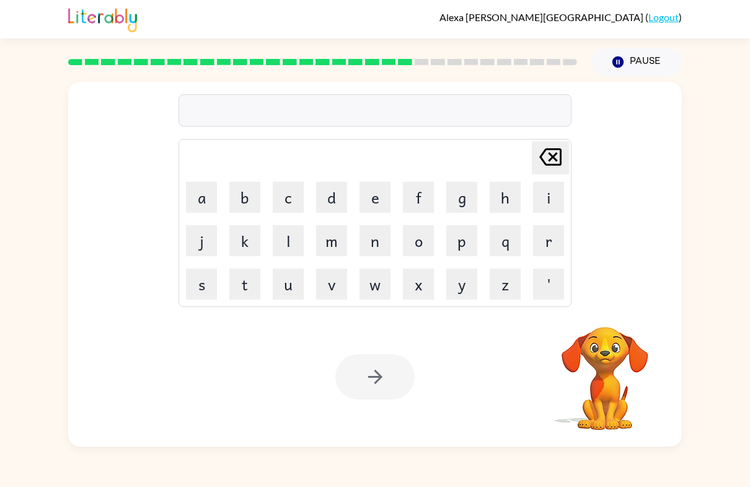
click at [198, 274] on button "s" at bounding box center [201, 284] width 31 height 31
click at [368, 194] on button "e" at bounding box center [375, 197] width 31 height 31
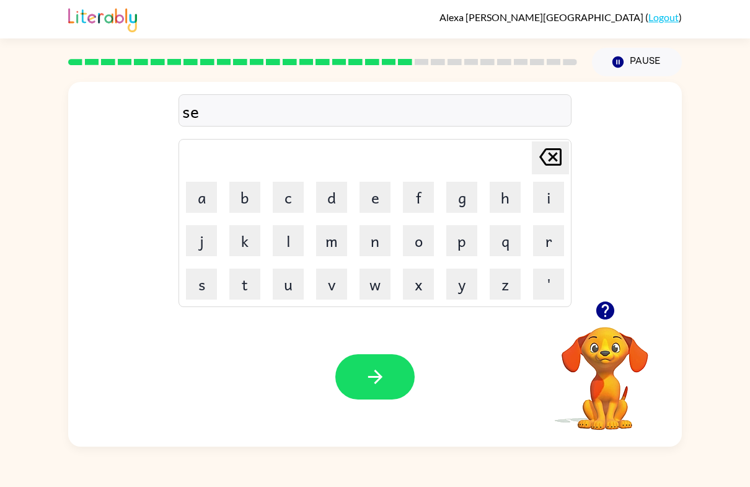
click at [388, 237] on button "n" at bounding box center [375, 240] width 31 height 31
click at [252, 279] on button "t" at bounding box center [244, 284] width 31 height 31
click at [389, 197] on button "e" at bounding box center [375, 197] width 31 height 31
click at [466, 241] on button "p" at bounding box center [462, 240] width 31 height 31
click at [376, 193] on button "e" at bounding box center [375, 197] width 31 height 31
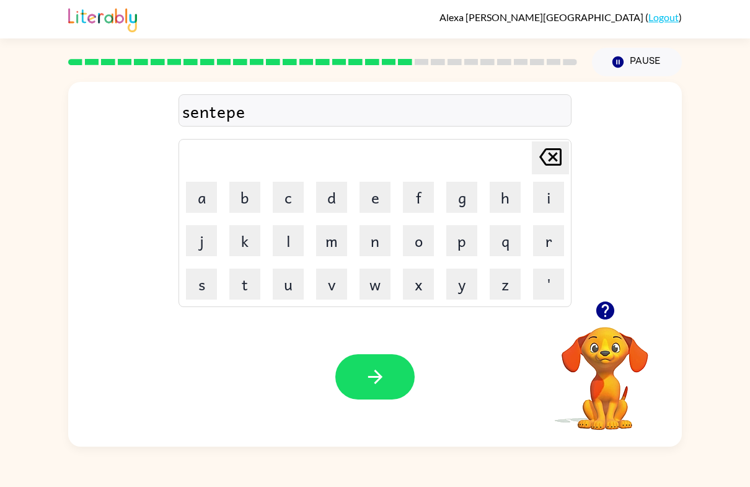
click at [376, 193] on button "e" at bounding box center [375, 197] width 31 height 31
click at [254, 295] on button "t" at bounding box center [244, 284] width 31 height 31
click at [325, 201] on button "d" at bounding box center [331, 197] width 31 height 31
click at [544, 156] on icon "[PERSON_NAME] last character input" at bounding box center [551, 157] width 30 height 30
click at [563, 160] on icon "[PERSON_NAME] last character input" at bounding box center [551, 157] width 30 height 30
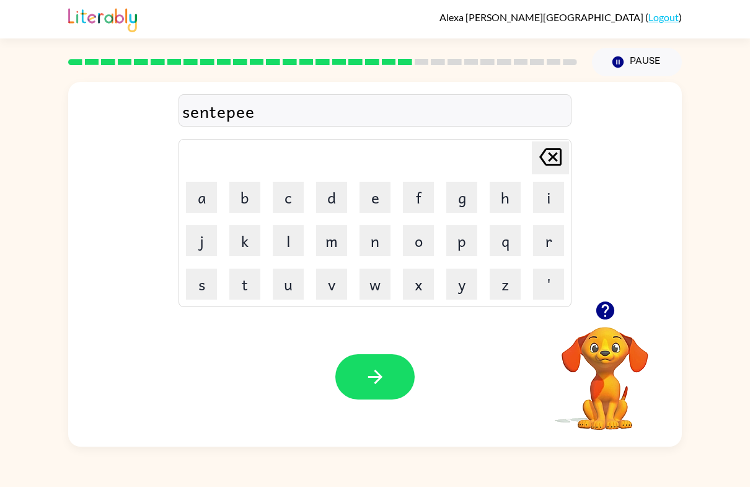
click at [324, 192] on button "d" at bounding box center [331, 197] width 31 height 31
click at [332, 373] on div "Your browser must support playing .mp4 files to use Literably. Please try using…" at bounding box center [375, 377] width 614 height 140
click at [365, 373] on icon "button" at bounding box center [376, 377] width 22 height 22
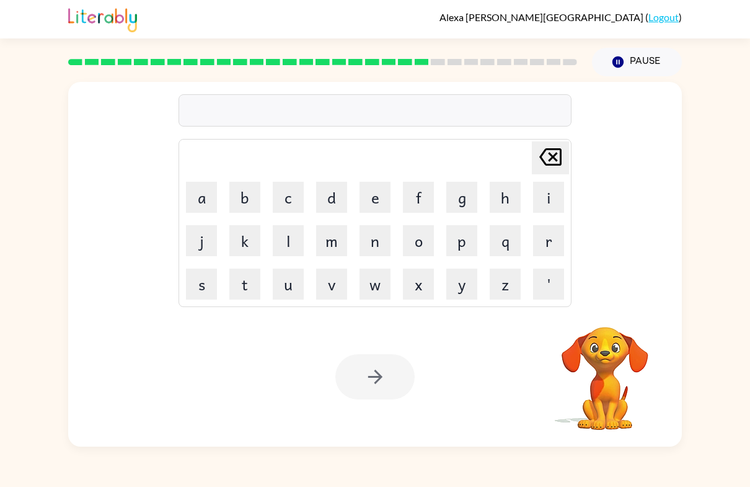
click at [203, 283] on button "s" at bounding box center [201, 284] width 31 height 31
click at [543, 197] on button "i" at bounding box center [548, 197] width 31 height 31
click at [202, 280] on button "s" at bounding box center [201, 284] width 31 height 31
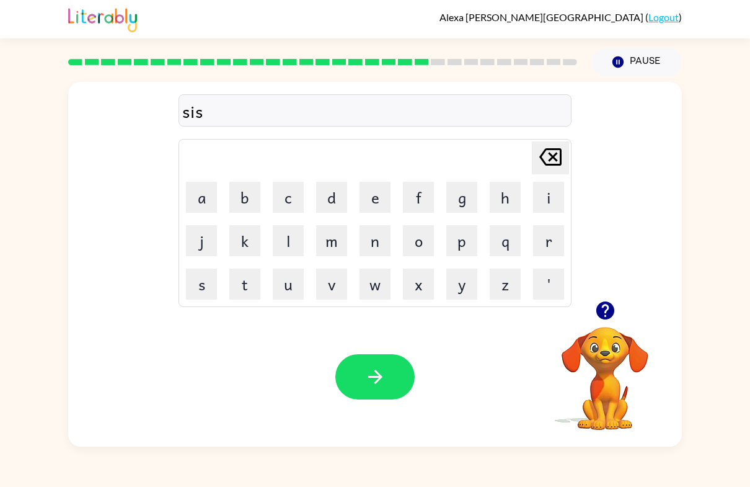
click at [241, 285] on button "t" at bounding box center [244, 284] width 31 height 31
click at [204, 193] on button "a" at bounding box center [201, 197] width 31 height 31
click at [378, 241] on button "n" at bounding box center [375, 240] width 31 height 31
click at [383, 199] on button "e" at bounding box center [375, 197] width 31 height 31
click at [404, 381] on button "button" at bounding box center [375, 376] width 79 height 45
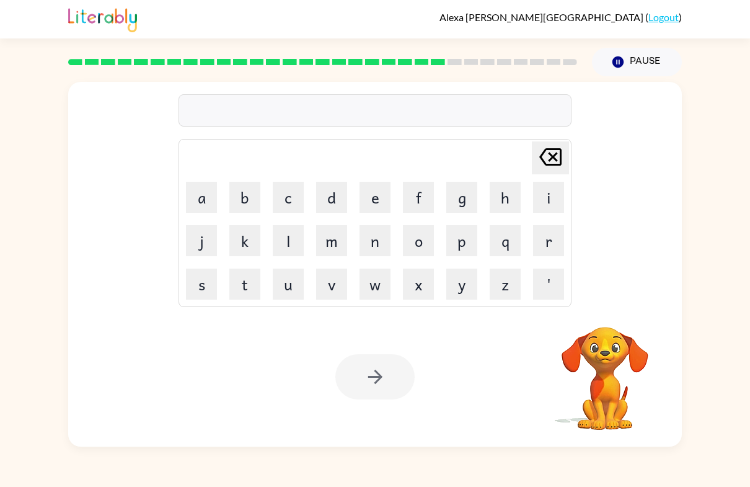
click at [419, 207] on button "f" at bounding box center [418, 197] width 31 height 31
click at [429, 233] on button "o" at bounding box center [418, 240] width 31 height 31
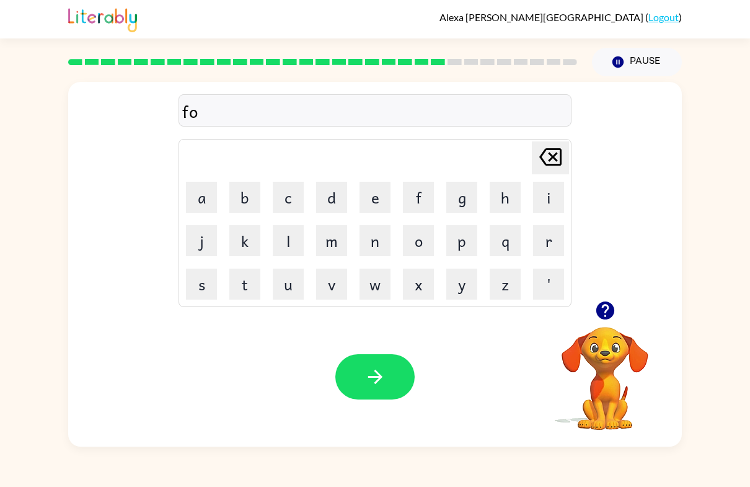
click at [374, 275] on button "w" at bounding box center [375, 284] width 31 height 31
click at [421, 246] on button "o" at bounding box center [418, 240] width 31 height 31
click at [550, 242] on button "r" at bounding box center [548, 240] width 31 height 31
click at [245, 280] on button "t" at bounding box center [244, 284] width 31 height 31
click at [553, 154] on icon "[PERSON_NAME] last character input" at bounding box center [551, 157] width 30 height 30
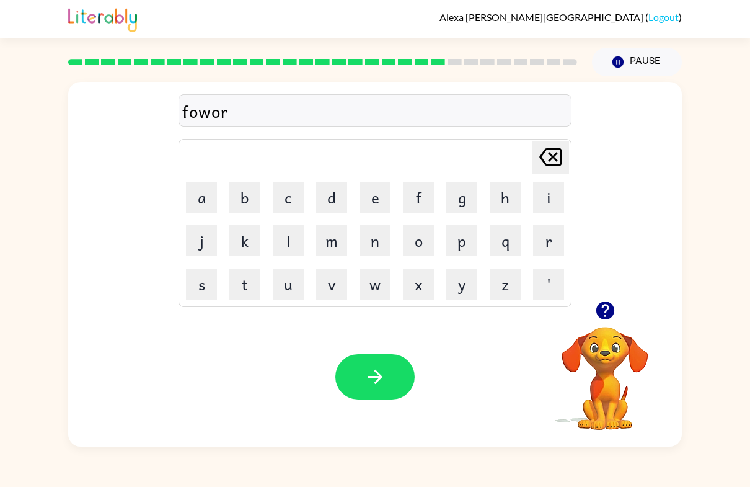
click at [333, 200] on button "d" at bounding box center [331, 197] width 31 height 31
click at [374, 375] on icon "button" at bounding box center [376, 377] width 22 height 22
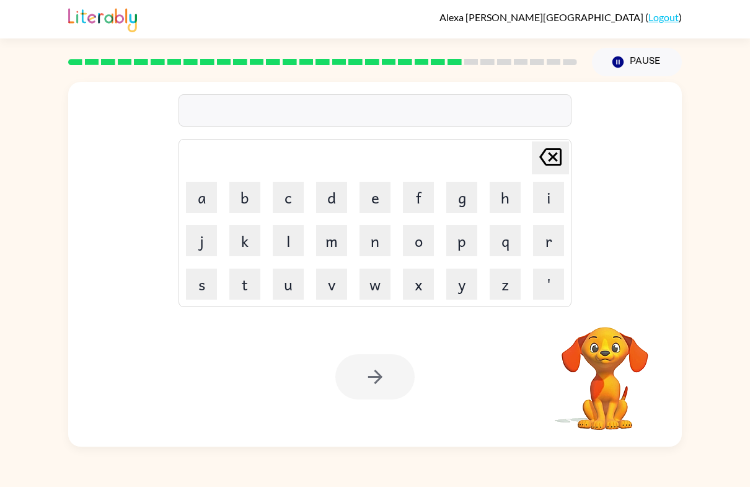
click at [319, 195] on button "d" at bounding box center [331, 197] width 31 height 31
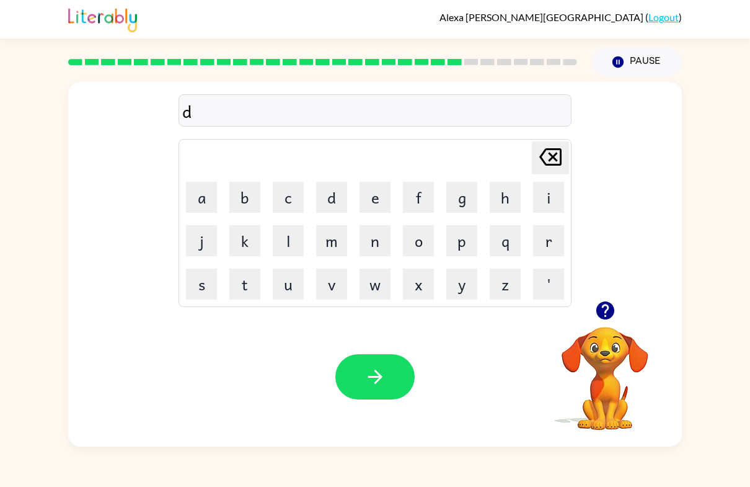
click at [298, 241] on button "l" at bounding box center [288, 240] width 31 height 31
click at [374, 193] on button "e" at bounding box center [375, 197] width 31 height 31
click at [249, 284] on button "t" at bounding box center [244, 284] width 31 height 31
click at [375, 194] on button "e" at bounding box center [375, 197] width 31 height 31
click at [325, 192] on button "d" at bounding box center [331, 197] width 31 height 31
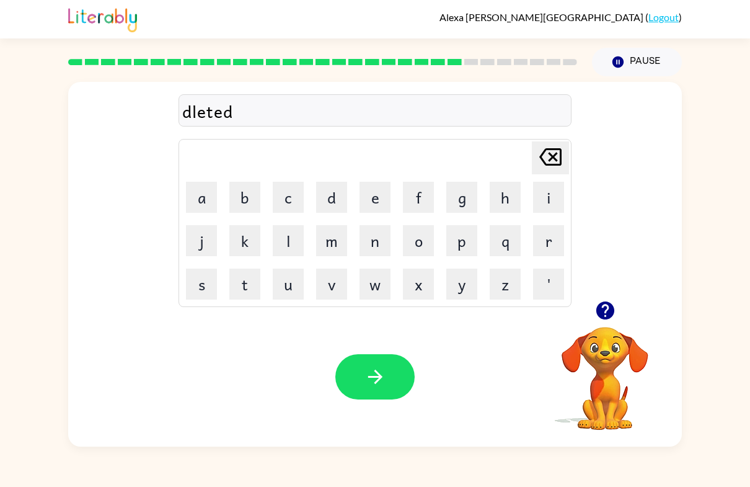
click at [559, 148] on icon "[PERSON_NAME] last character input" at bounding box center [551, 157] width 30 height 30
click at [564, 162] on icon "[PERSON_NAME] last character input" at bounding box center [551, 157] width 30 height 30
click at [555, 182] on button "i" at bounding box center [548, 197] width 31 height 31
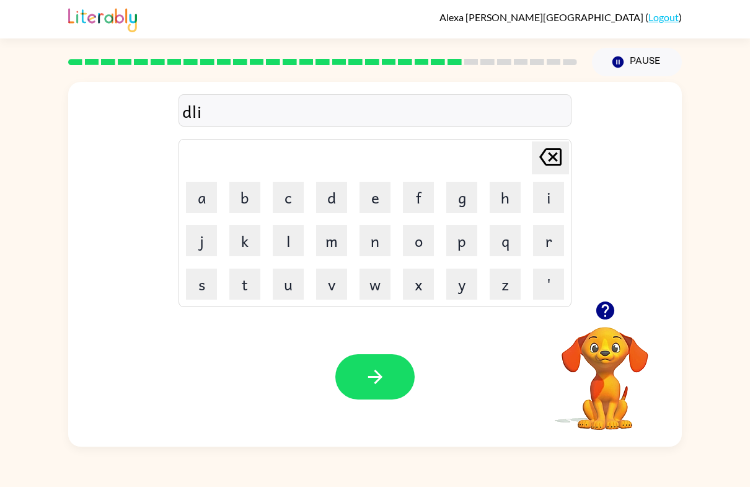
click at [554, 156] on icon at bounding box center [551, 156] width 22 height 17
click at [554, 153] on icon "[PERSON_NAME] last character input" at bounding box center [551, 157] width 30 height 30
click at [367, 203] on button "e" at bounding box center [375, 197] width 31 height 31
click at [278, 237] on button "l" at bounding box center [288, 240] width 31 height 31
click at [376, 198] on button "e" at bounding box center [375, 197] width 31 height 31
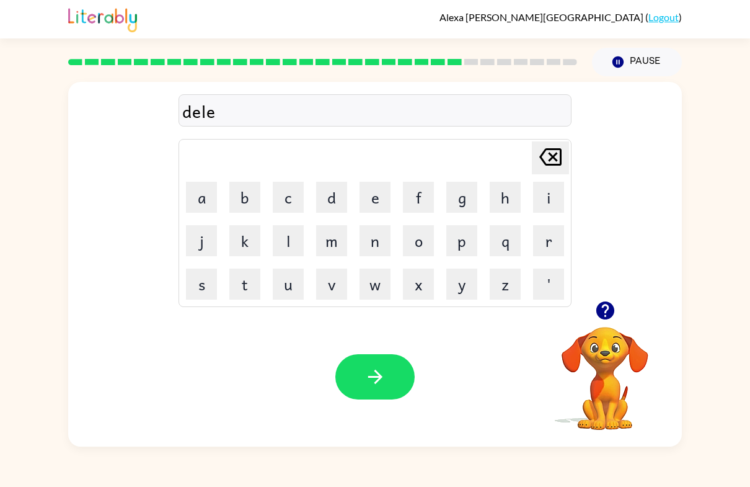
click at [242, 280] on button "t" at bounding box center [244, 284] width 31 height 31
click at [389, 189] on button "e" at bounding box center [375, 197] width 31 height 31
click at [341, 194] on button "d" at bounding box center [331, 197] width 31 height 31
click at [365, 371] on icon "button" at bounding box center [376, 377] width 22 height 22
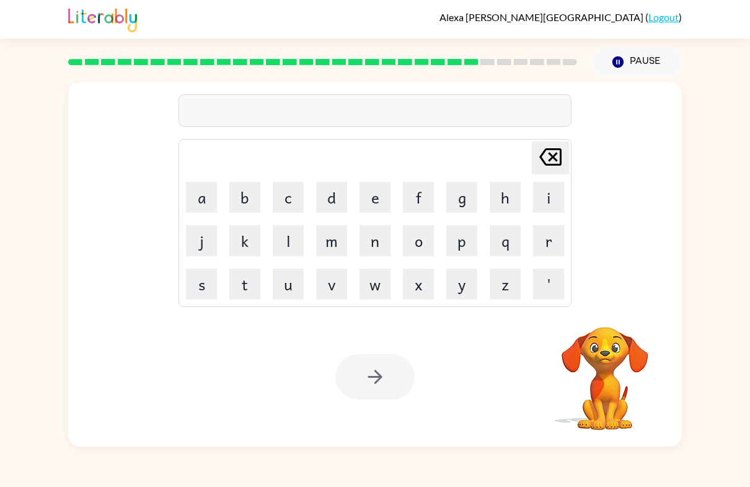
click at [457, 203] on button "g" at bounding box center [462, 197] width 31 height 31
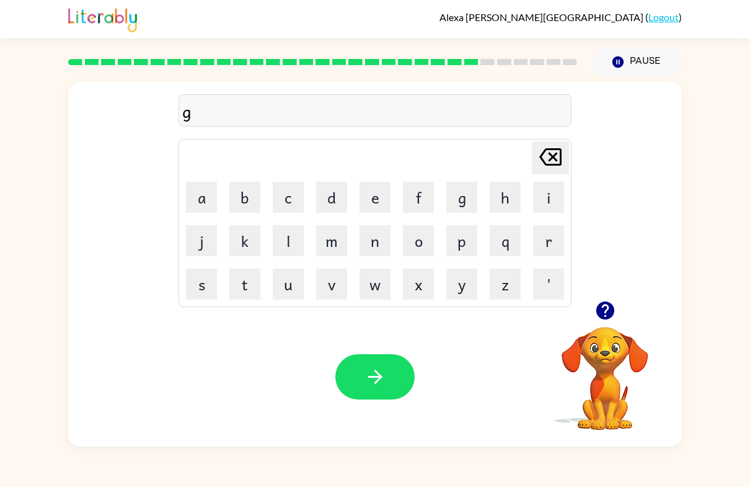
click at [246, 202] on button "b" at bounding box center [244, 197] width 31 height 31
click at [288, 244] on button "l" at bounding box center [288, 240] width 31 height 31
click at [382, 191] on button "e" at bounding box center [375, 197] width 31 height 31
click at [378, 254] on button "n" at bounding box center [375, 240] width 31 height 31
click at [556, 163] on icon "[PERSON_NAME] last character input" at bounding box center [551, 157] width 30 height 30
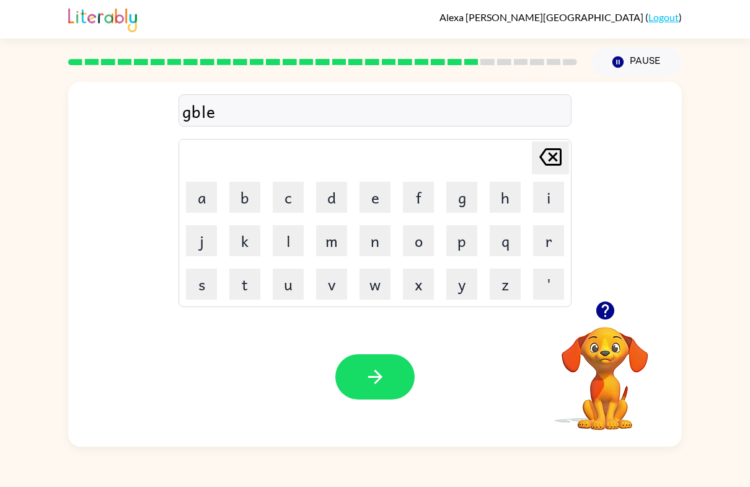
click at [556, 162] on icon "[PERSON_NAME] last character input" at bounding box center [551, 157] width 30 height 30
click at [556, 161] on icon at bounding box center [551, 156] width 22 height 17
click at [555, 161] on icon at bounding box center [551, 156] width 22 height 17
click at [418, 242] on button "o" at bounding box center [418, 240] width 31 height 31
click at [244, 193] on button "b" at bounding box center [244, 197] width 31 height 31
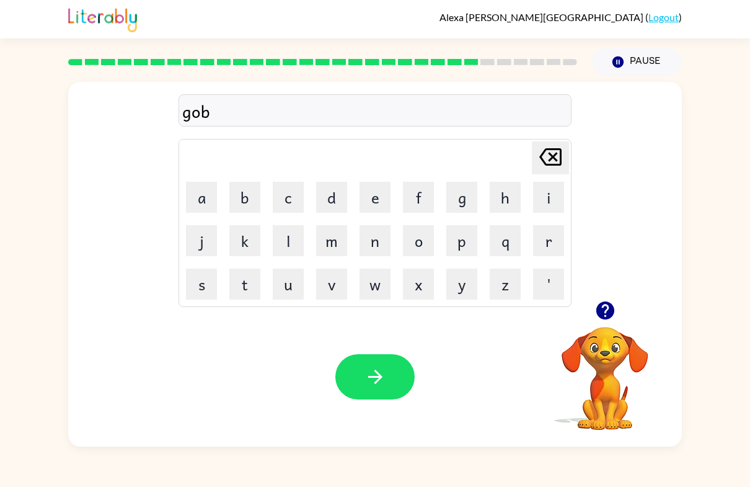
click at [291, 233] on button "l" at bounding box center [288, 240] width 31 height 31
click at [381, 191] on button "e" at bounding box center [375, 197] width 31 height 31
click at [376, 245] on button "n" at bounding box center [375, 240] width 31 height 31
click at [388, 388] on button "button" at bounding box center [375, 376] width 79 height 45
click at [287, 238] on button "l" at bounding box center [288, 240] width 31 height 31
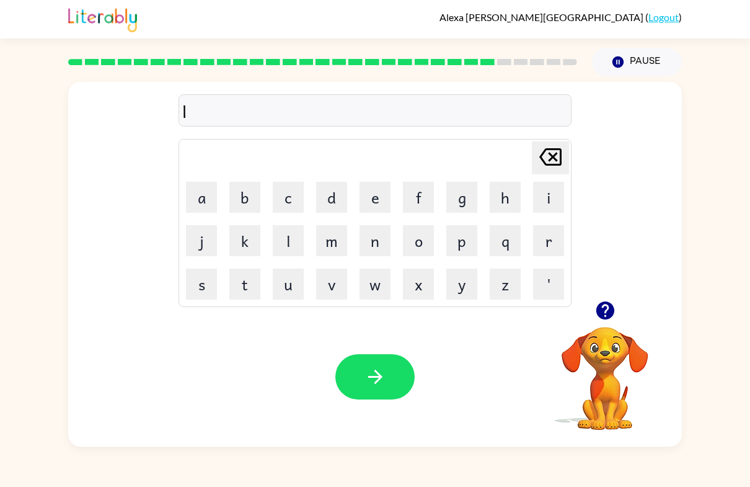
click at [424, 238] on button "o" at bounding box center [418, 240] width 31 height 31
click at [332, 247] on button "m" at bounding box center [331, 240] width 31 height 31
click at [247, 205] on button "b" at bounding box center [244, 197] width 31 height 31
click at [385, 198] on button "e" at bounding box center [375, 197] width 31 height 31
click at [563, 248] on button "r" at bounding box center [548, 240] width 31 height 31
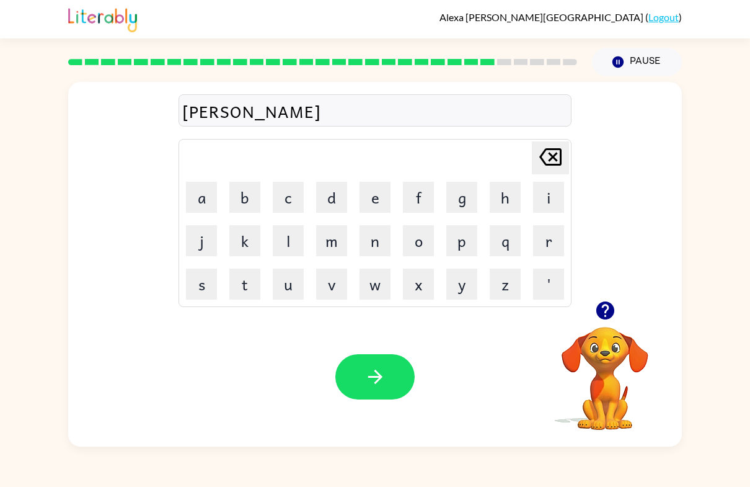
click at [592, 322] on div at bounding box center [605, 311] width 124 height 32
click at [610, 306] on icon "button" at bounding box center [605, 310] width 18 height 18
click at [603, 380] on video "Your browser must support playing .mp4 files to use Literably. Please try using…" at bounding box center [605, 370] width 124 height 124
click at [210, 236] on button "j" at bounding box center [201, 240] width 31 height 31
click at [375, 200] on button "e" at bounding box center [375, 197] width 31 height 31
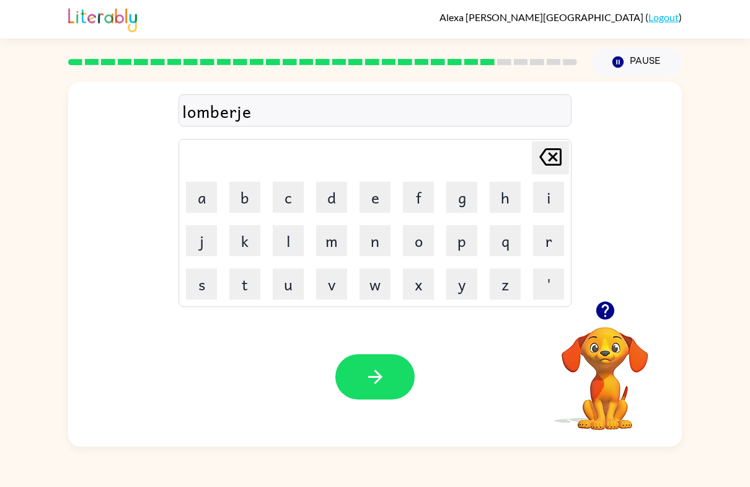
click at [461, 230] on button "p" at bounding box center [462, 240] width 31 height 31
click at [365, 386] on icon "button" at bounding box center [376, 377] width 22 height 22
click at [210, 105] on div at bounding box center [375, 110] width 393 height 32
click at [636, 335] on video "Your browser must support playing .mp4 files to use Literably. Please try using…" at bounding box center [605, 370] width 124 height 124
click at [616, 318] on button "button" at bounding box center [606, 311] width 32 height 32
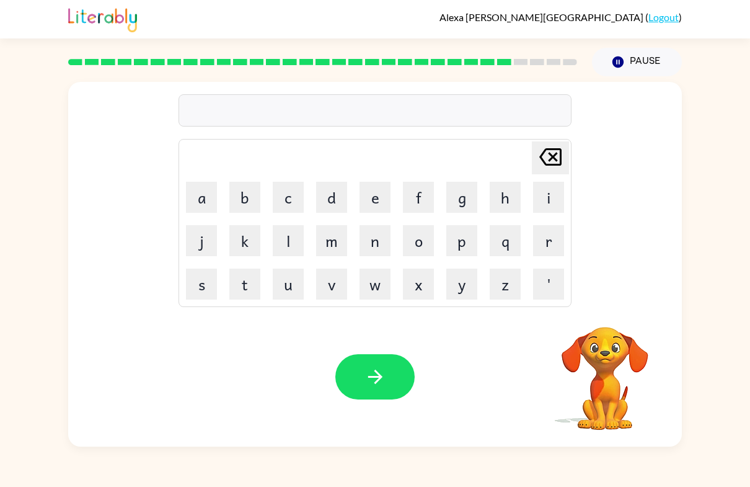
click at [618, 322] on video "Your browser must support playing .mp4 files to use Literably. Please try using…" at bounding box center [605, 370] width 124 height 124
click at [253, 242] on button "k" at bounding box center [244, 240] width 31 height 31
click at [385, 208] on button "e" at bounding box center [375, 197] width 31 height 31
click at [200, 200] on button "a" at bounding box center [201, 197] width 31 height 31
click at [543, 245] on button "r" at bounding box center [548, 240] width 31 height 31
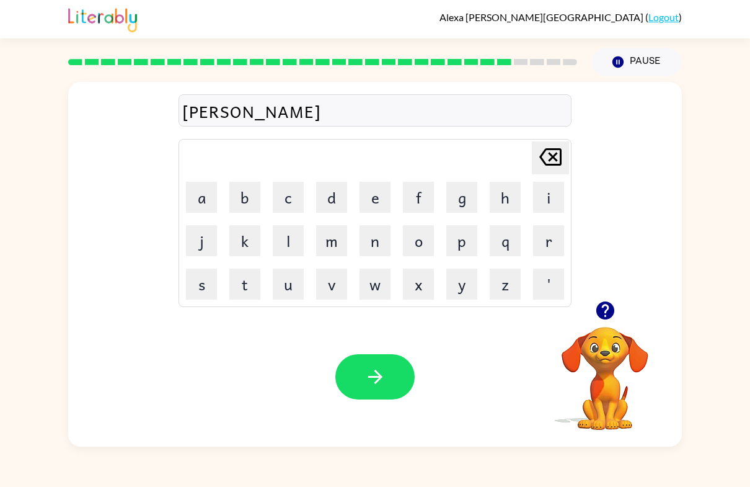
click at [199, 281] on button "s" at bounding box center [201, 284] width 31 height 31
click at [402, 387] on button "button" at bounding box center [375, 376] width 79 height 45
click at [500, 195] on button "h" at bounding box center [505, 197] width 31 height 31
click at [560, 156] on icon at bounding box center [551, 156] width 22 height 17
click at [245, 291] on button "t" at bounding box center [244, 284] width 31 height 31
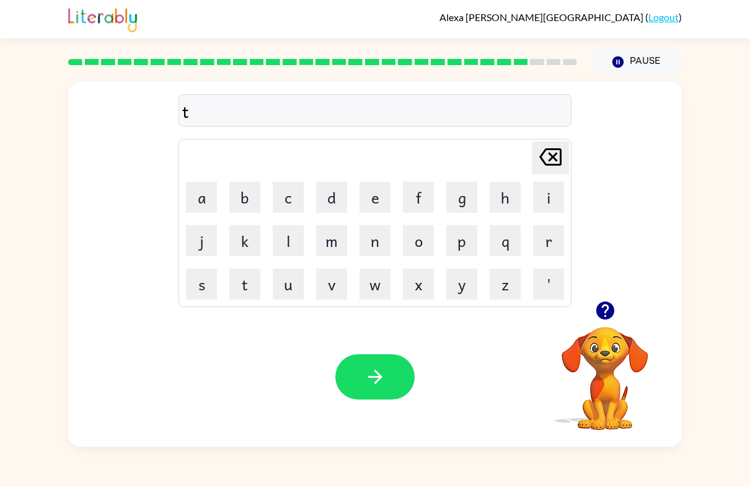
click at [502, 195] on button "h" at bounding box center [505, 197] width 31 height 31
click at [549, 197] on button "i" at bounding box center [548, 197] width 31 height 31
click at [378, 242] on button "n" at bounding box center [375, 240] width 31 height 31
click at [606, 326] on button "button" at bounding box center [606, 311] width 32 height 32
click at [355, 399] on button "button" at bounding box center [375, 376] width 79 height 45
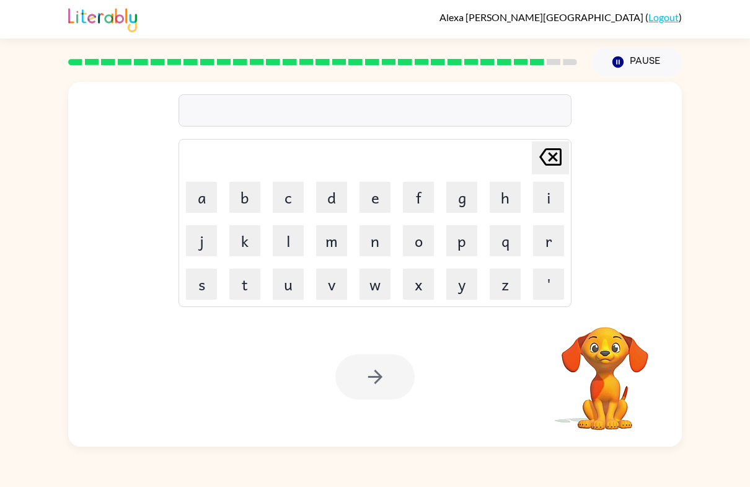
click at [202, 279] on button "s" at bounding box center [201, 284] width 31 height 31
click at [519, 192] on button "h" at bounding box center [505, 197] width 31 height 31
click at [295, 236] on button "l" at bounding box center [288, 240] width 31 height 31
click at [558, 146] on icon "[PERSON_NAME] last character input" at bounding box center [551, 157] width 30 height 30
click at [557, 146] on icon "[PERSON_NAME] last character input" at bounding box center [551, 157] width 30 height 30
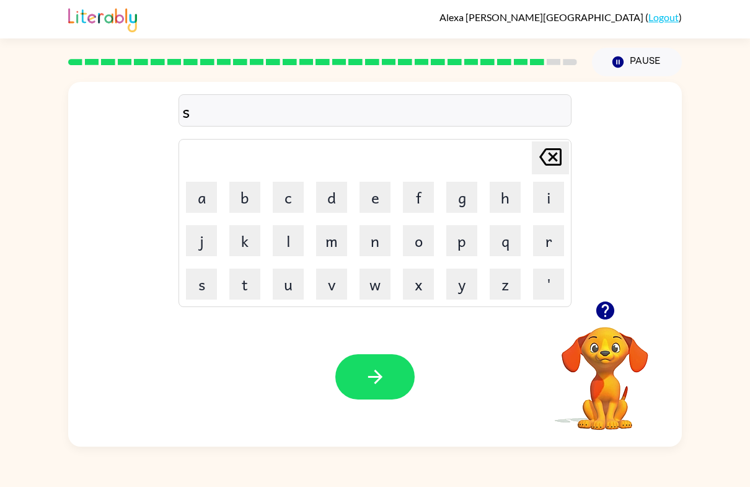
click at [551, 187] on button "i" at bounding box center [548, 197] width 31 height 31
click at [288, 236] on button "l" at bounding box center [288, 240] width 31 height 31
click at [336, 277] on button "v" at bounding box center [331, 284] width 31 height 31
click at [374, 201] on button "e" at bounding box center [375, 197] width 31 height 31
click at [553, 241] on button "r" at bounding box center [548, 240] width 31 height 31
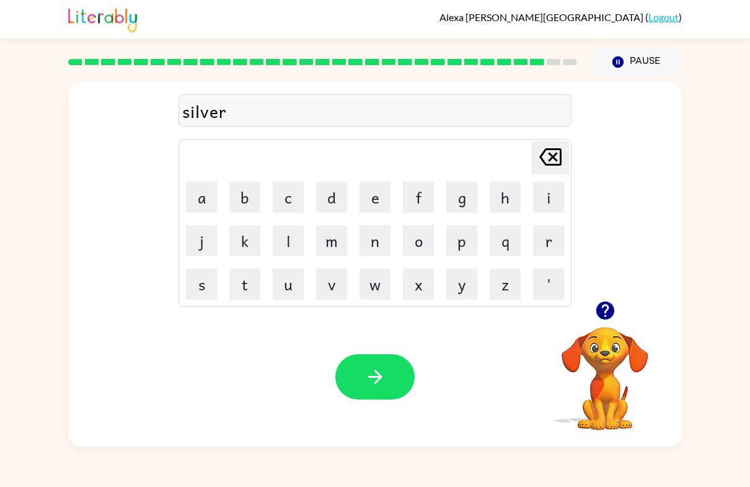
click at [604, 312] on icon "button" at bounding box center [605, 310] width 18 height 18
click at [375, 279] on button "w" at bounding box center [375, 284] width 31 height 31
click at [377, 201] on button "e" at bounding box center [375, 197] width 31 height 31
click at [203, 185] on button "a" at bounding box center [201, 197] width 31 height 31
click at [554, 241] on button "r" at bounding box center [548, 240] width 31 height 31
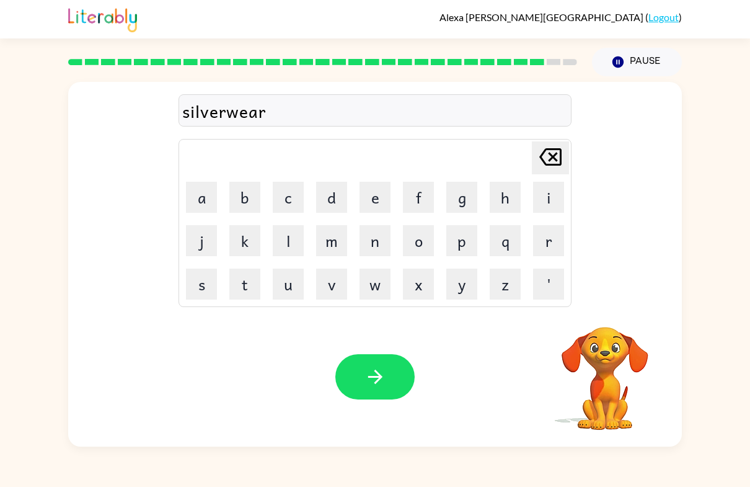
click at [399, 380] on button "button" at bounding box center [375, 376] width 79 height 45
click at [283, 283] on button "u" at bounding box center [288, 284] width 31 height 31
click at [381, 237] on button "n" at bounding box center [375, 240] width 31 height 31
click at [423, 236] on button "o" at bounding box center [418, 240] width 31 height 31
click at [427, 198] on button "f" at bounding box center [418, 197] width 31 height 31
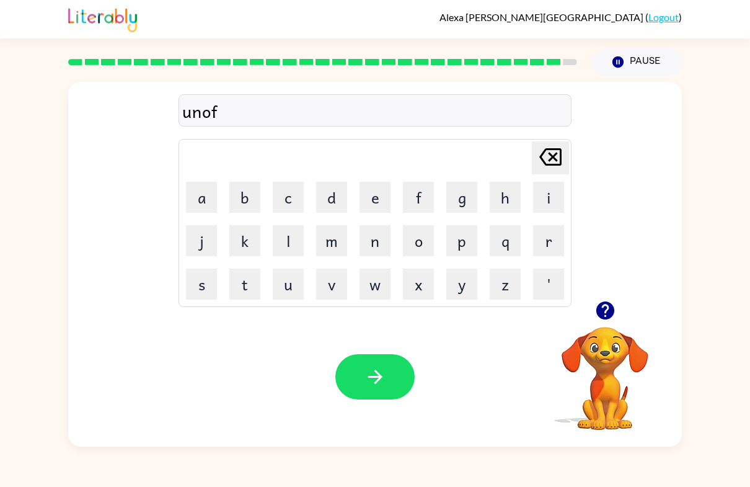
click at [544, 234] on button "r" at bounding box center [548, 240] width 31 height 31
click at [204, 288] on button "s" at bounding box center [201, 284] width 31 height 31
click at [545, 203] on button "i" at bounding box center [548, 197] width 31 height 31
click at [541, 146] on icon "[PERSON_NAME] last character input" at bounding box center [551, 157] width 30 height 30
click at [540, 146] on icon "[PERSON_NAME] last character input" at bounding box center [551, 157] width 30 height 30
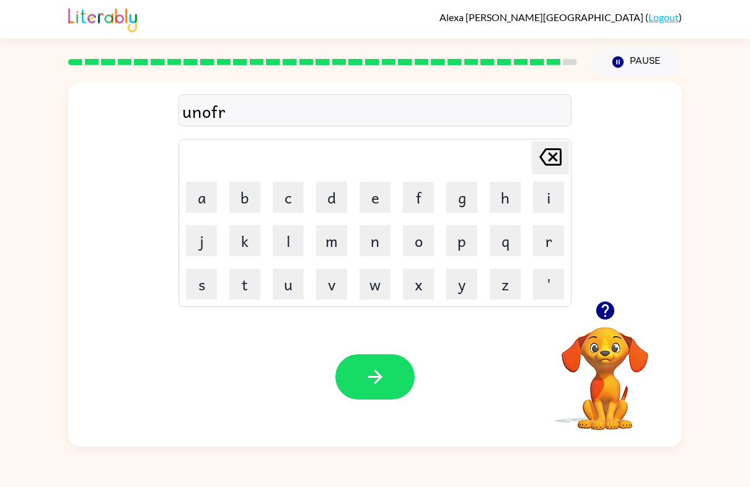
click at [215, 194] on button "a" at bounding box center [201, 197] width 31 height 31
click at [544, 188] on button "i" at bounding box center [548, 197] width 31 height 31
click at [336, 192] on button "d" at bounding box center [331, 197] width 31 height 31
click at [543, 156] on icon at bounding box center [551, 156] width 22 height 17
click at [546, 157] on icon "[PERSON_NAME] last character input" at bounding box center [551, 157] width 30 height 30
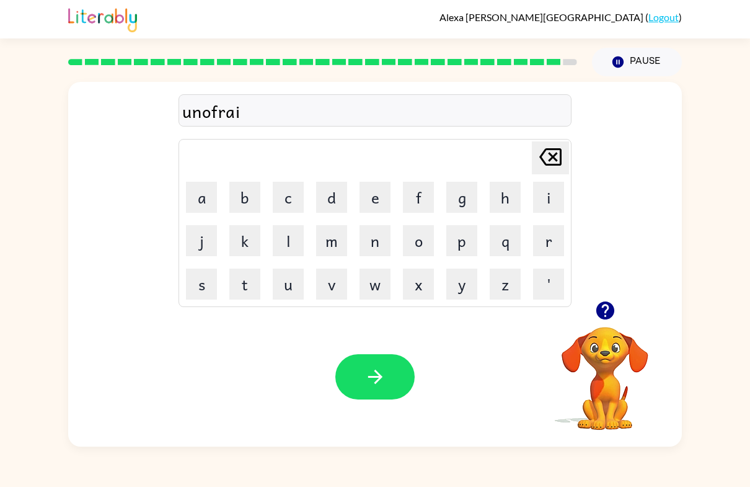
click at [546, 156] on icon "[PERSON_NAME] last character input" at bounding box center [551, 157] width 30 height 30
click at [546, 161] on icon "[PERSON_NAME] last character input" at bounding box center [551, 157] width 30 height 30
click at [544, 168] on icon "[PERSON_NAME] last character input" at bounding box center [551, 157] width 30 height 30
click at [542, 167] on icon "[PERSON_NAME] last character input" at bounding box center [551, 157] width 30 height 30
click at [420, 201] on button "f" at bounding box center [418, 197] width 31 height 31
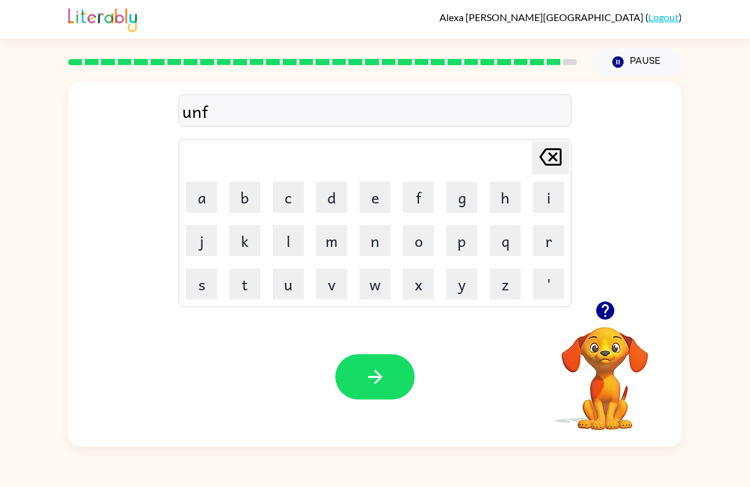
click at [543, 235] on button "r" at bounding box center [548, 240] width 31 height 31
click at [202, 198] on button "a" at bounding box center [201, 197] width 31 height 31
click at [544, 192] on button "i" at bounding box center [548, 197] width 31 height 31
click at [331, 208] on button "d" at bounding box center [331, 197] width 31 height 31
click at [367, 380] on icon "button" at bounding box center [376, 377] width 22 height 22
